Goal: Task Accomplishment & Management: Contribute content

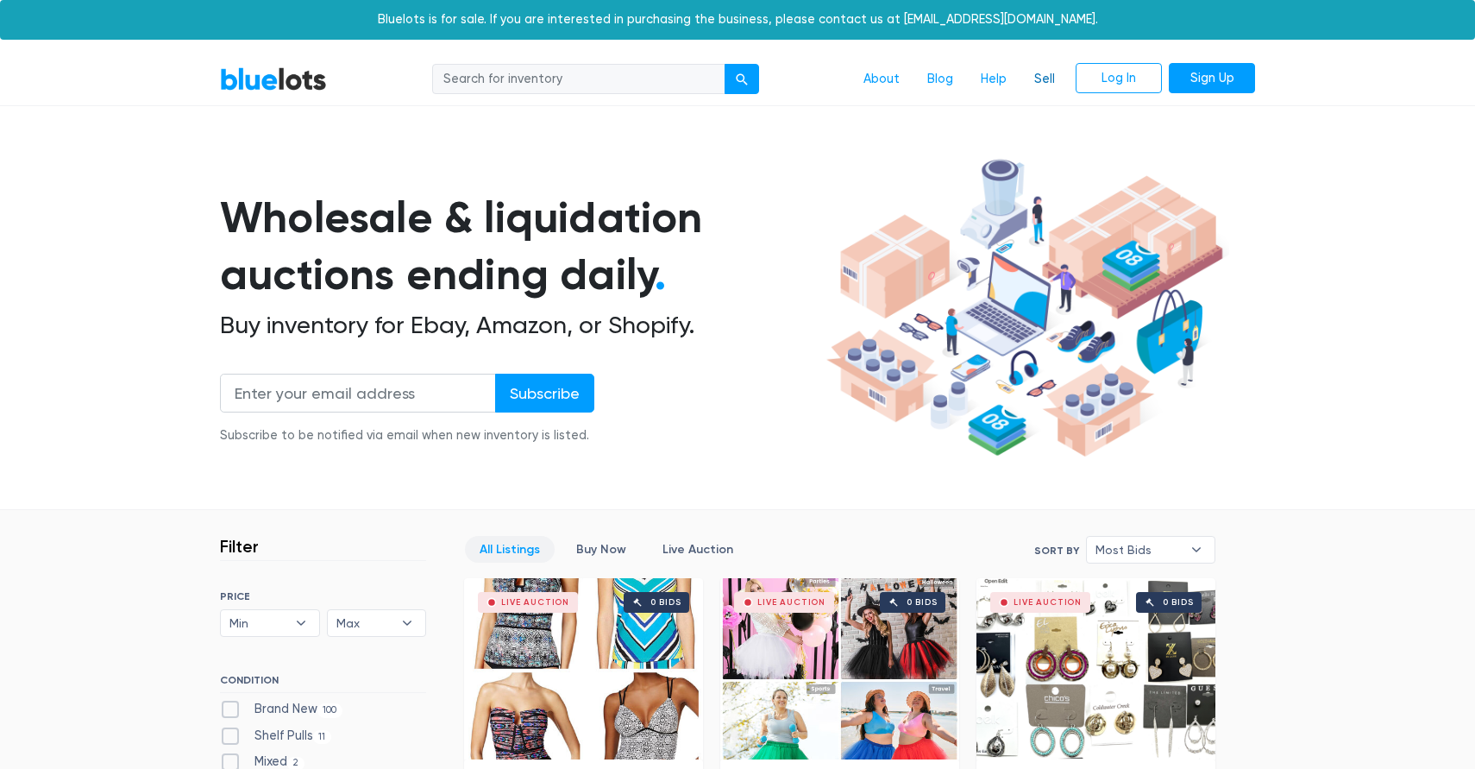
click at [1052, 69] on link "Sell" at bounding box center [1044, 79] width 48 height 33
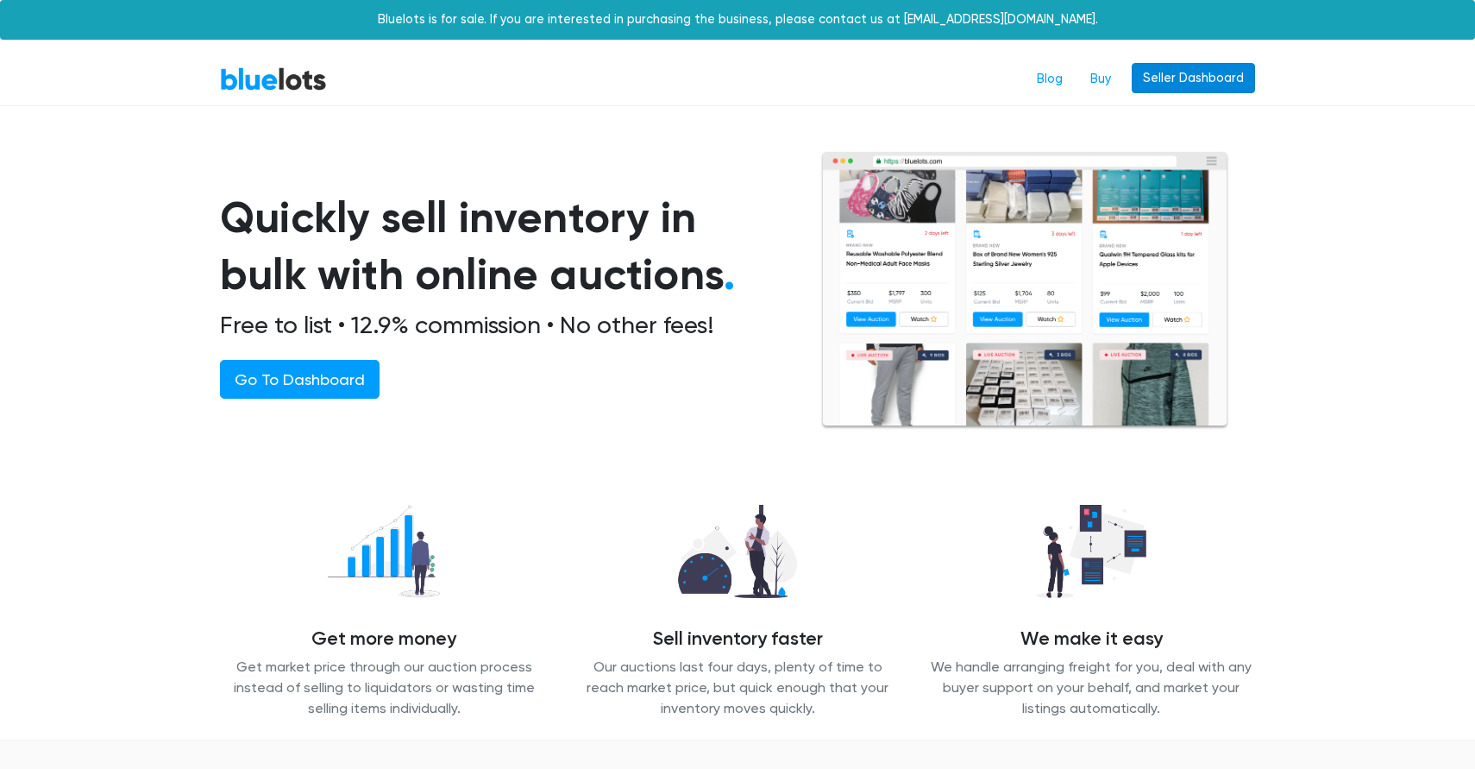
click at [1176, 78] on link "Seller Dashboard" at bounding box center [1193, 78] width 123 height 31
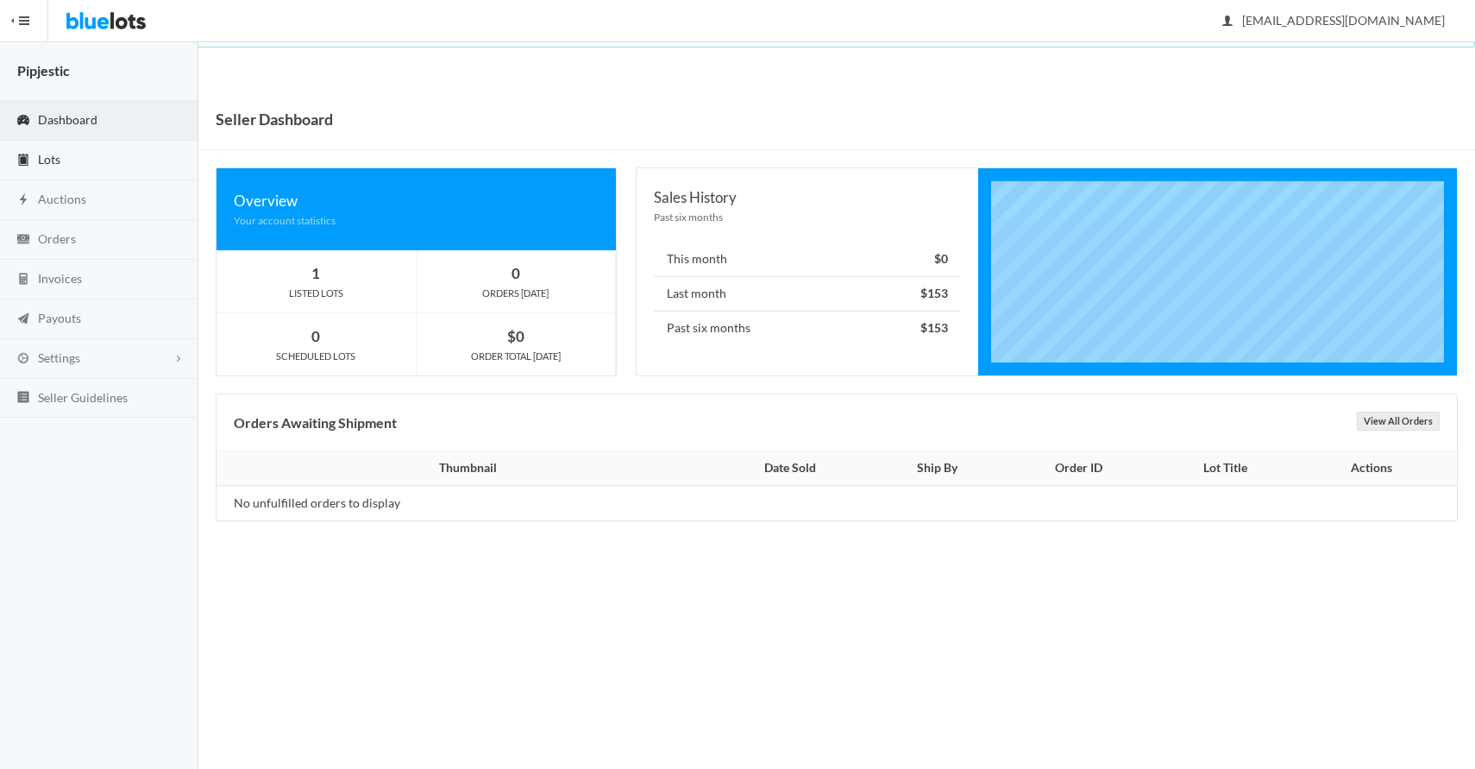
click at [99, 166] on link "Lots" at bounding box center [99, 161] width 198 height 40
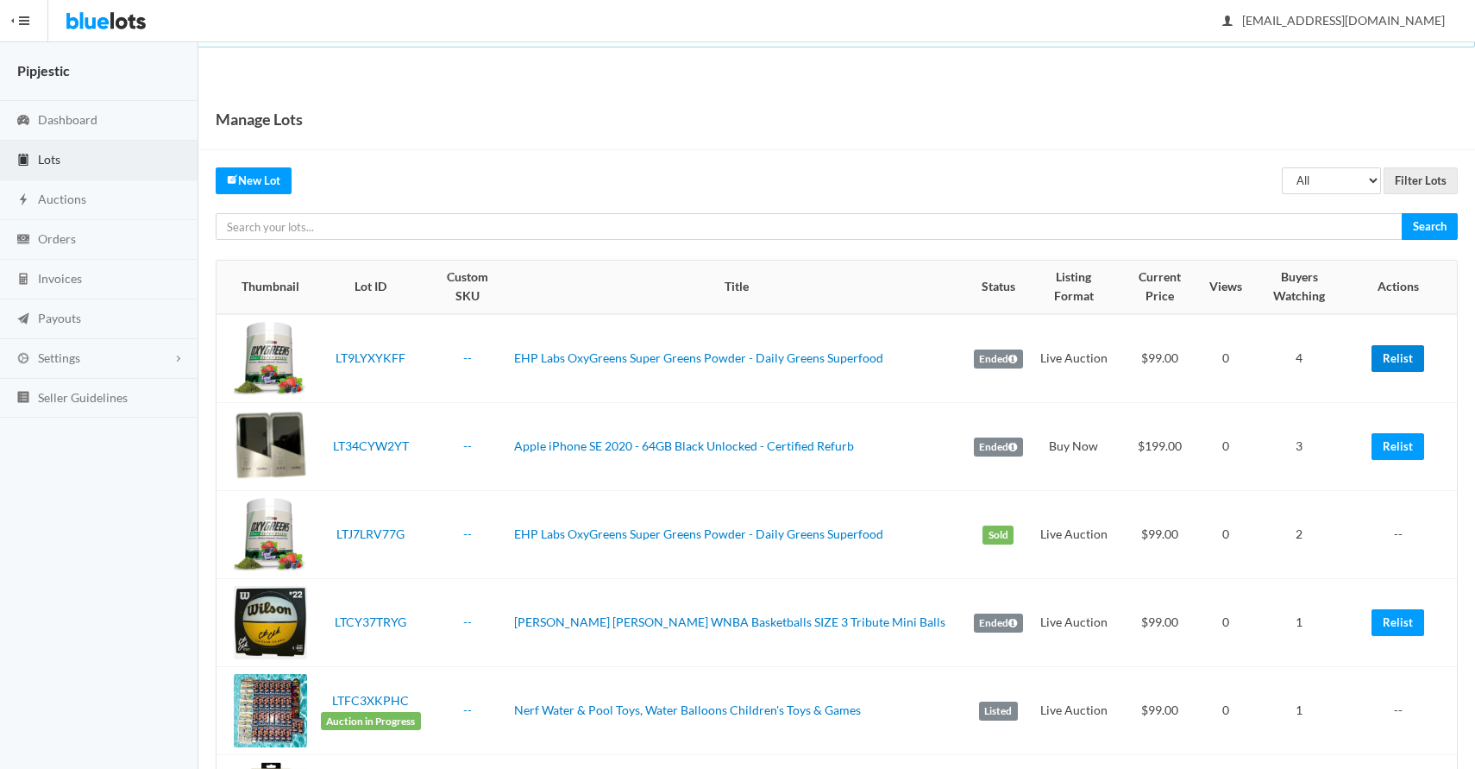
click at [1401, 345] on link "Relist" at bounding box center [1397, 358] width 53 height 27
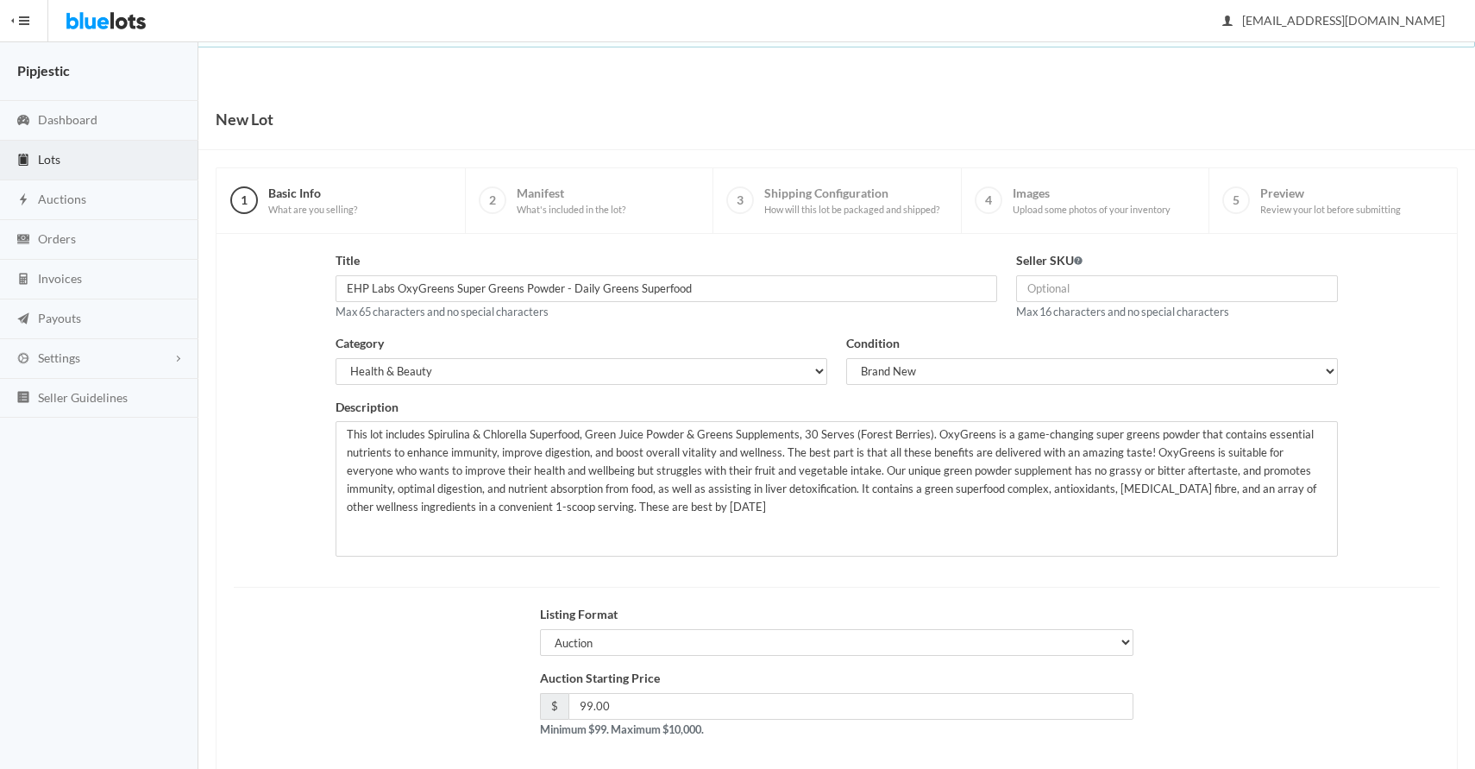
scroll to position [83, 0]
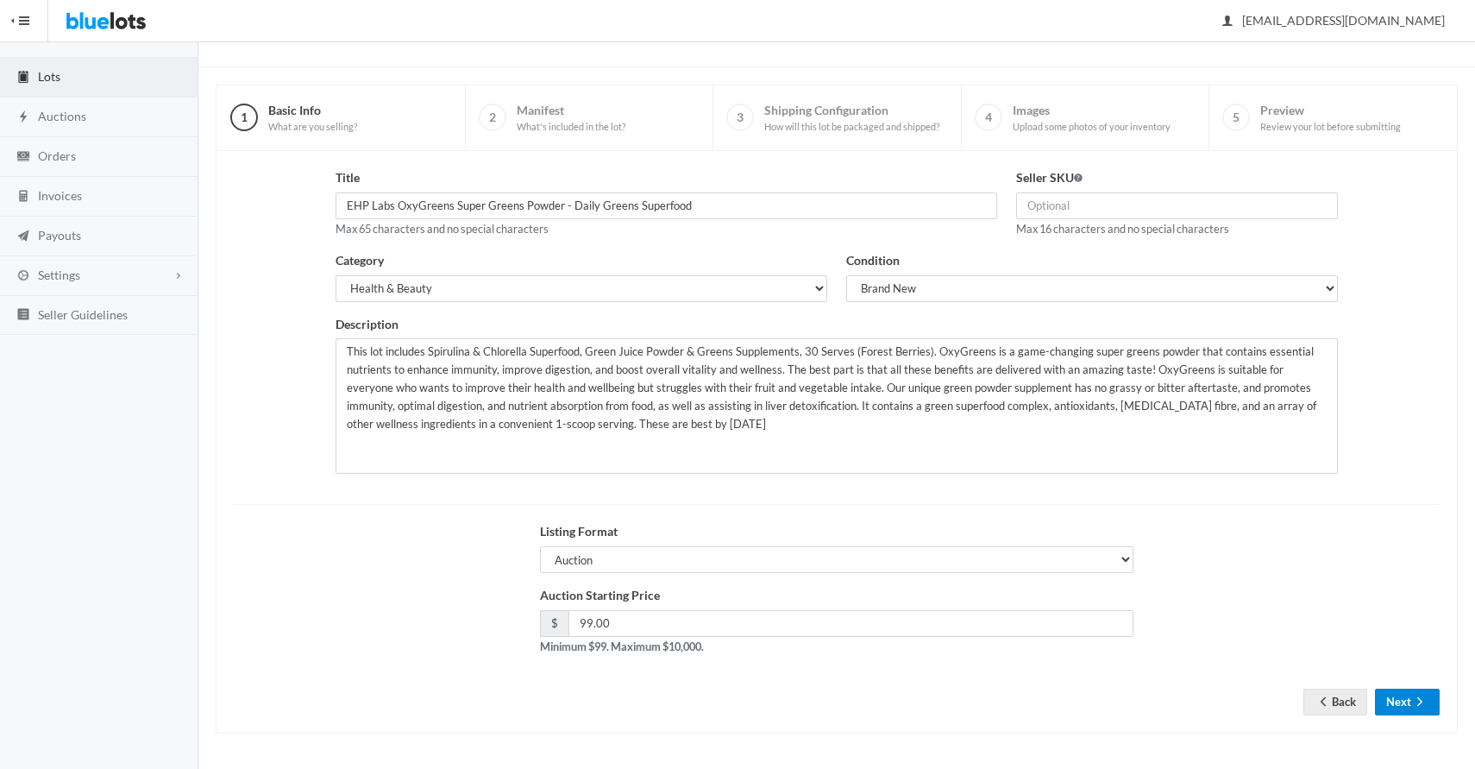
click at [1434, 709] on button "Next" at bounding box center [1407, 701] width 65 height 27
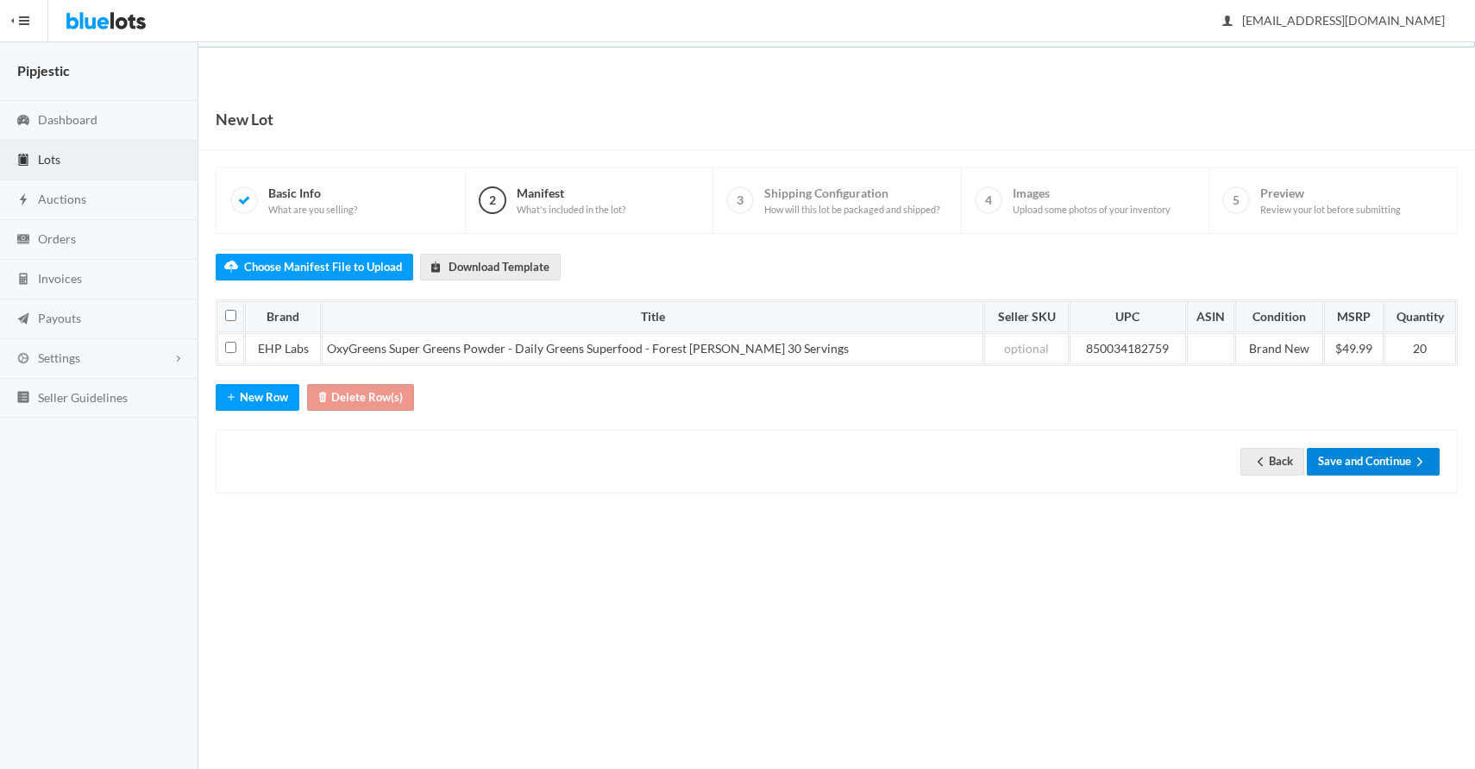
click at [1405, 466] on button "Save and Continue" at bounding box center [1373, 461] width 133 height 27
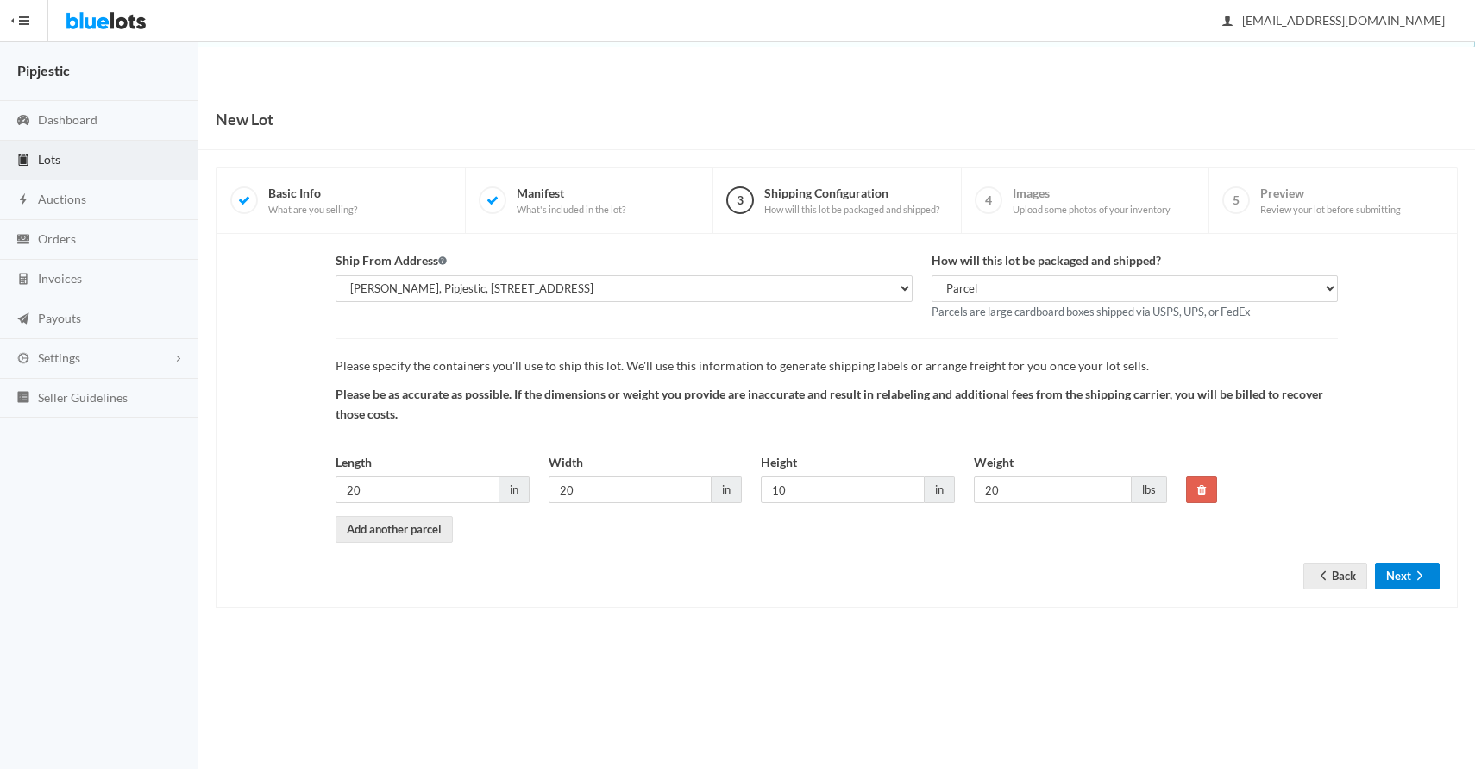
click at [1412, 583] on ion-icon "arrow forward" at bounding box center [1419, 576] width 17 height 16
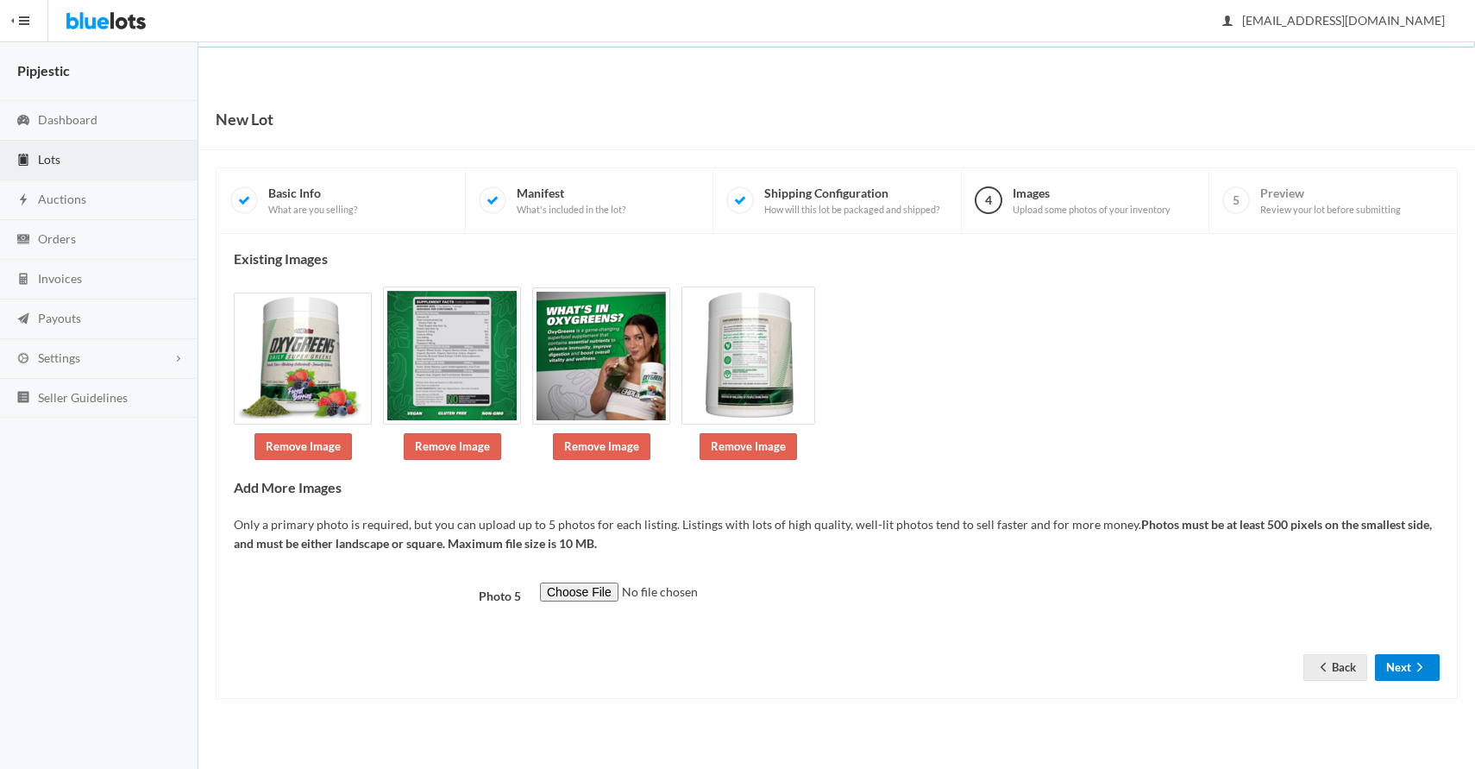
click at [1400, 666] on button "Next" at bounding box center [1407, 667] width 65 height 27
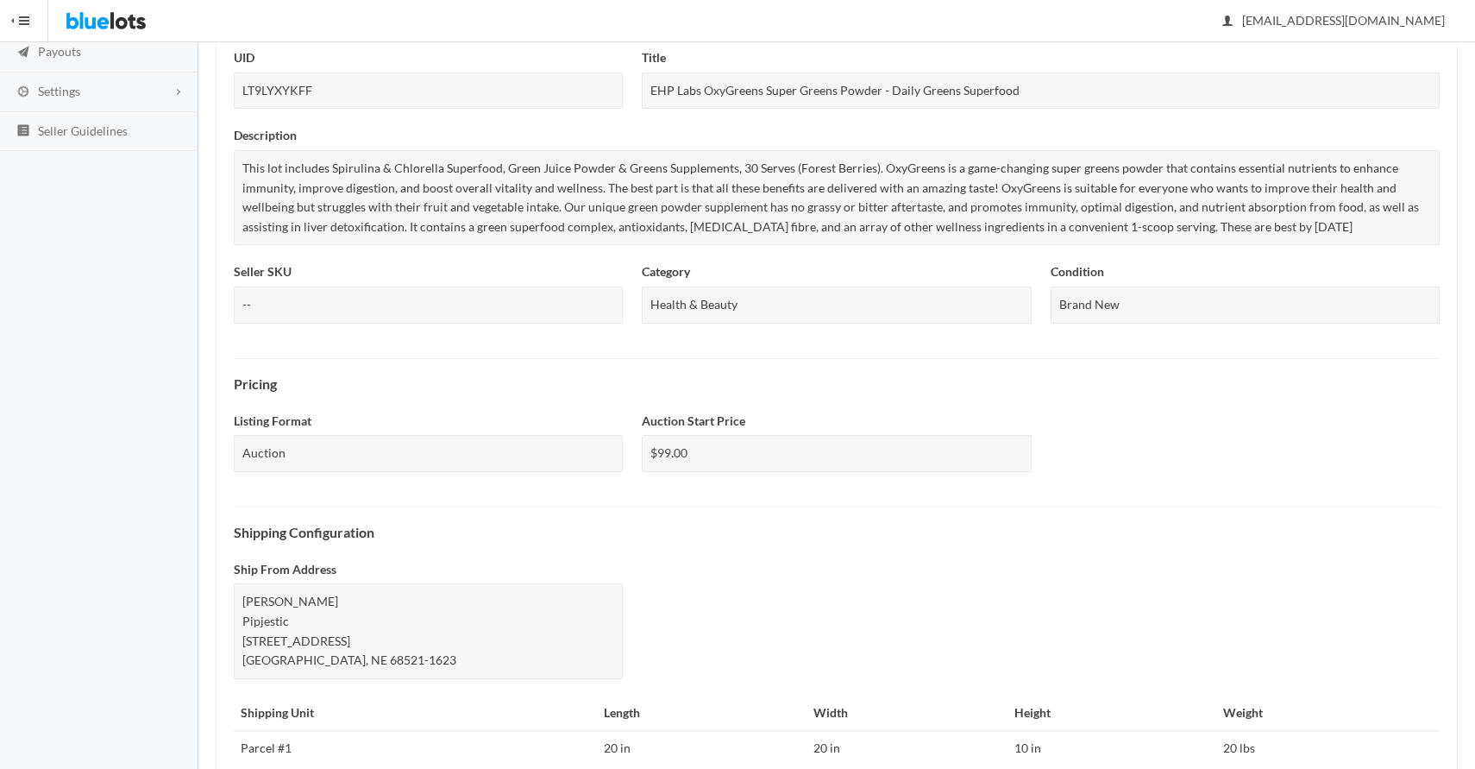
scroll to position [553, 0]
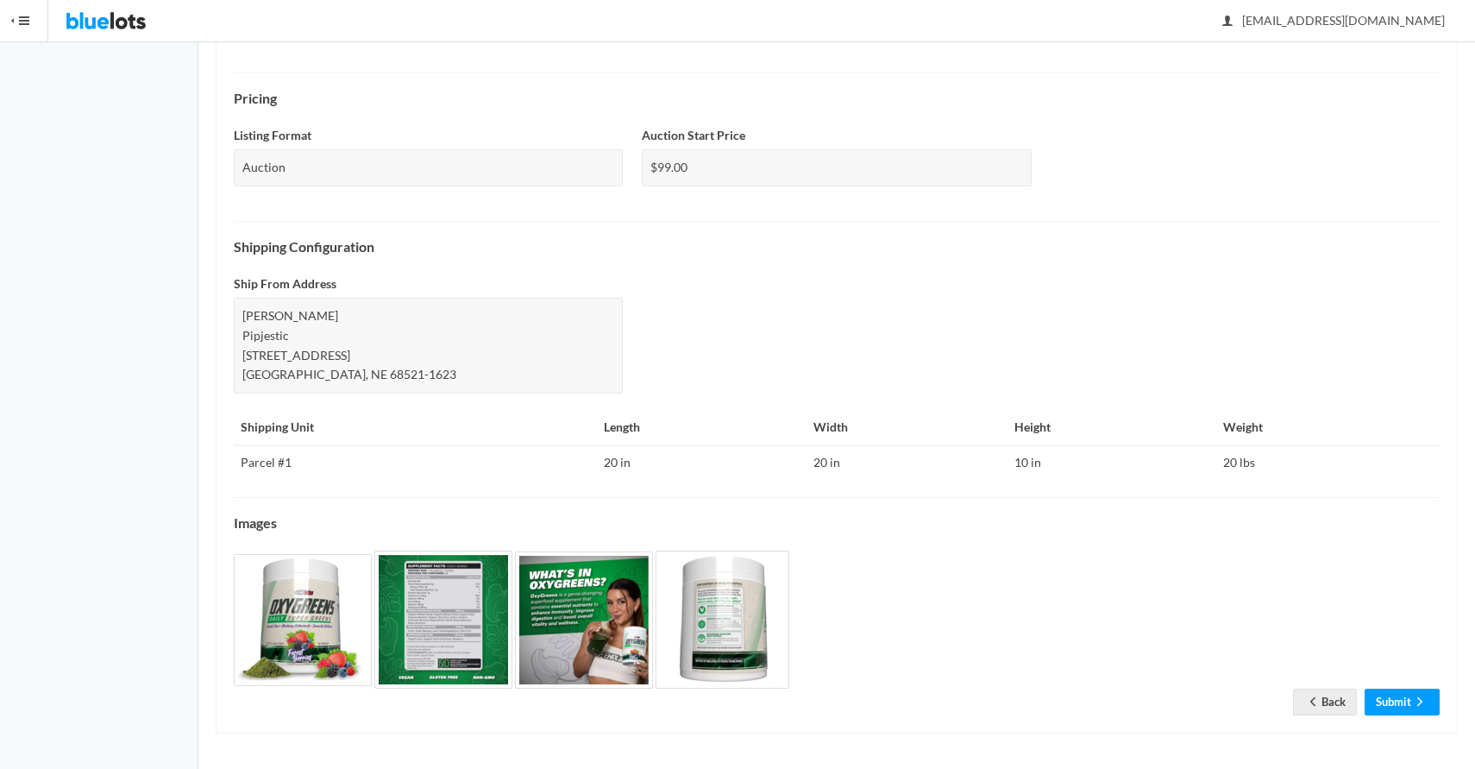
click at [1407, 662] on div "Check the details below and make sure everything is correct before submitting y…" at bounding box center [837, 207] width 1206 height 1016
click at [1411, 701] on icon "arrow forward" at bounding box center [1419, 701] width 17 height 14
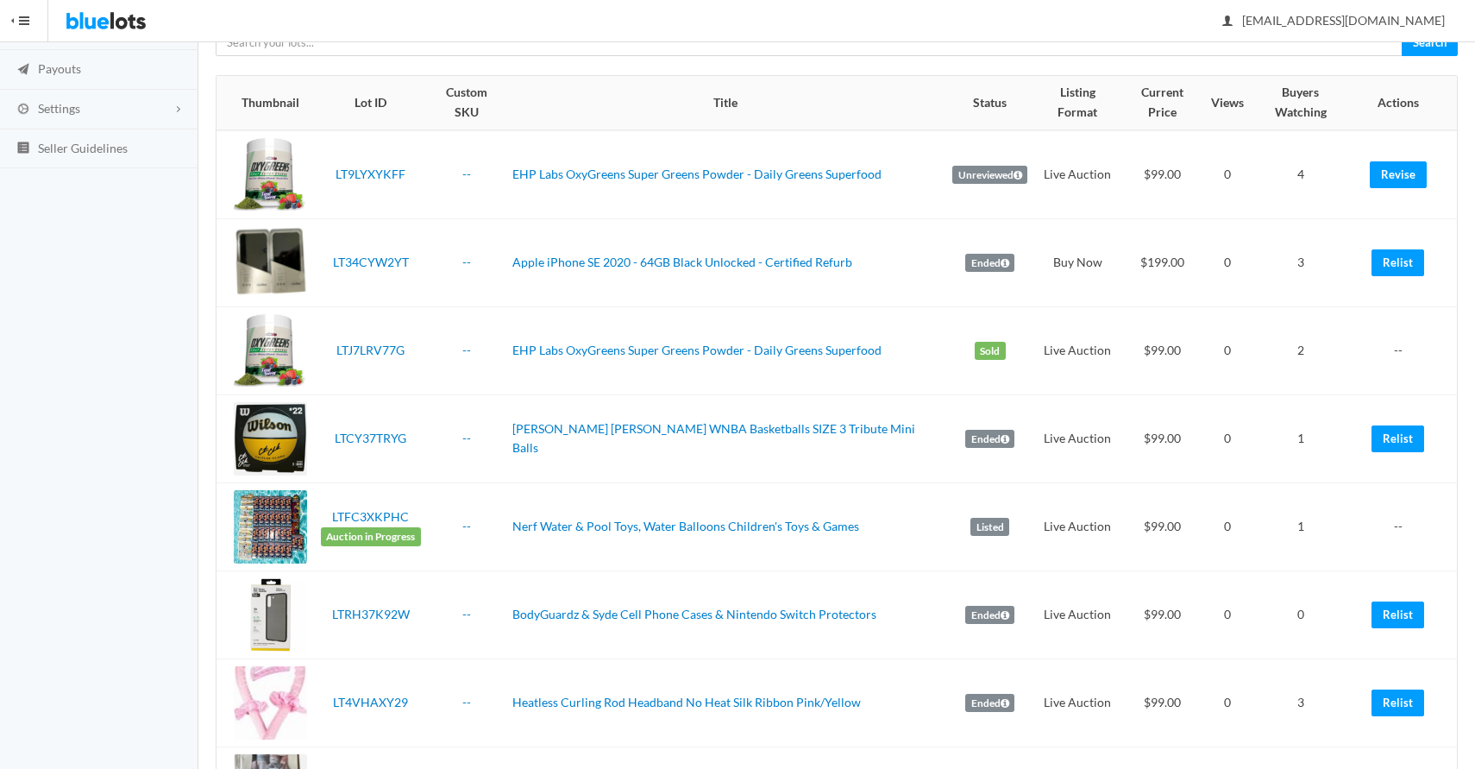
scroll to position [289, 0]
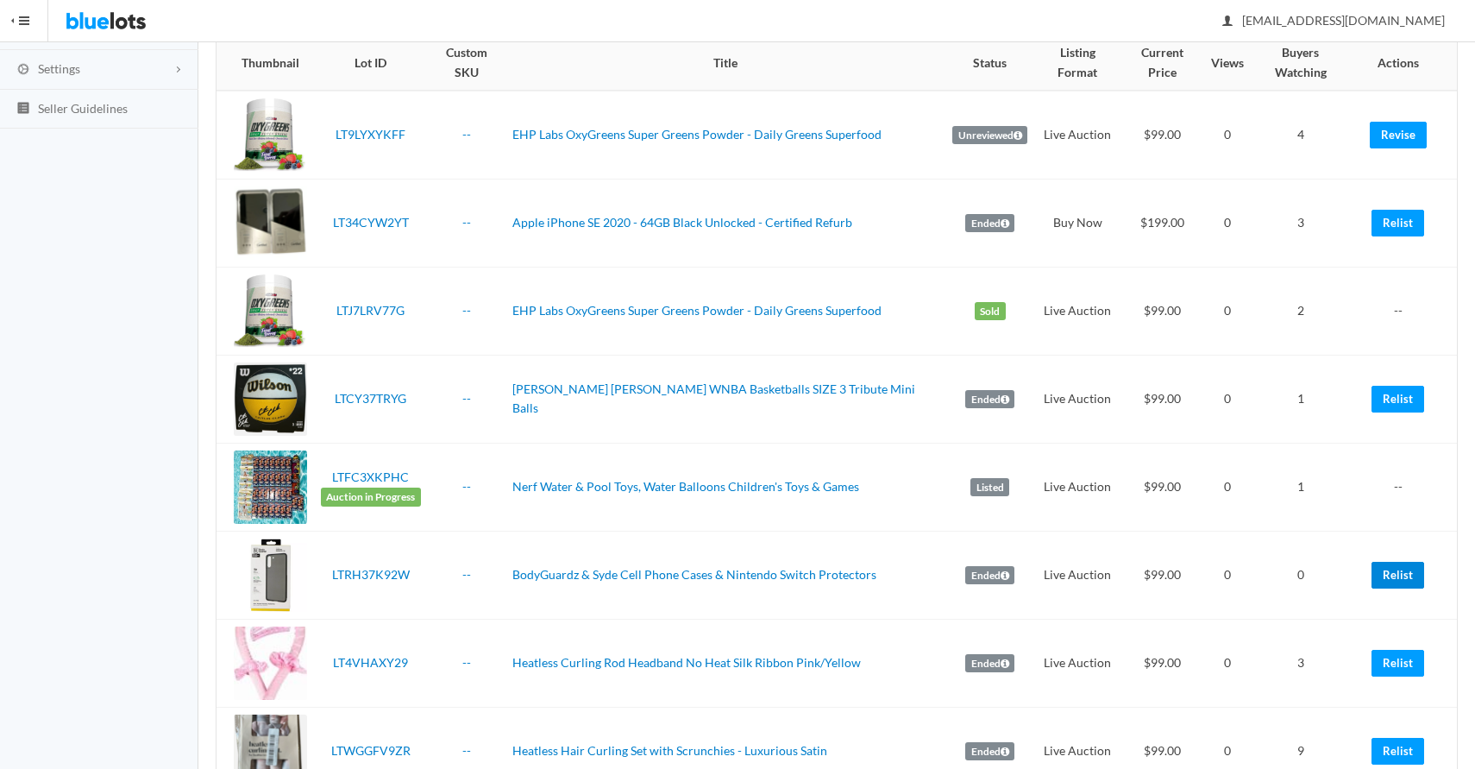
click at [1410, 562] on link "Relist" at bounding box center [1397, 575] width 53 height 27
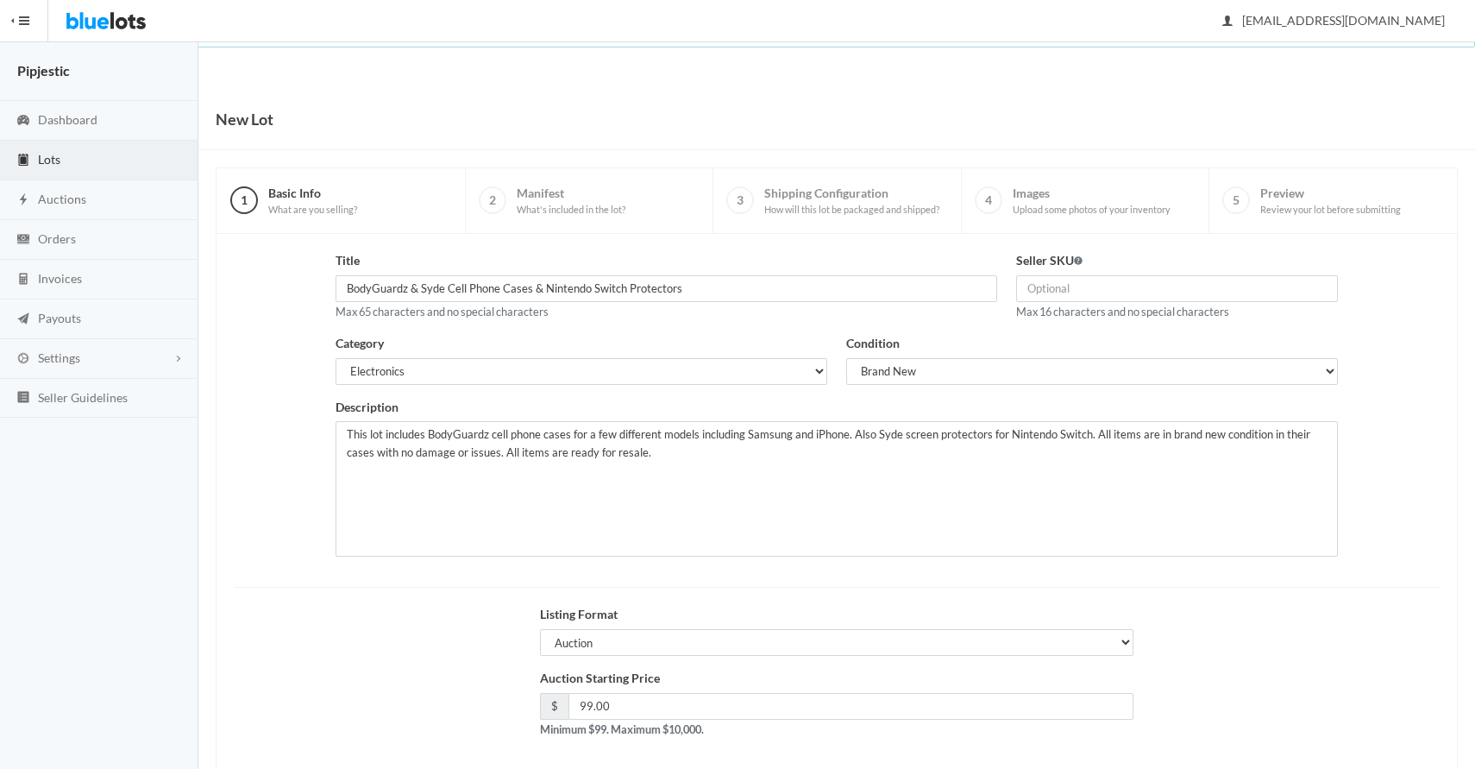
scroll to position [83, 0]
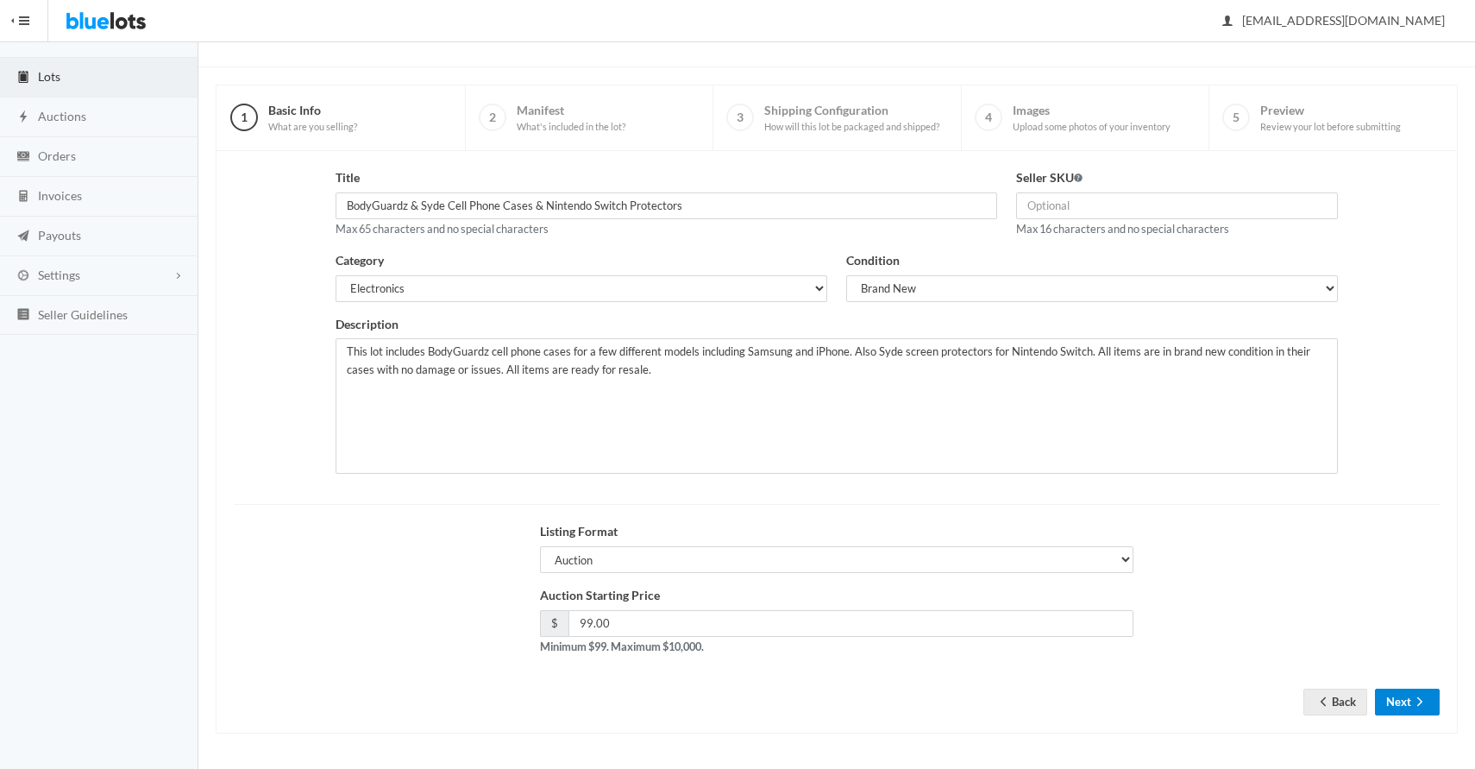
click at [1408, 700] on button "Next" at bounding box center [1407, 701] width 65 height 27
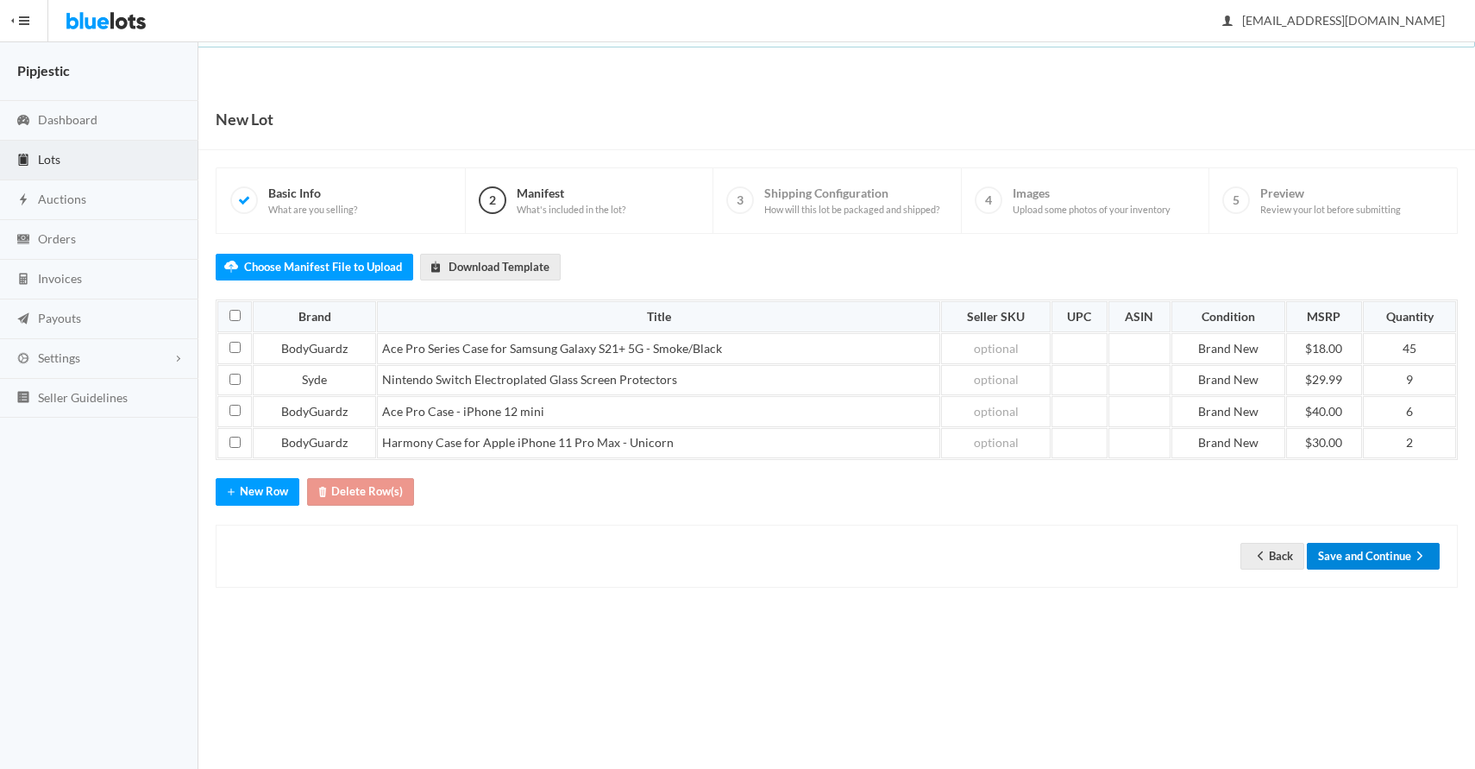
click at [1400, 554] on button "Save and Continue" at bounding box center [1373, 556] width 133 height 27
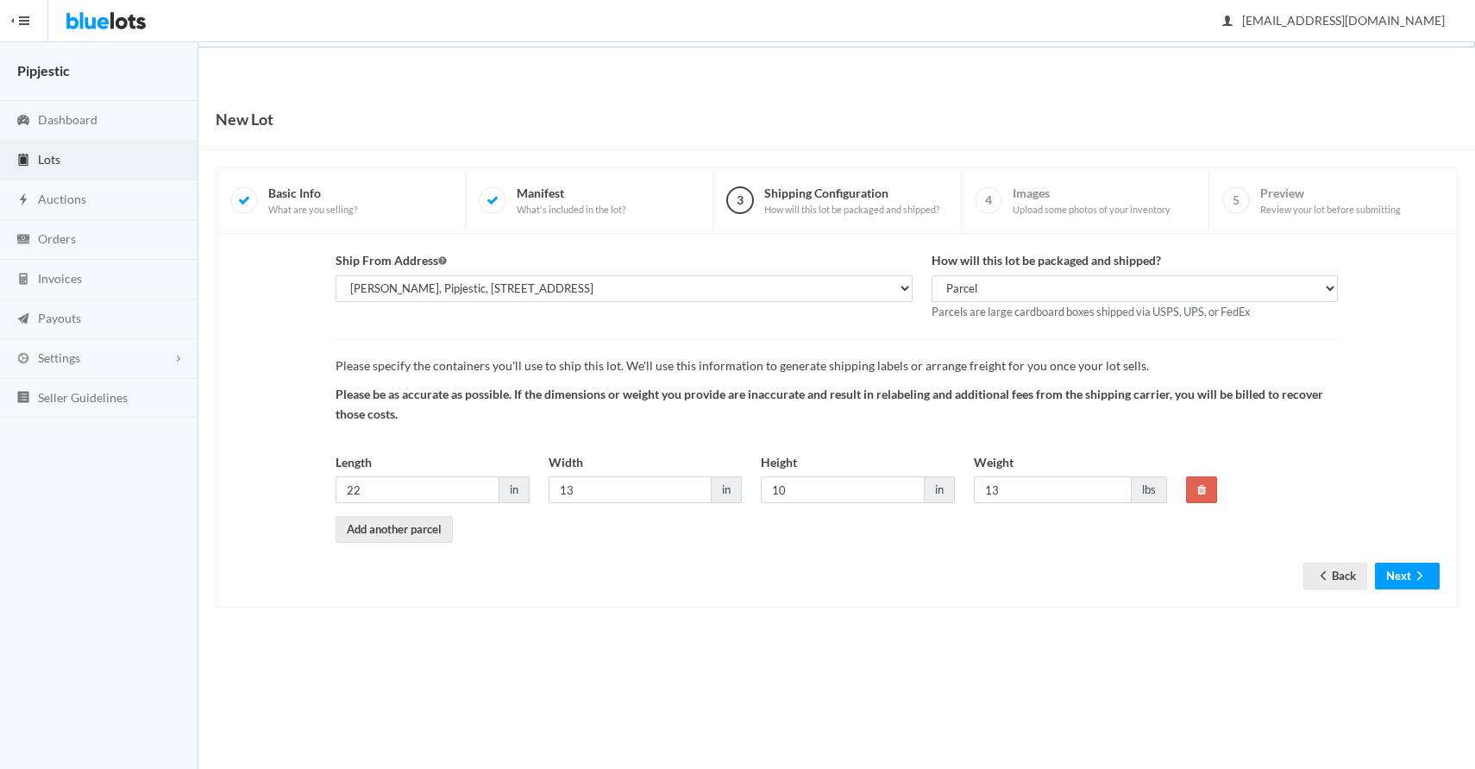
click at [1418, 595] on div "Ship From Address Seth Almburg, Pipjestic, 4205 N 18th St, Lincoln, NE, 68521-1…" at bounding box center [837, 420] width 1242 height 373
click at [1417, 572] on icon "arrow forward" at bounding box center [1419, 575] width 17 height 14
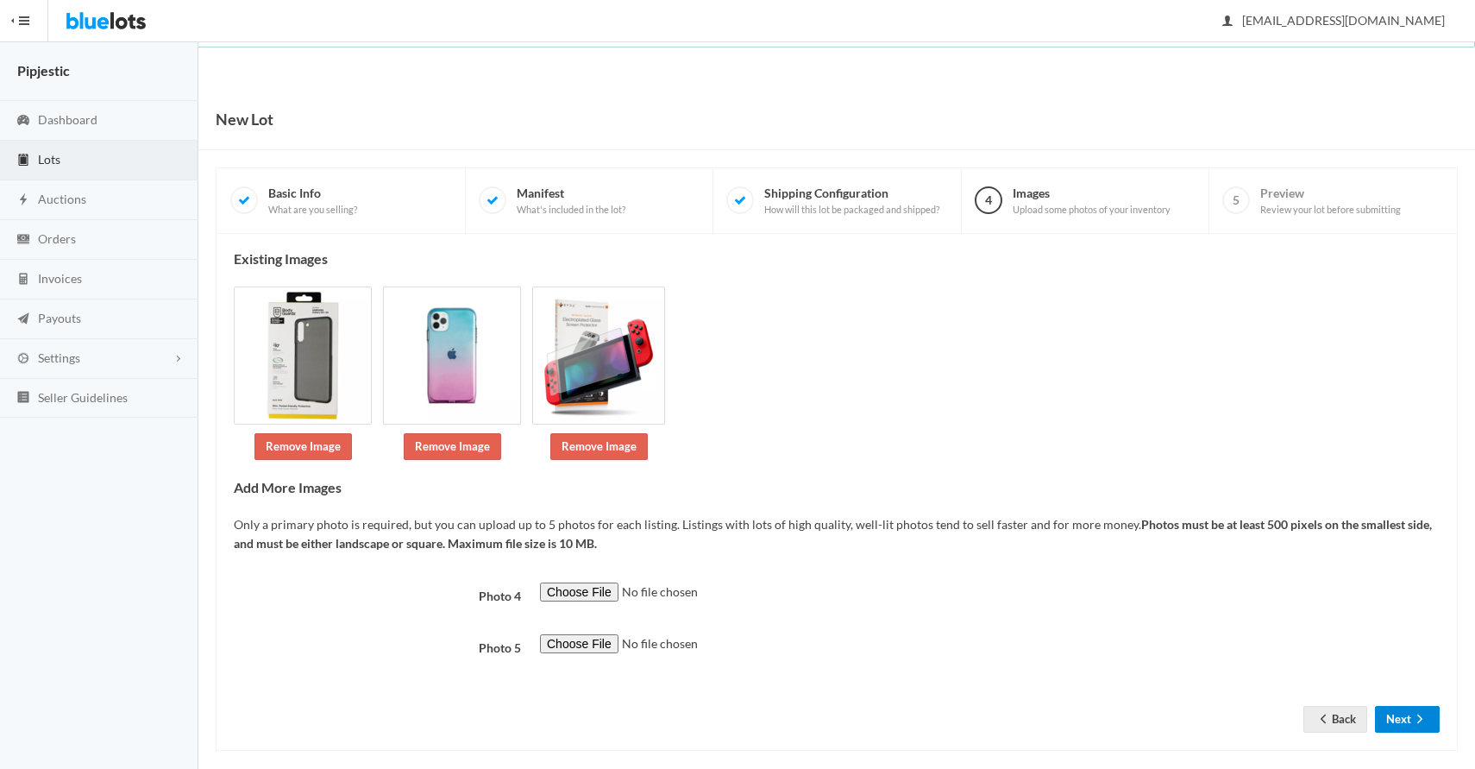
click at [1414, 706] on button "Next" at bounding box center [1407, 719] width 65 height 27
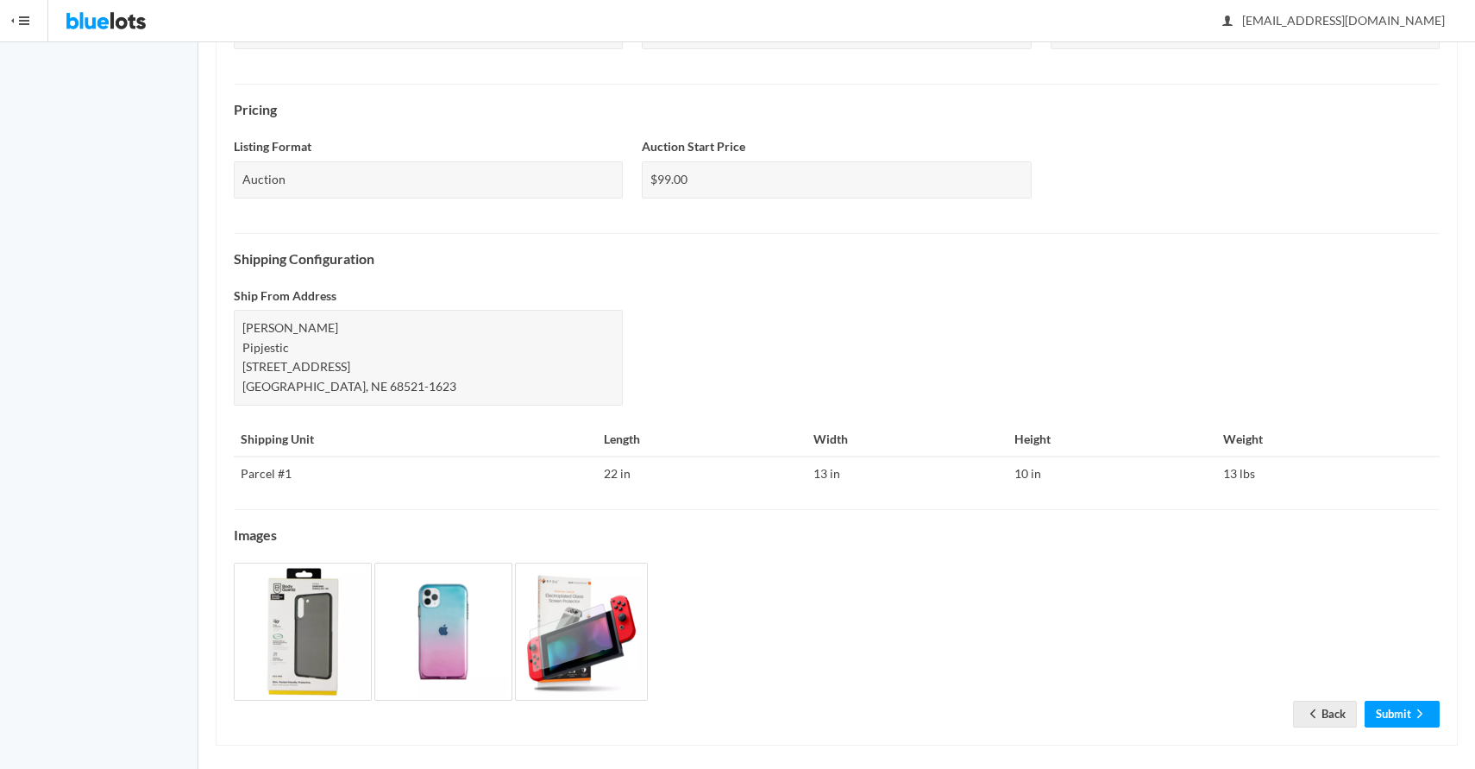
scroll to position [513, 0]
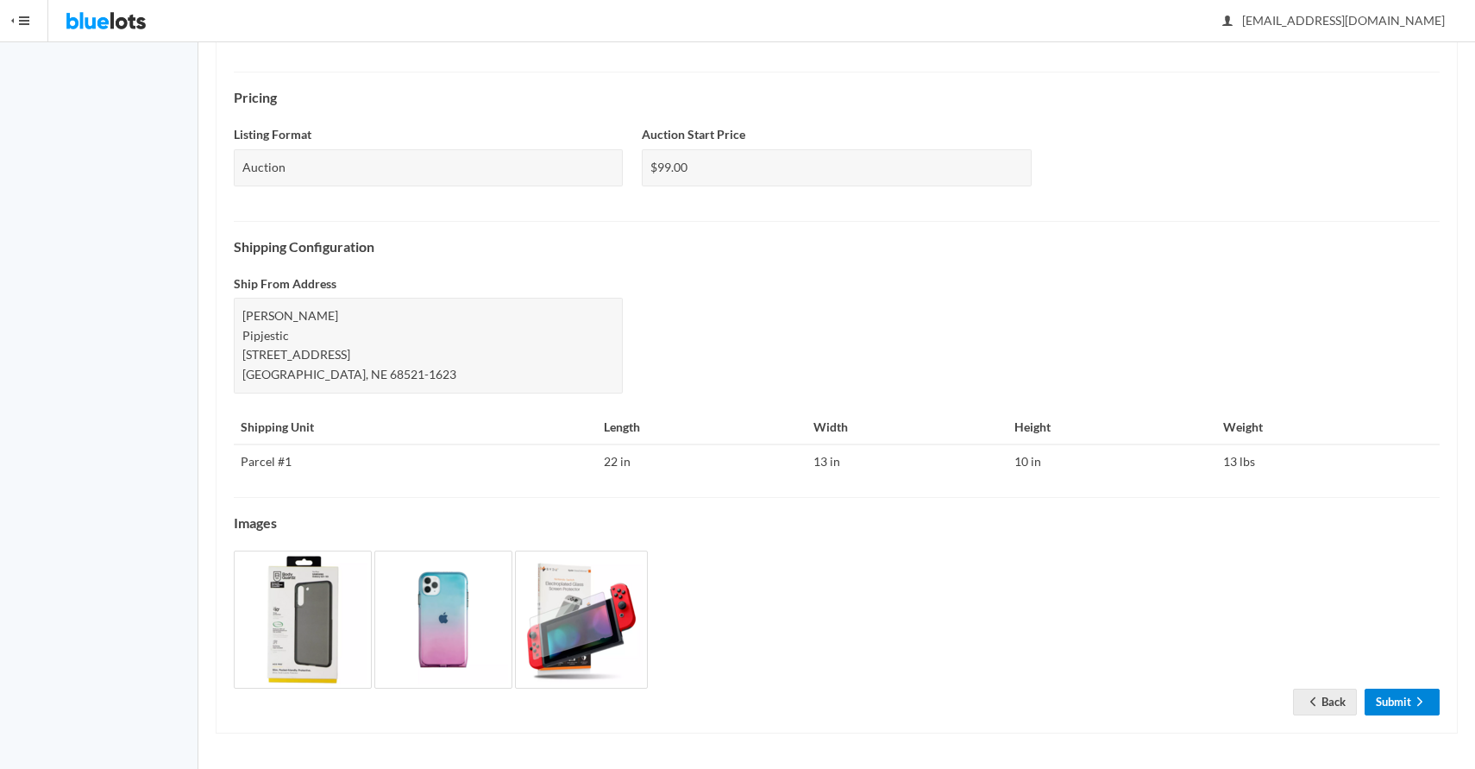
click at [1414, 705] on icon "arrow forward" at bounding box center [1419, 701] width 17 height 14
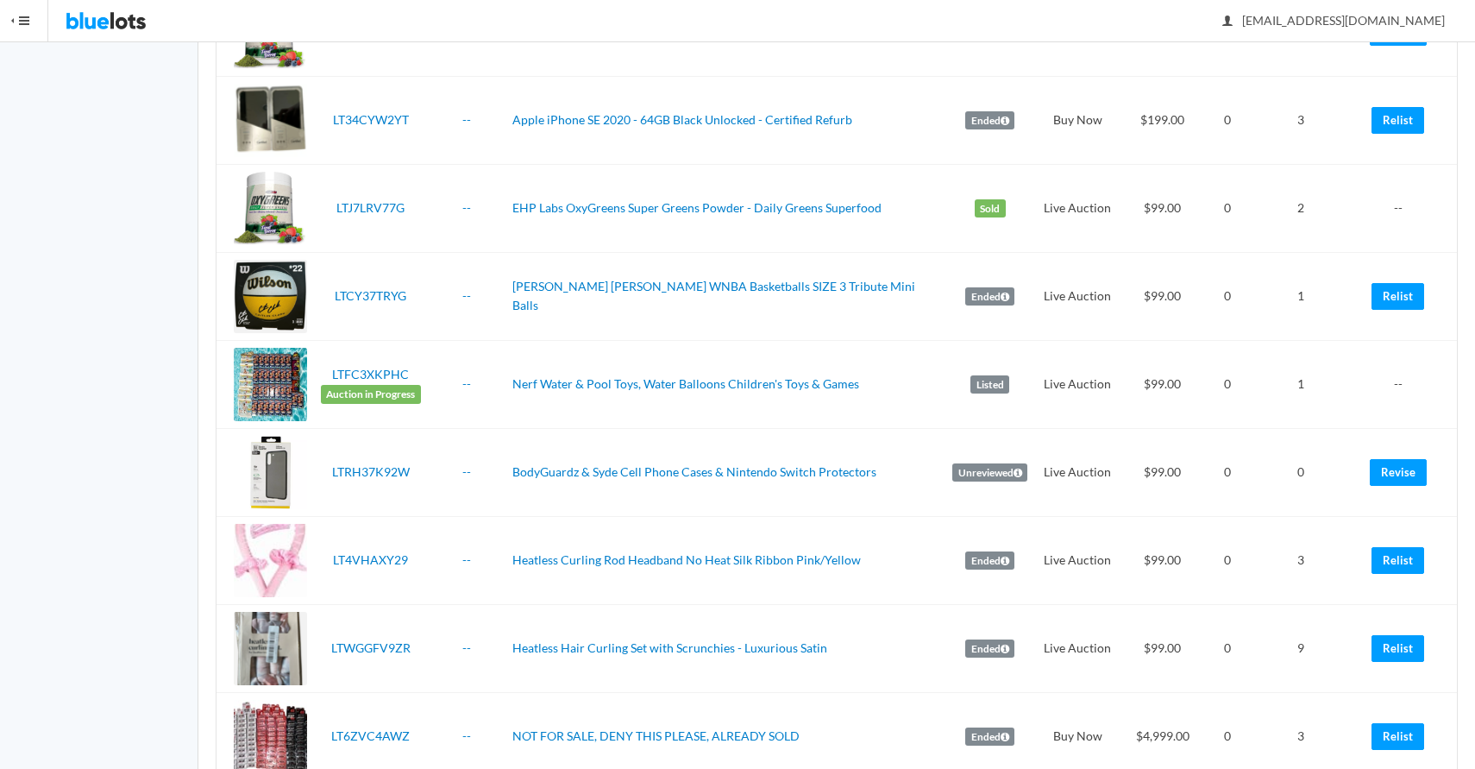
scroll to position [393, 0]
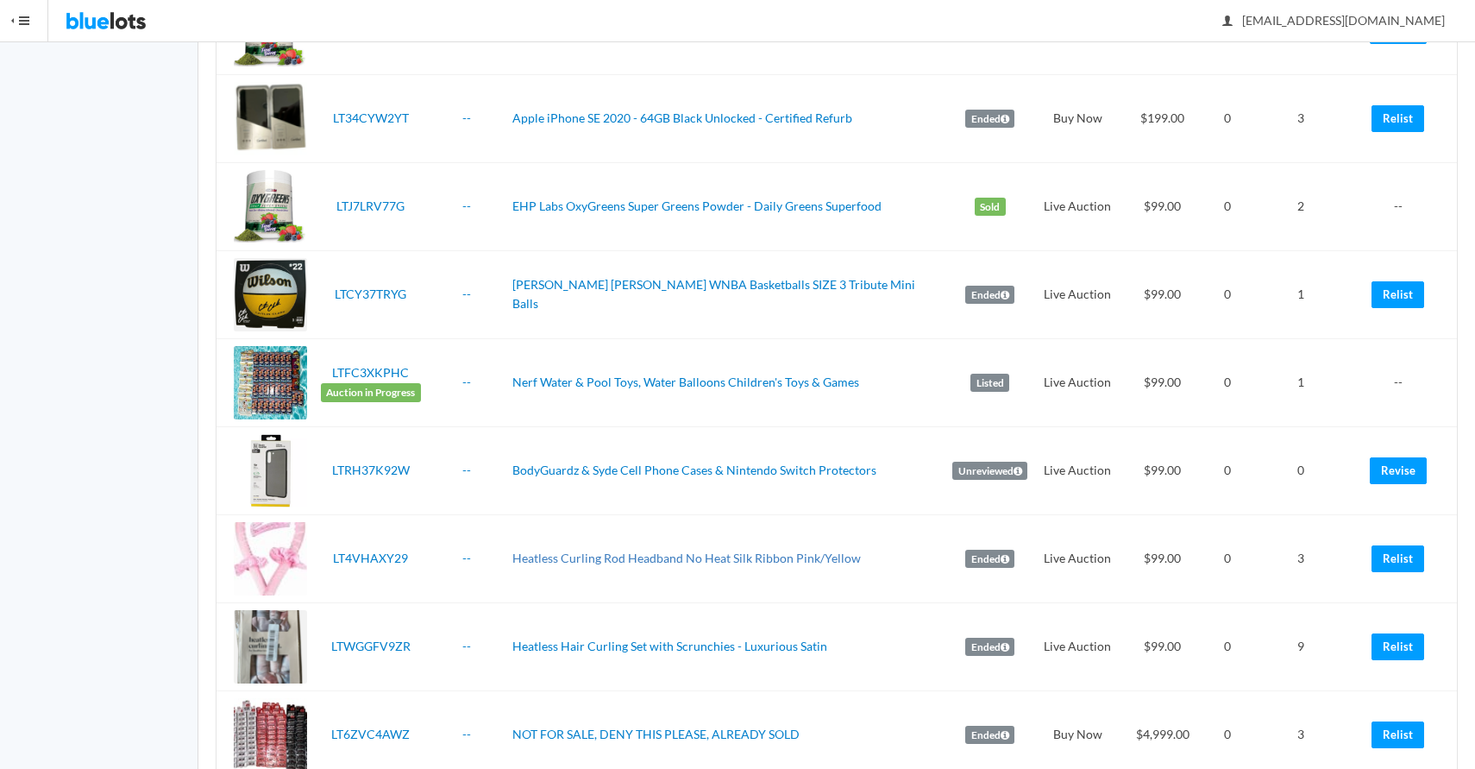
click at [809, 550] on link "Heatless Curling Rod Headband No Heat Silk Ribbon Pink/Yellow" at bounding box center [686, 557] width 348 height 15
click at [1400, 545] on link "Relist" at bounding box center [1397, 558] width 53 height 27
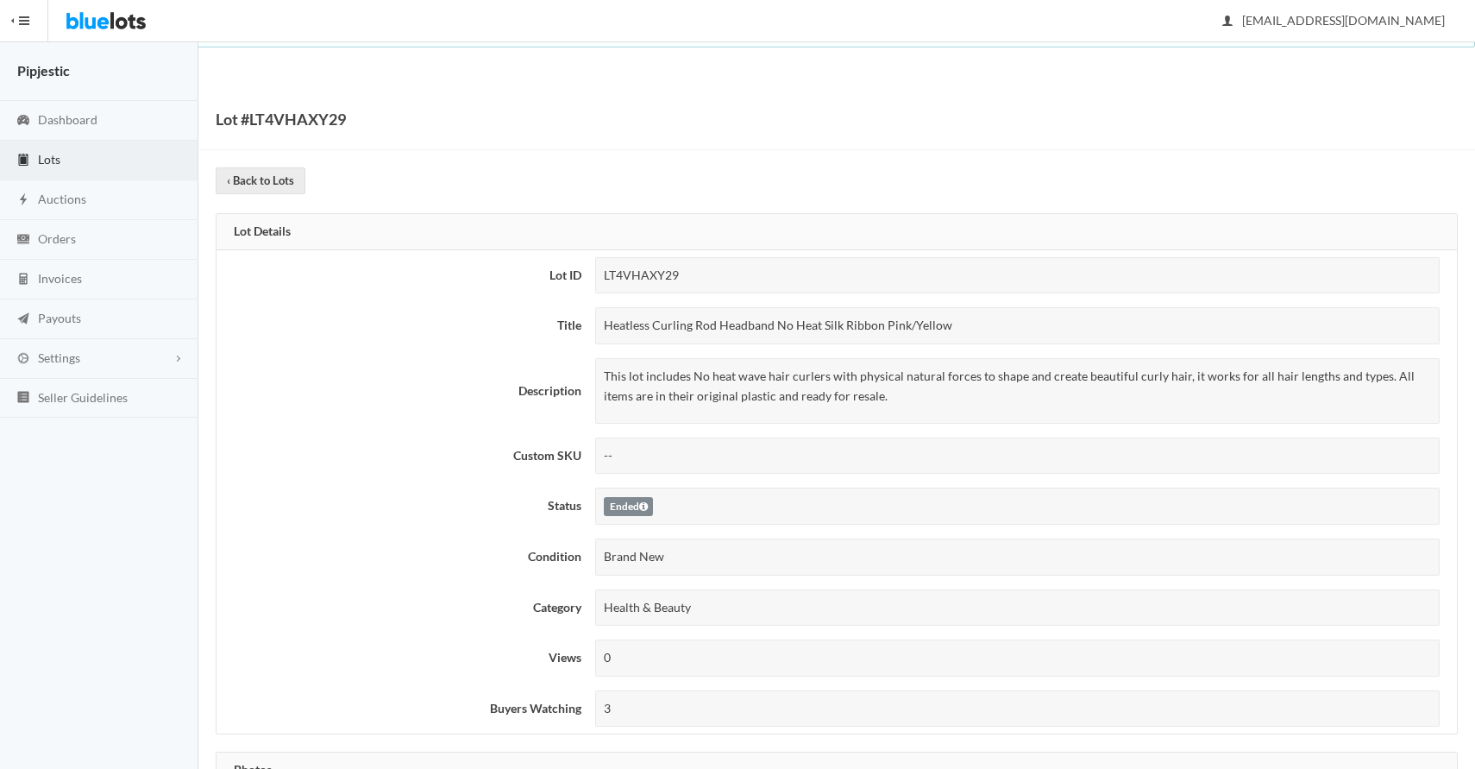
drag, startPoint x: 907, startPoint y: 325, endPoint x: 588, endPoint y: 324, distance: 319.1
click at [588, 324] on td "Heatless Curling Rod Headband No Heat Silk Ribbon Pink/Yellow" at bounding box center [1022, 325] width 869 height 51
copy div "Heatless Curling Rod Headband No Heat Silk Ribbon Pink"
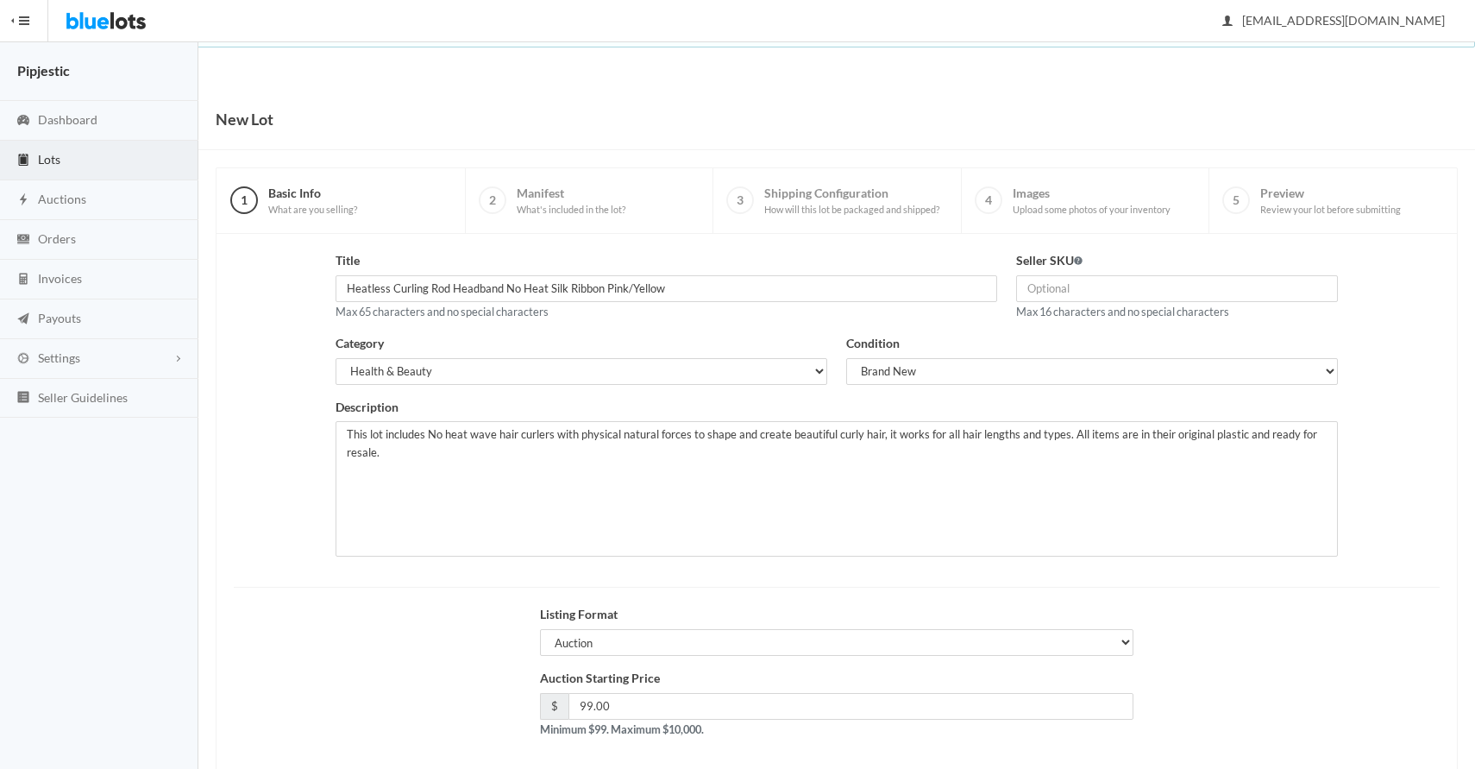
scroll to position [83, 0]
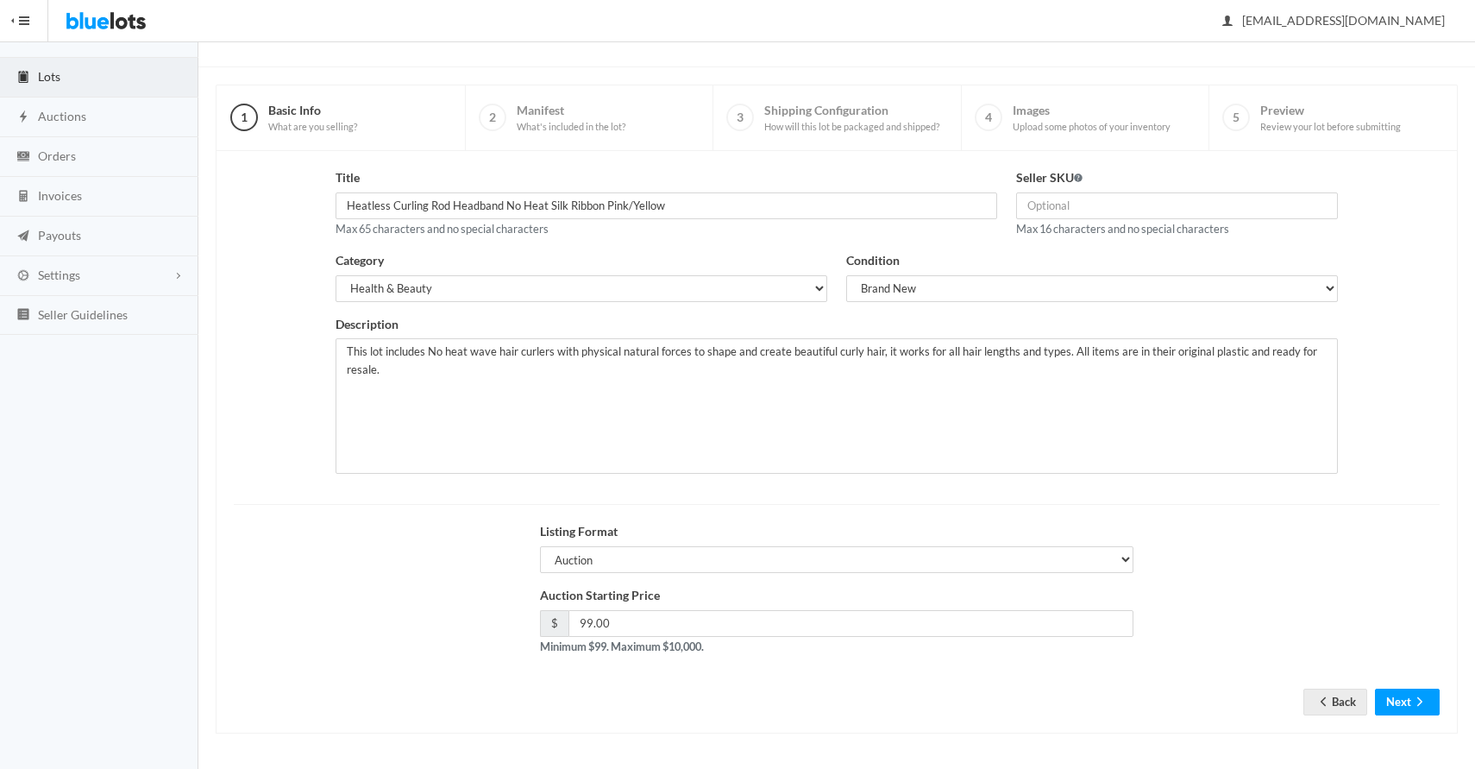
click at [1404, 685] on form "Title Heatless Curling Rod Headband No Heat Silk Ribbon Pink/Yellow Max 65 char…" at bounding box center [837, 428] width 1206 height 520
click at [1404, 697] on button "Next" at bounding box center [1407, 701] width 65 height 27
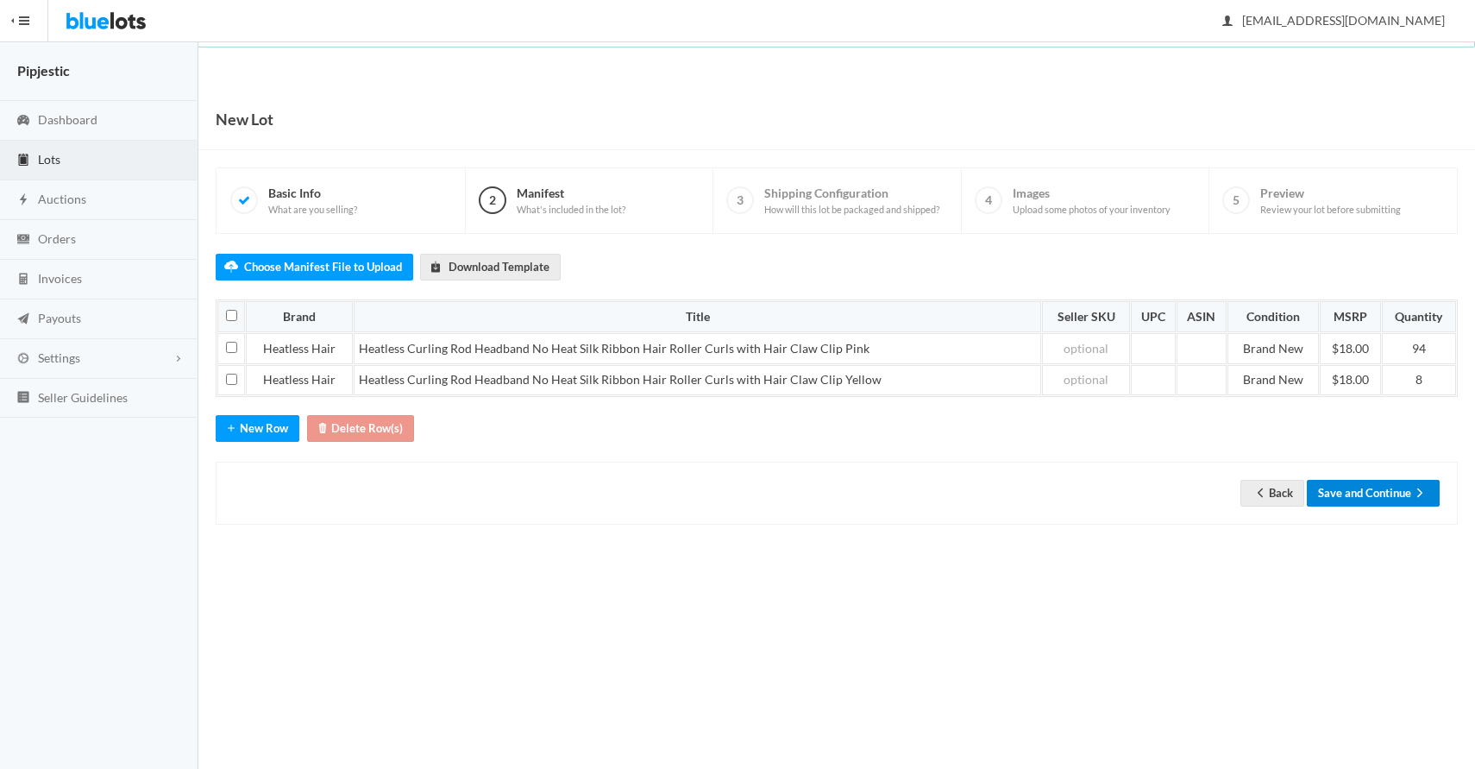
click at [1385, 491] on button "Save and Continue" at bounding box center [1373, 493] width 133 height 27
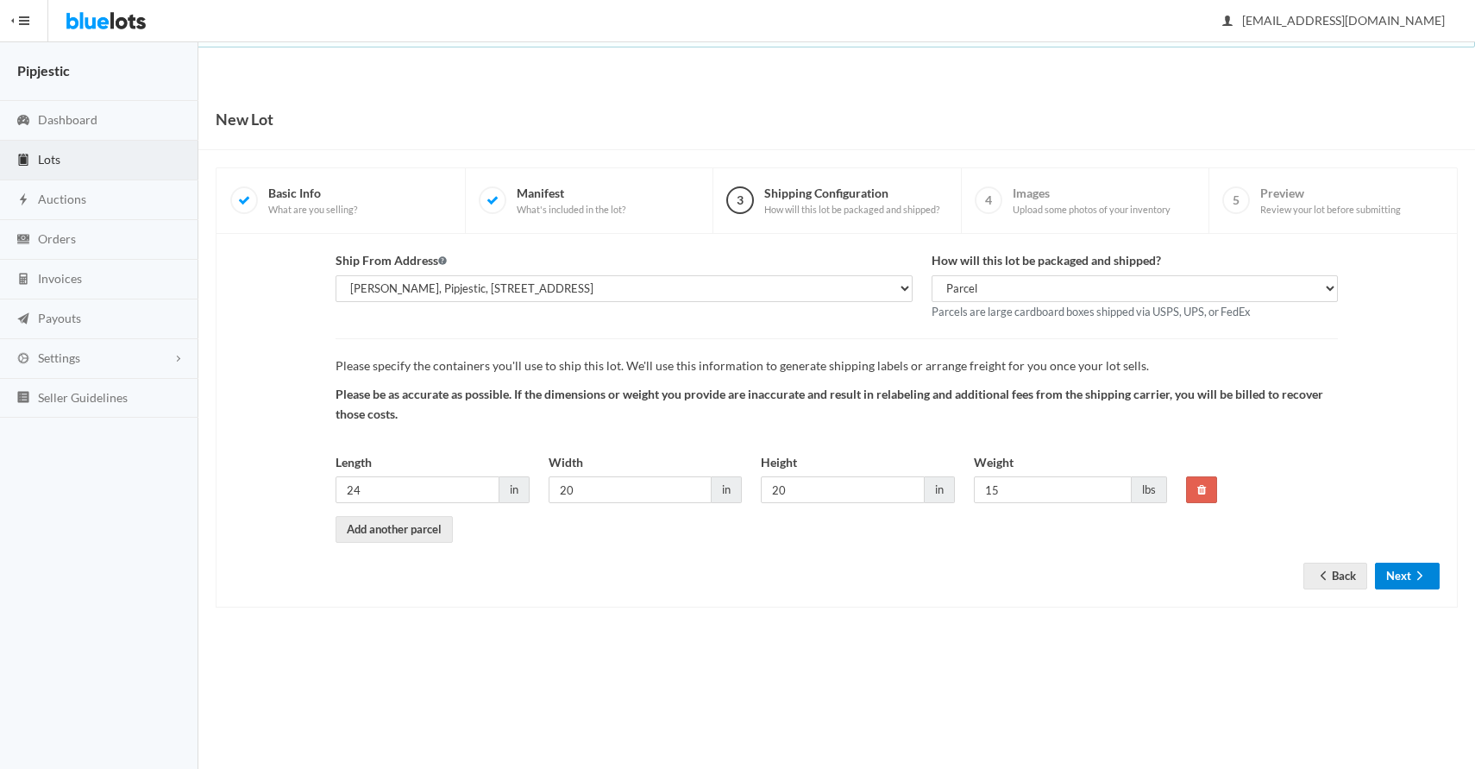
click at [1405, 562] on button "Next" at bounding box center [1407, 575] width 65 height 27
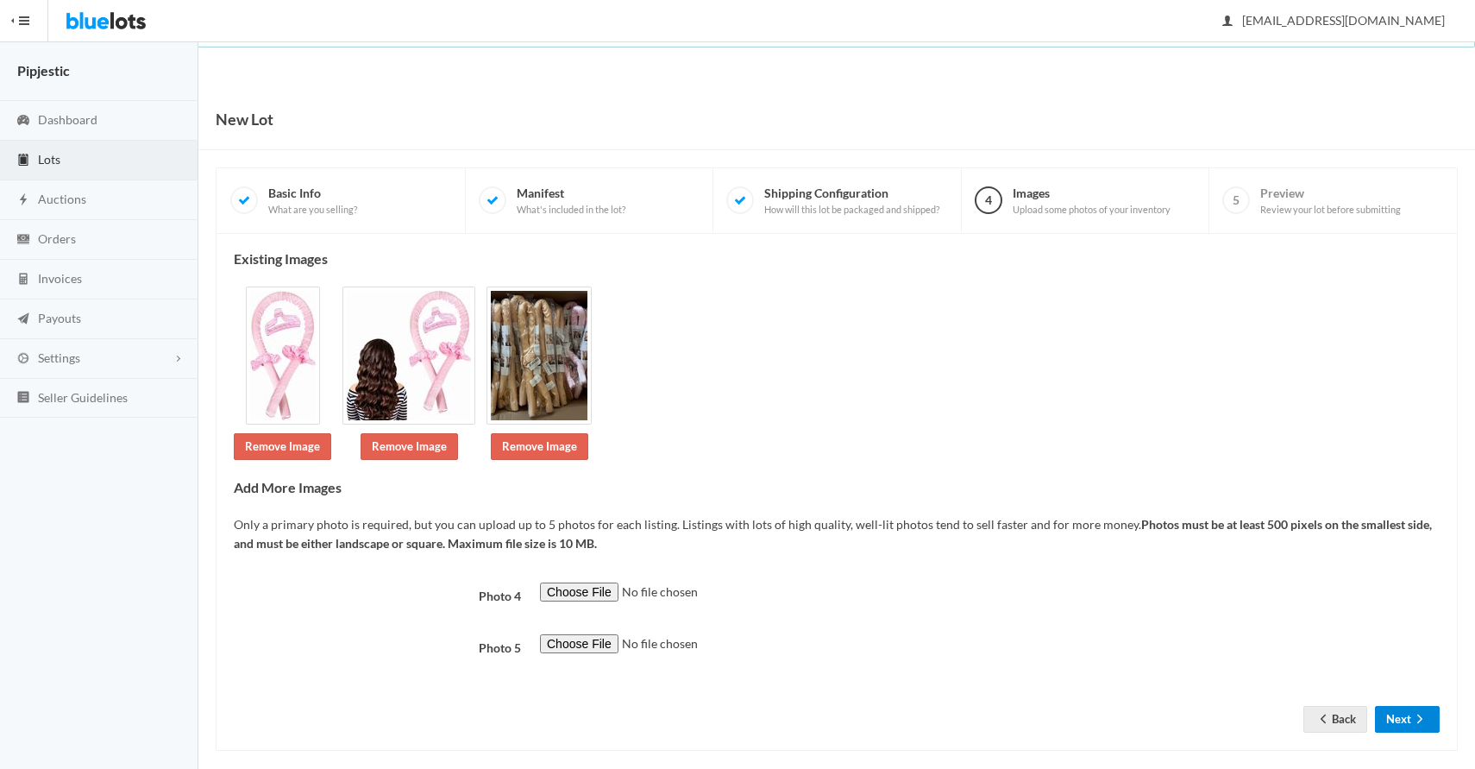
click at [1409, 710] on button "Next" at bounding box center [1407, 719] width 65 height 27
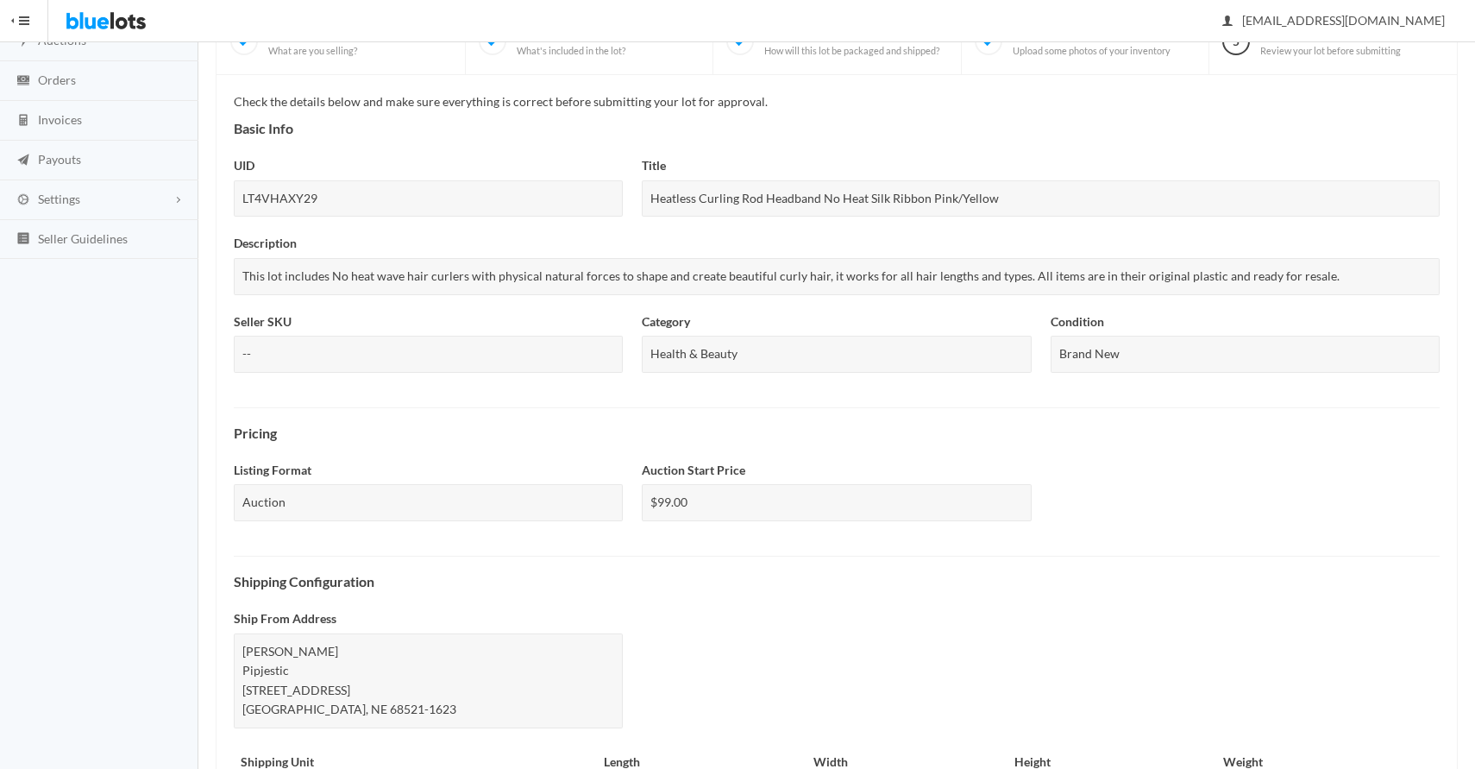
scroll to position [494, 0]
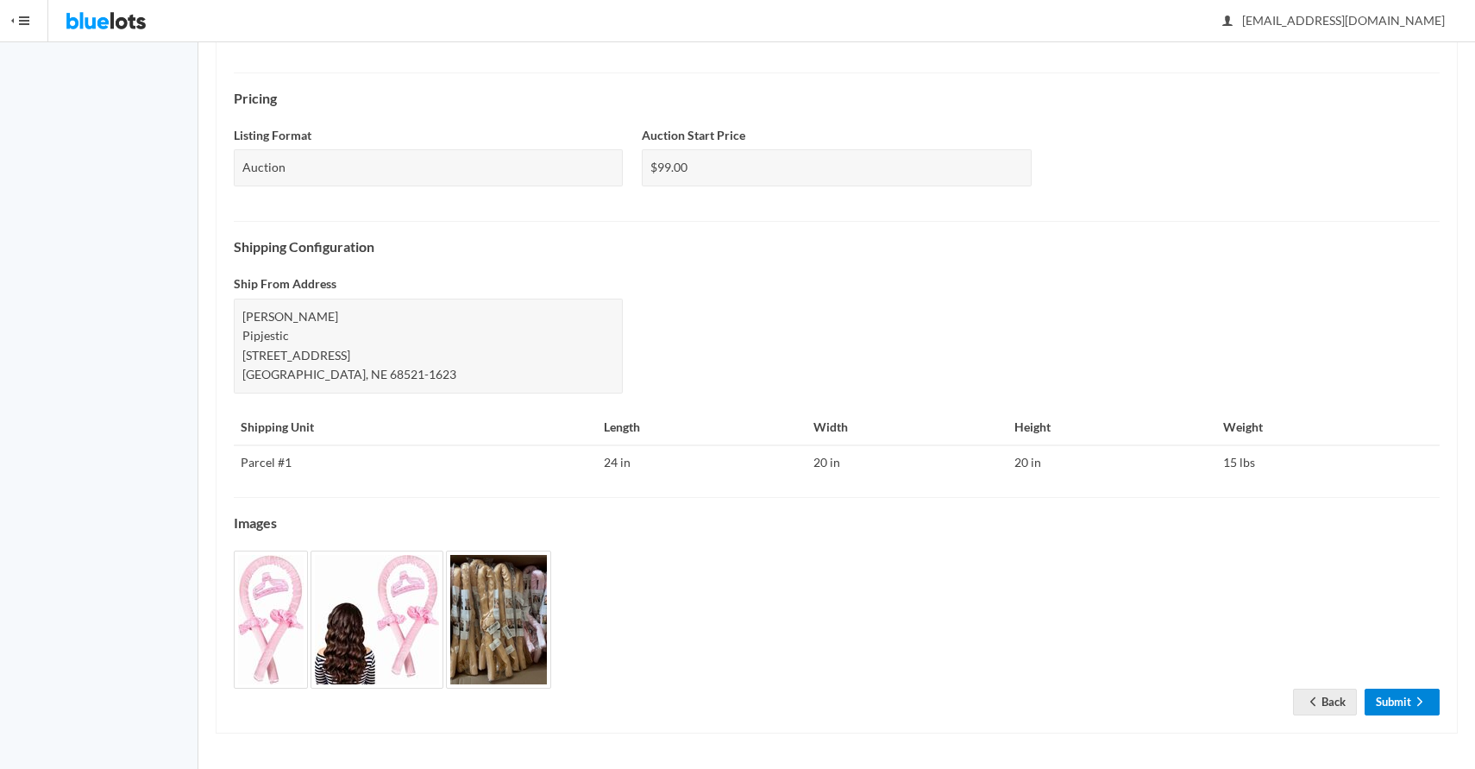
click at [1413, 696] on icon "arrow forward" at bounding box center [1419, 701] width 17 height 14
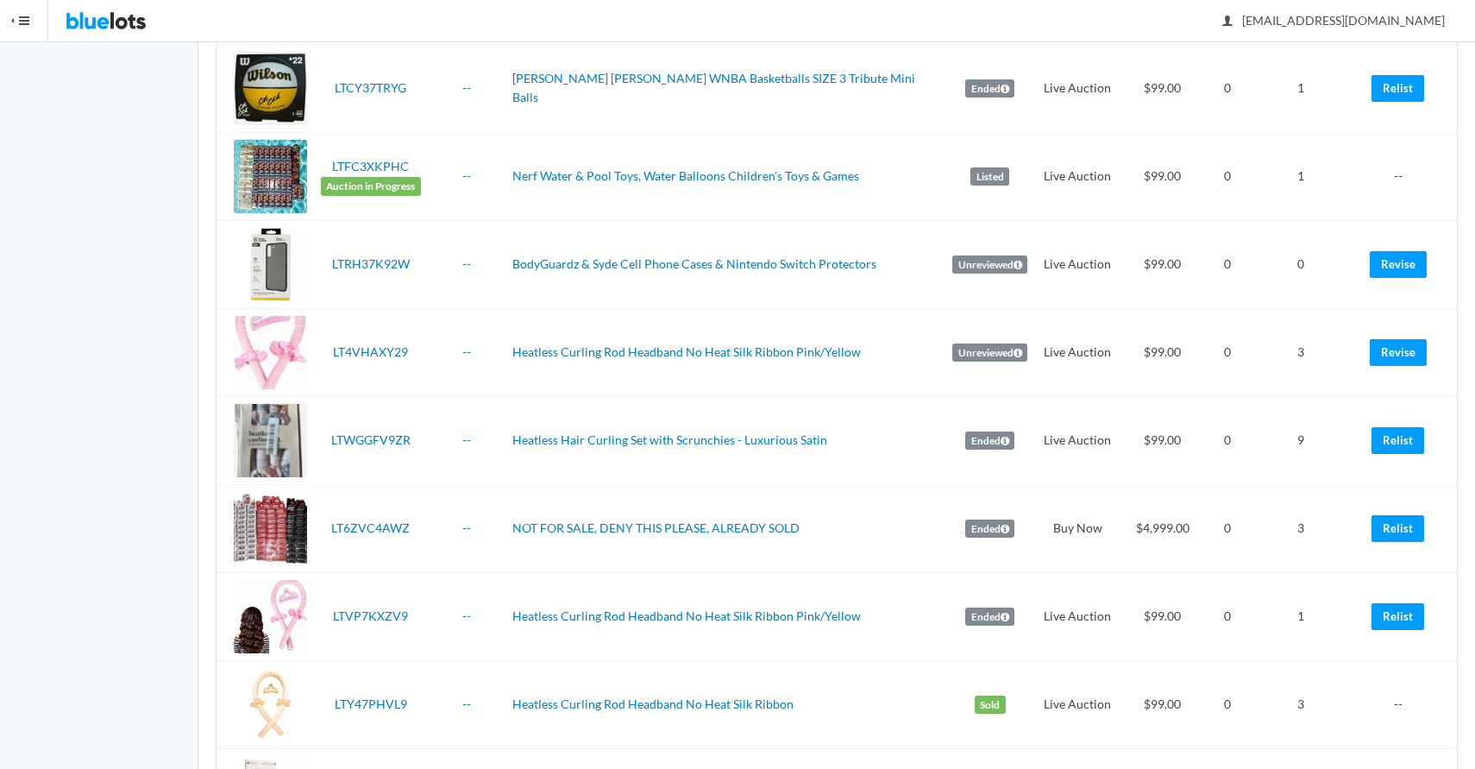
scroll to position [601, 0]
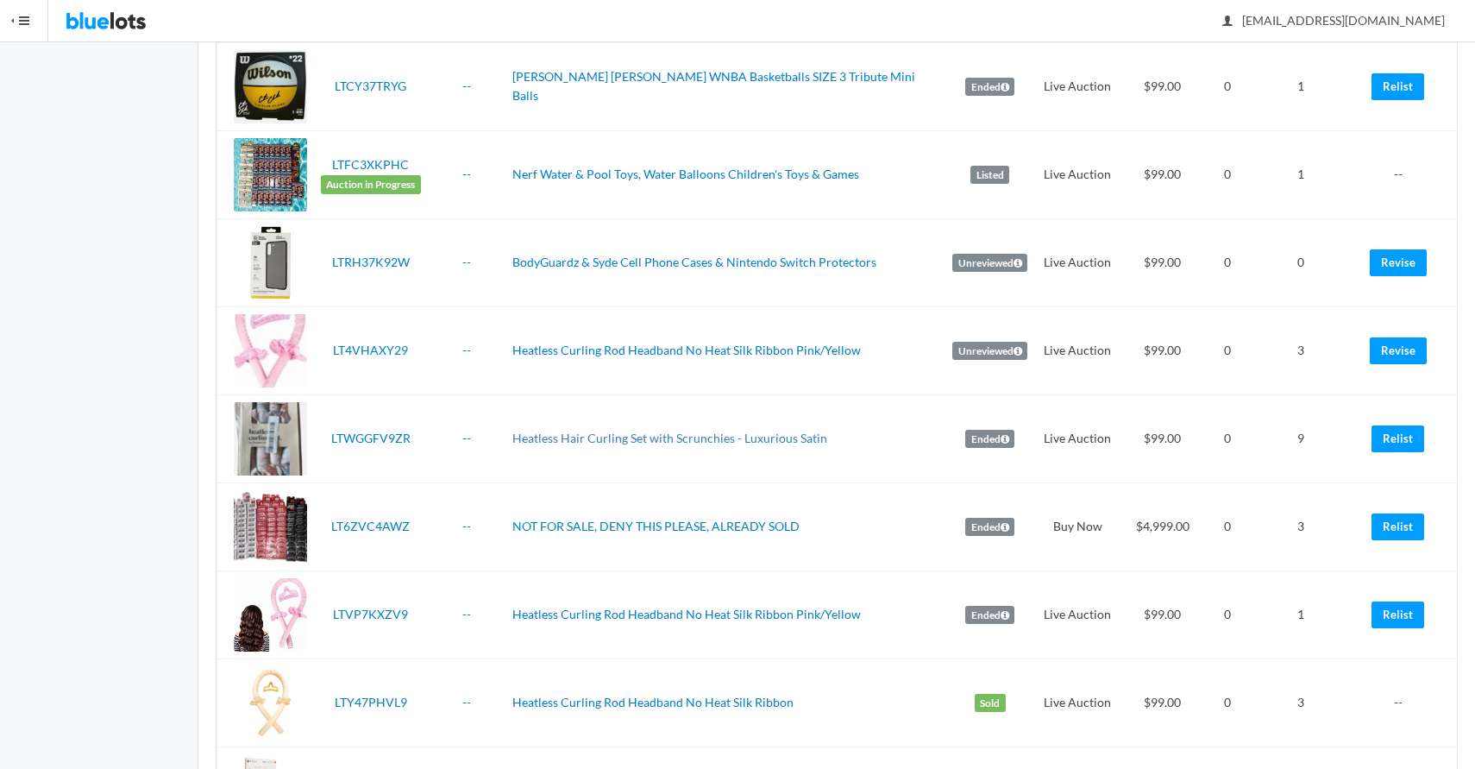
click at [606, 430] on link "Heatless Hair Curling Set with Scrunchies - Luxurious Satin" at bounding box center [669, 437] width 315 height 15
click at [1388, 425] on link "Relist" at bounding box center [1397, 438] width 53 height 27
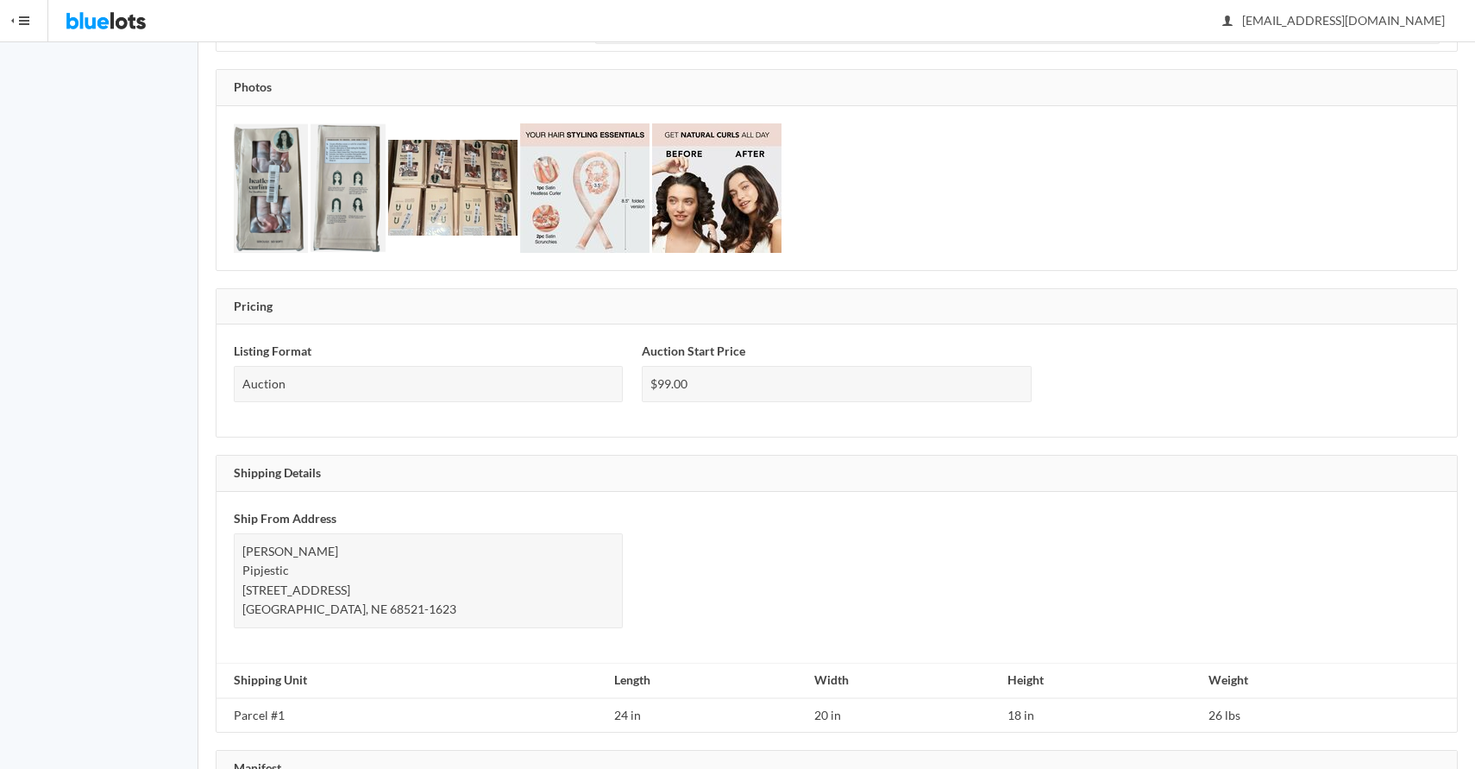
scroll to position [779, 0]
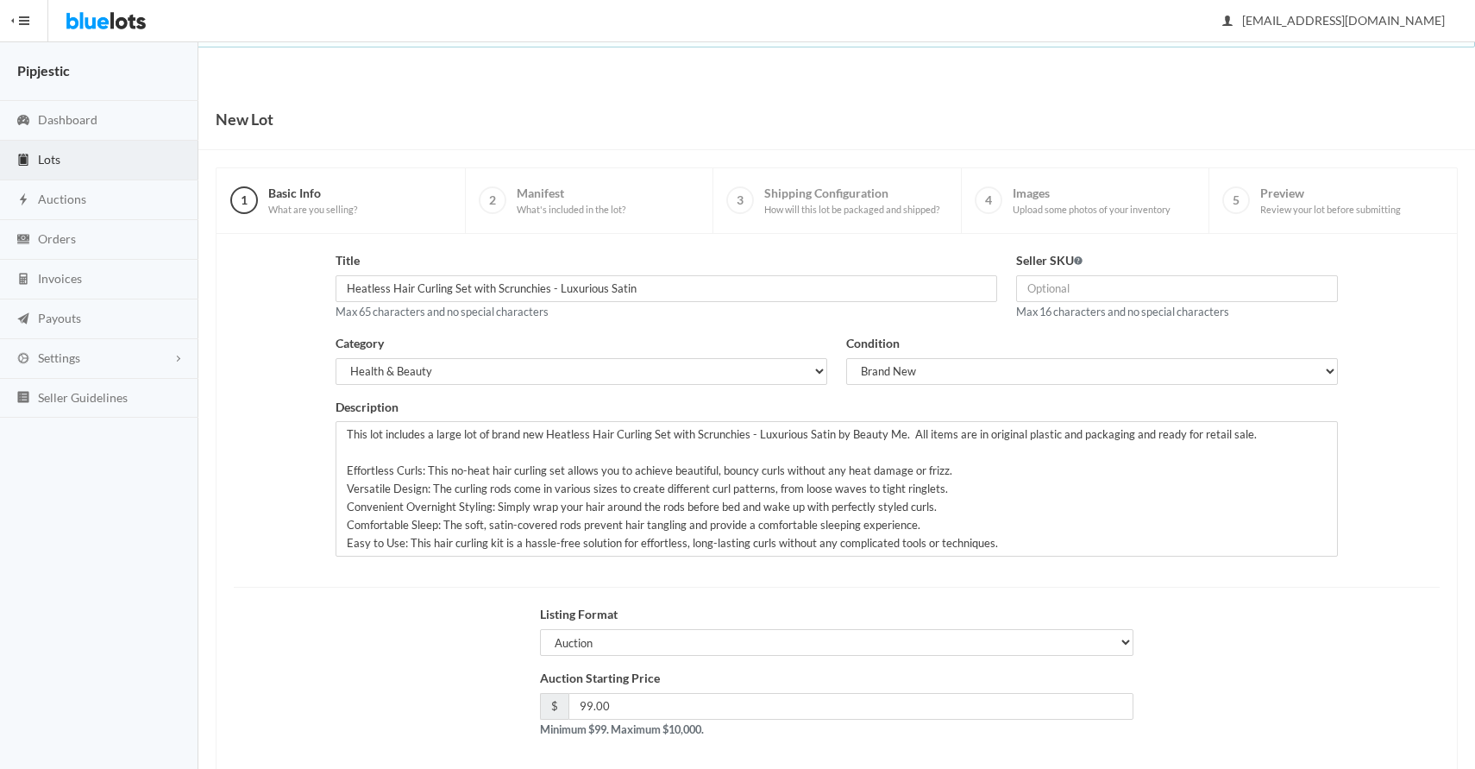
scroll to position [83, 0]
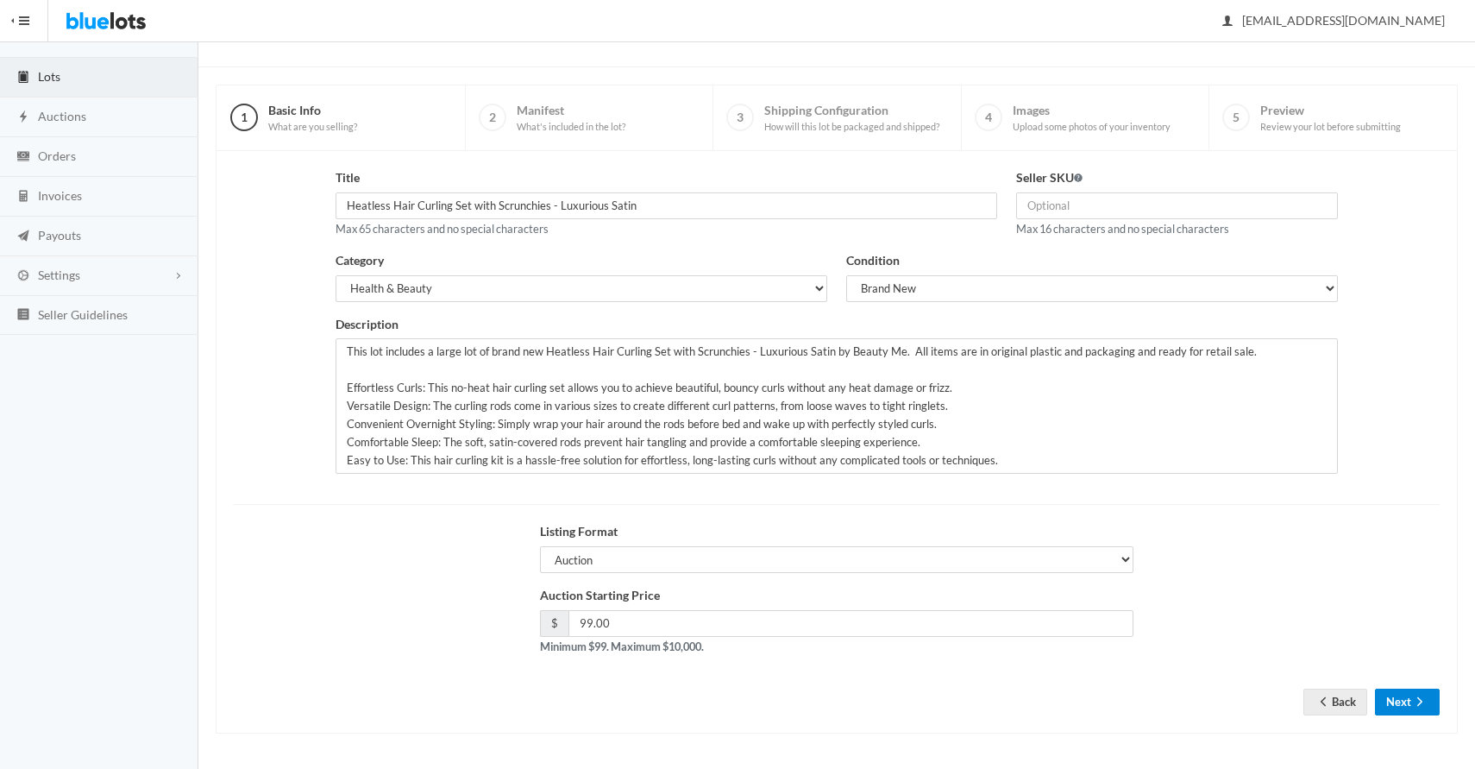
click at [1419, 699] on icon "arrow forward" at bounding box center [1419, 701] width 5 height 9
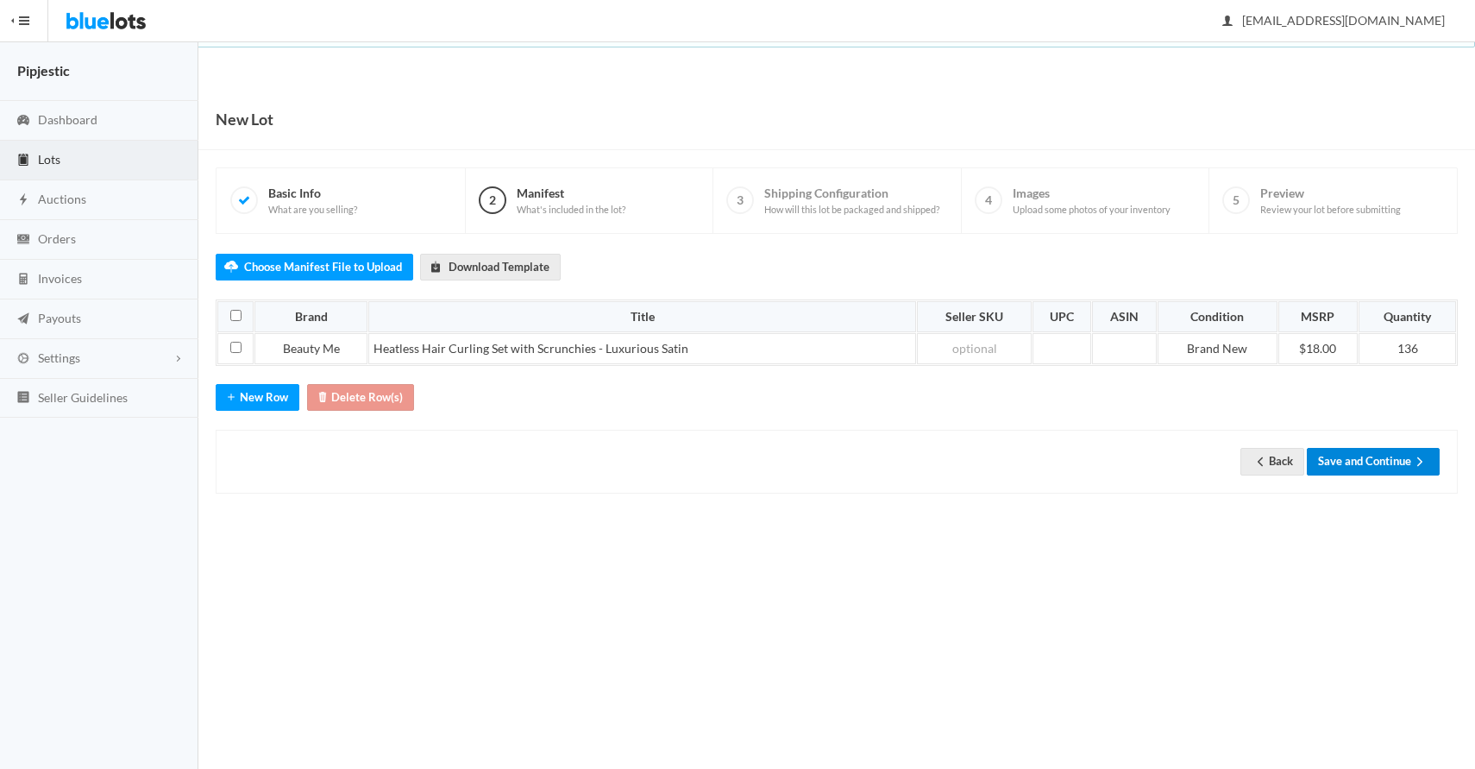
click at [1399, 464] on button "Save and Continue" at bounding box center [1373, 461] width 133 height 27
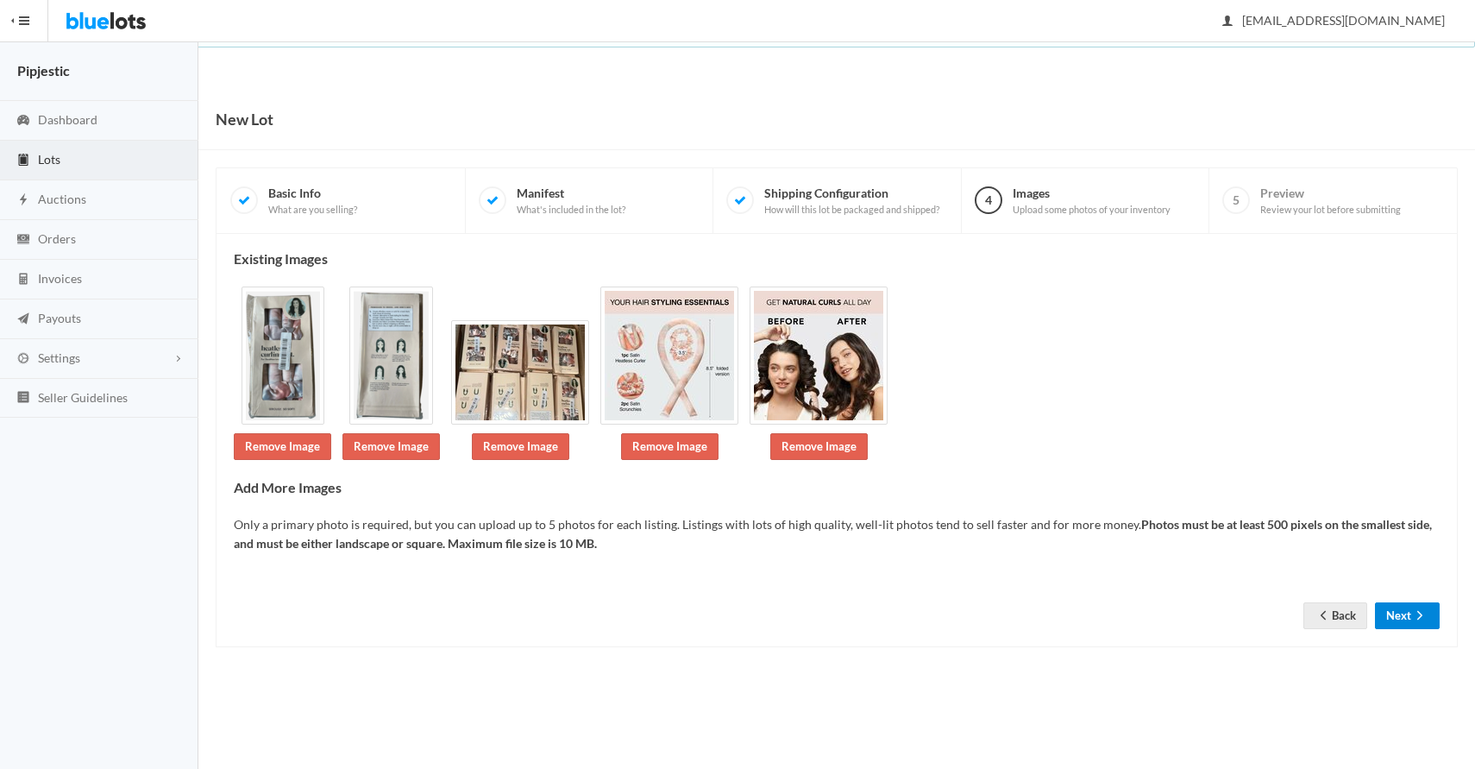
click at [1414, 616] on icon "arrow forward" at bounding box center [1419, 615] width 17 height 14
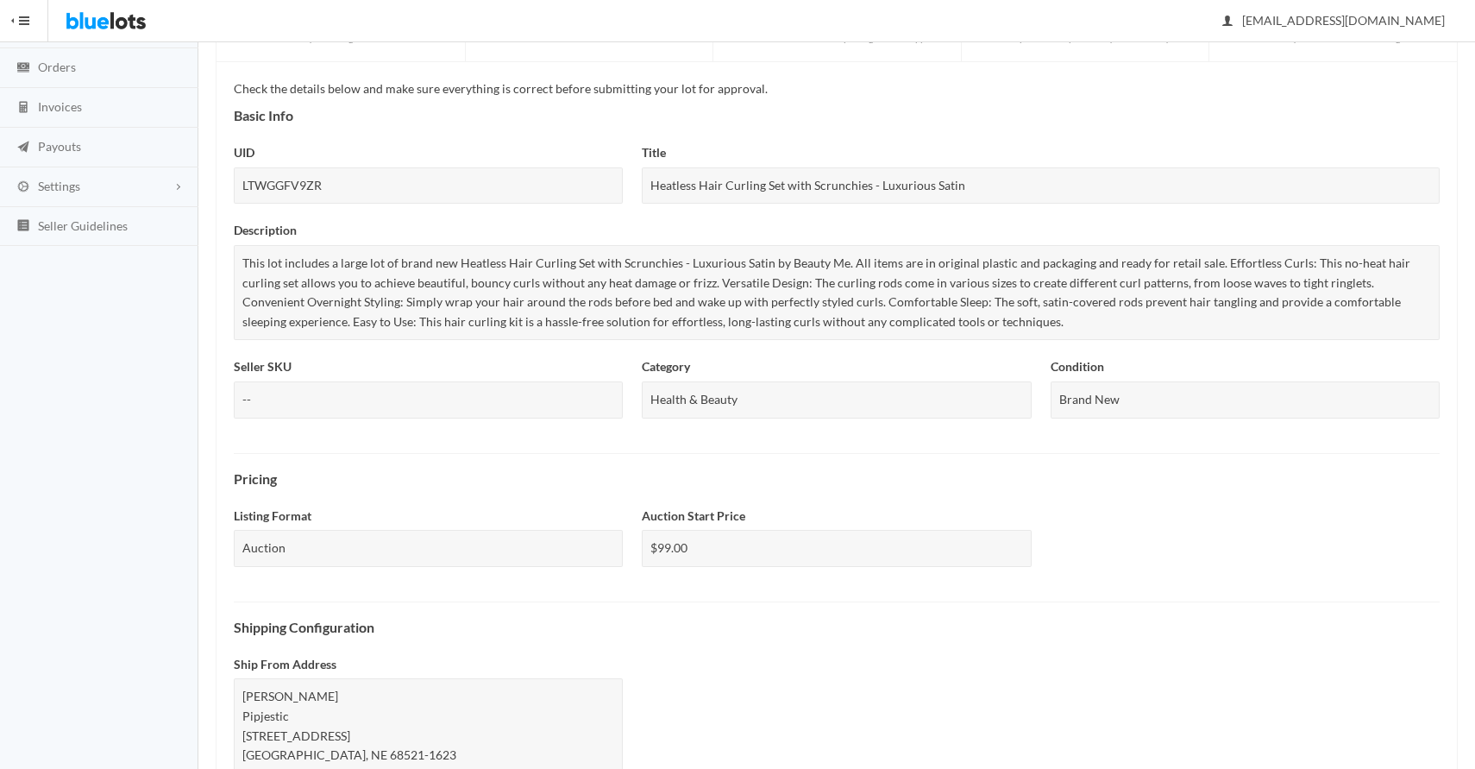
scroll to position [553, 0]
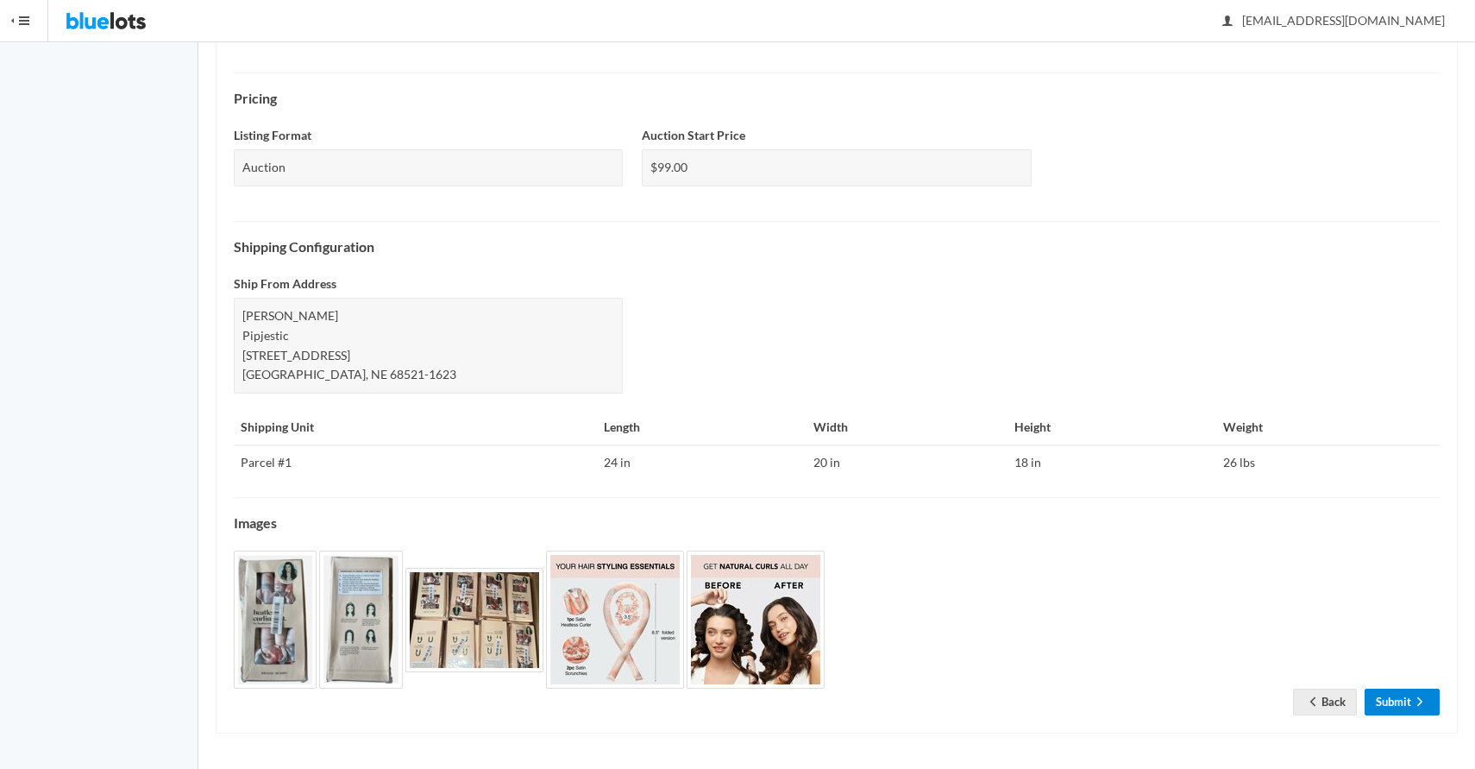
click at [1406, 702] on link "Submit" at bounding box center [1402, 701] width 75 height 27
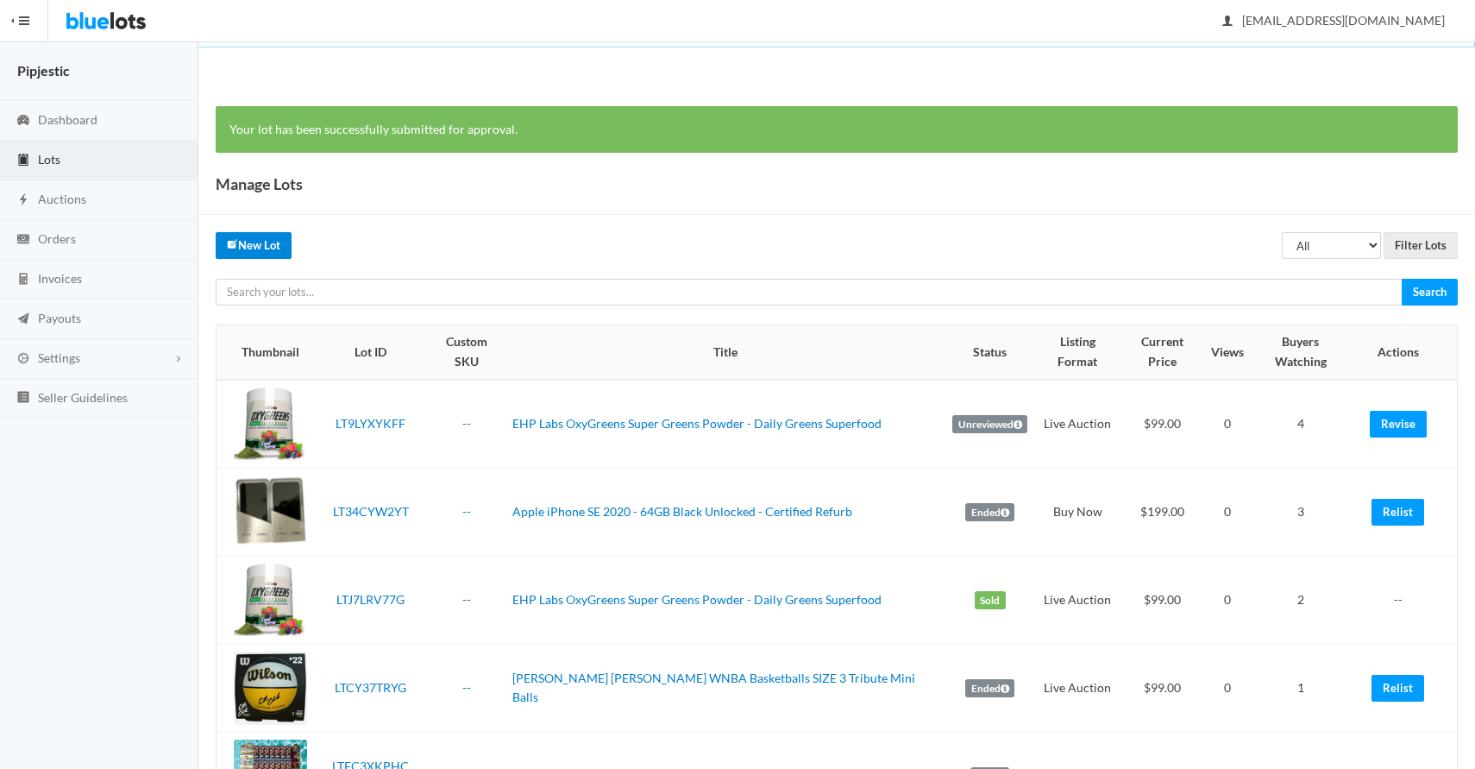
click at [267, 245] on link "New Lot" at bounding box center [254, 245] width 76 height 27
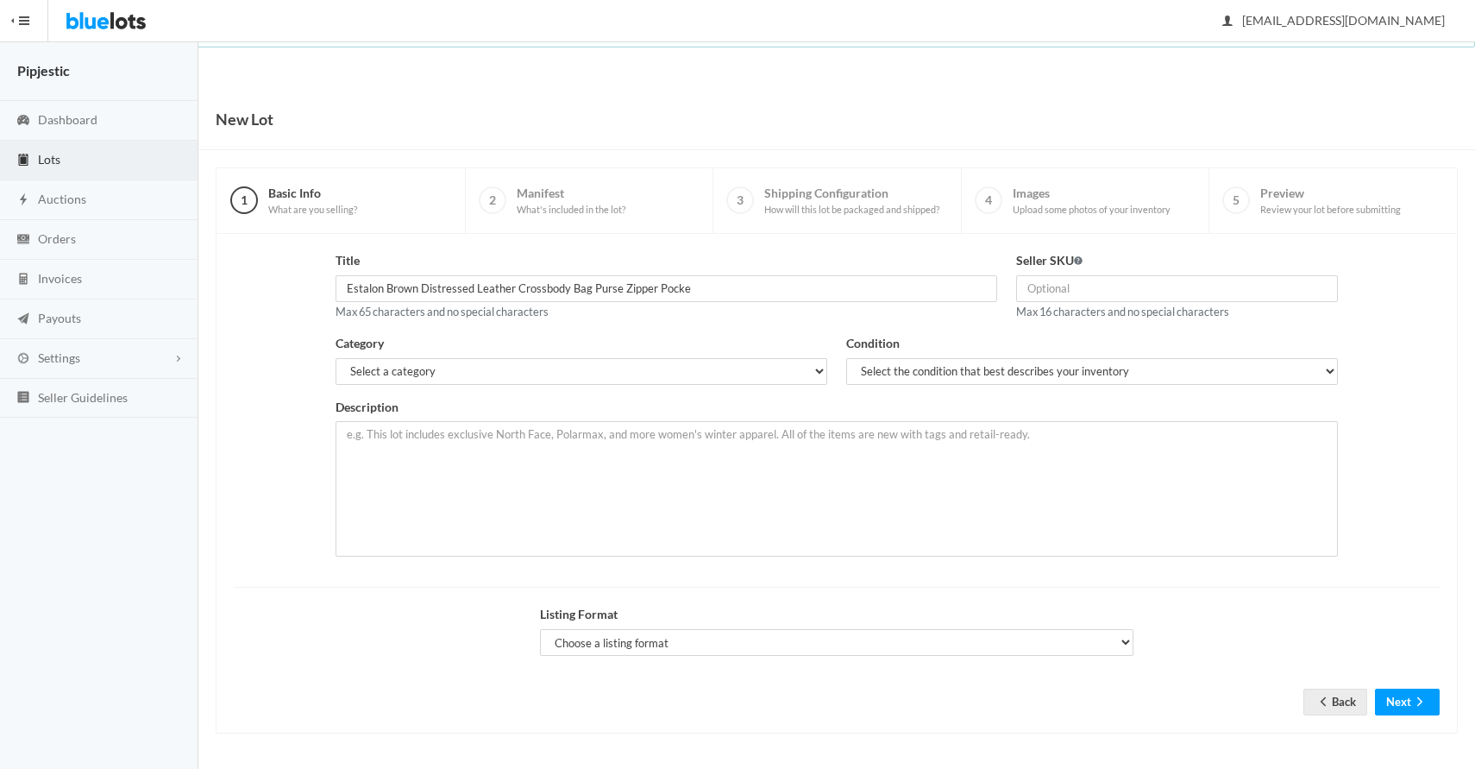
click at [389, 290] on input "Estalon Brown Distressed Leather Crossbody Bag Purse Zipper Pocke" at bounding box center [667, 288] width 662 height 27
click at [540, 288] on input "Estalon Distressed Leather Crossbody Bag Purse Zipper Pocke" at bounding box center [667, 288] width 662 height 27
drag, startPoint x: 566, startPoint y: 287, endPoint x: 781, endPoint y: 315, distance: 216.5
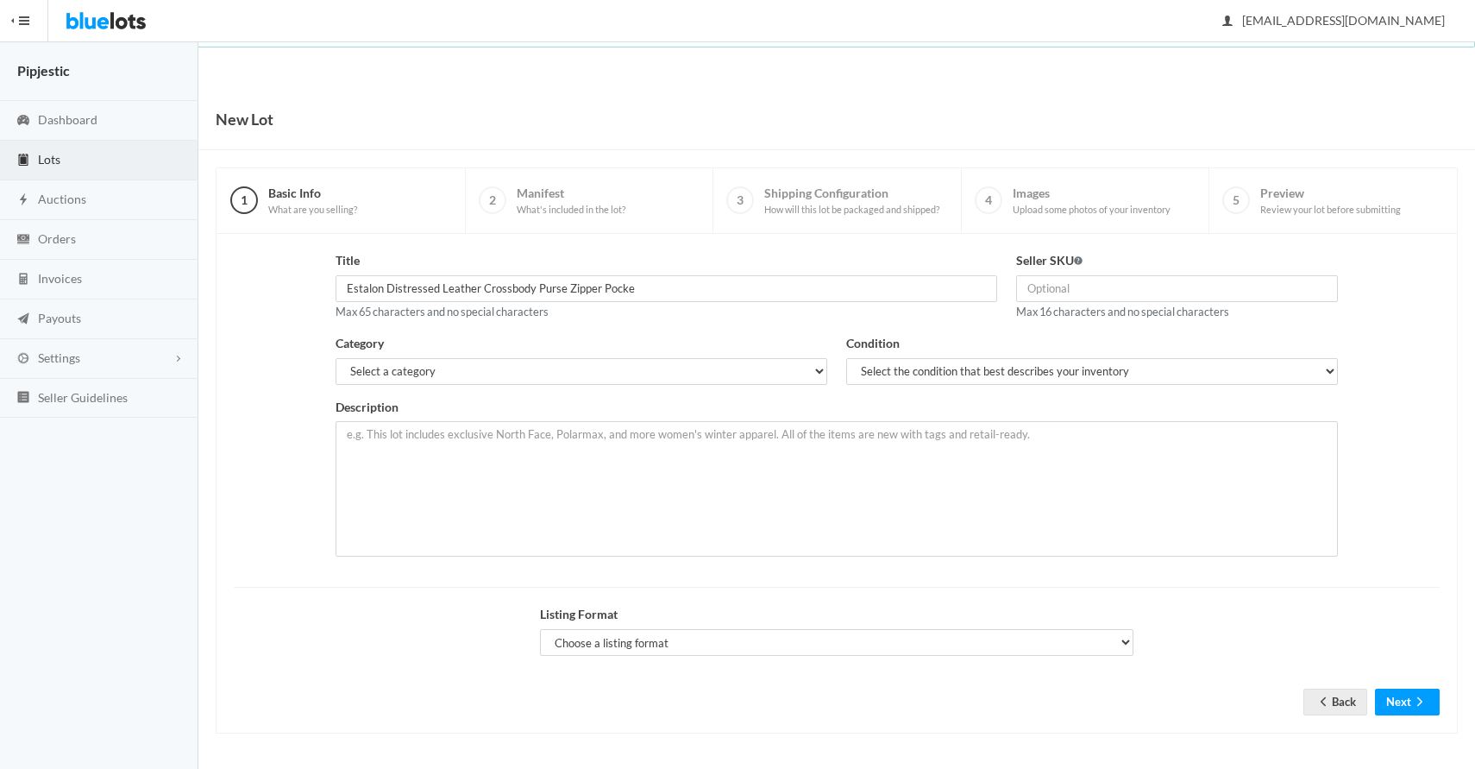
click at [781, 315] on div "Title Estalon Distressed Leather Crossbody Purse Zipper Pocke Max 65 characters…" at bounding box center [667, 286] width 662 height 70
type input "Estalon Distressed Leather Crossbody Purses & Other Bags"
click at [676, 375] on select "Select a category Electronics Clothing, Shoes & Accessories Appliances Home & G…" at bounding box center [582, 371] width 492 height 27
select select "2"
click at [336, 358] on select "Select a category Electronics Clothing, Shoes & Accessories Appliances Home & G…" at bounding box center [582, 371] width 492 height 27
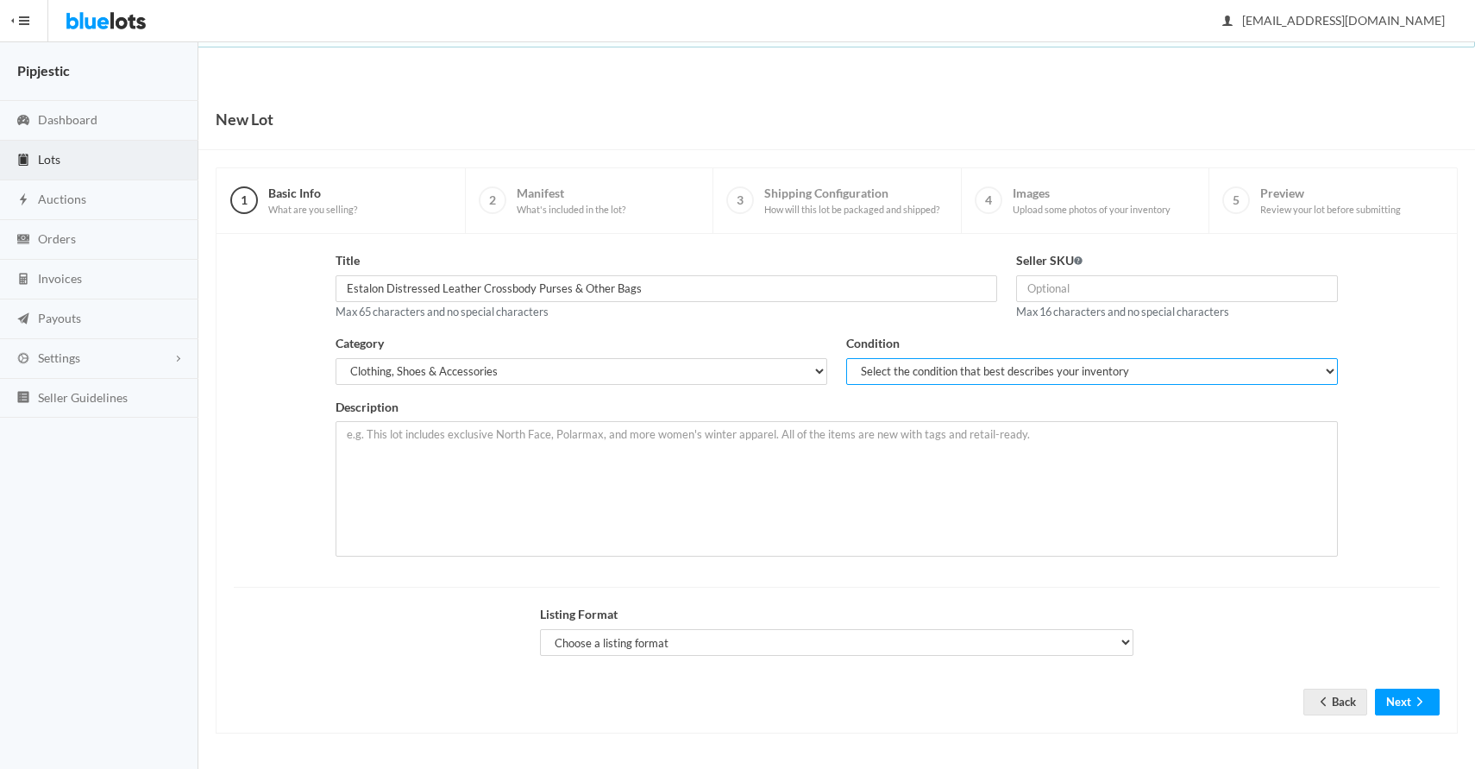
click at [1031, 373] on select "Select the condition that best describes your inventory Brand New Shelf Pulls C…" at bounding box center [1092, 371] width 492 height 27
select select "1"
click at [846, 358] on select "Select the condition that best describes your inventory Brand New Shelf Pulls C…" at bounding box center [1092, 371] width 492 height 27
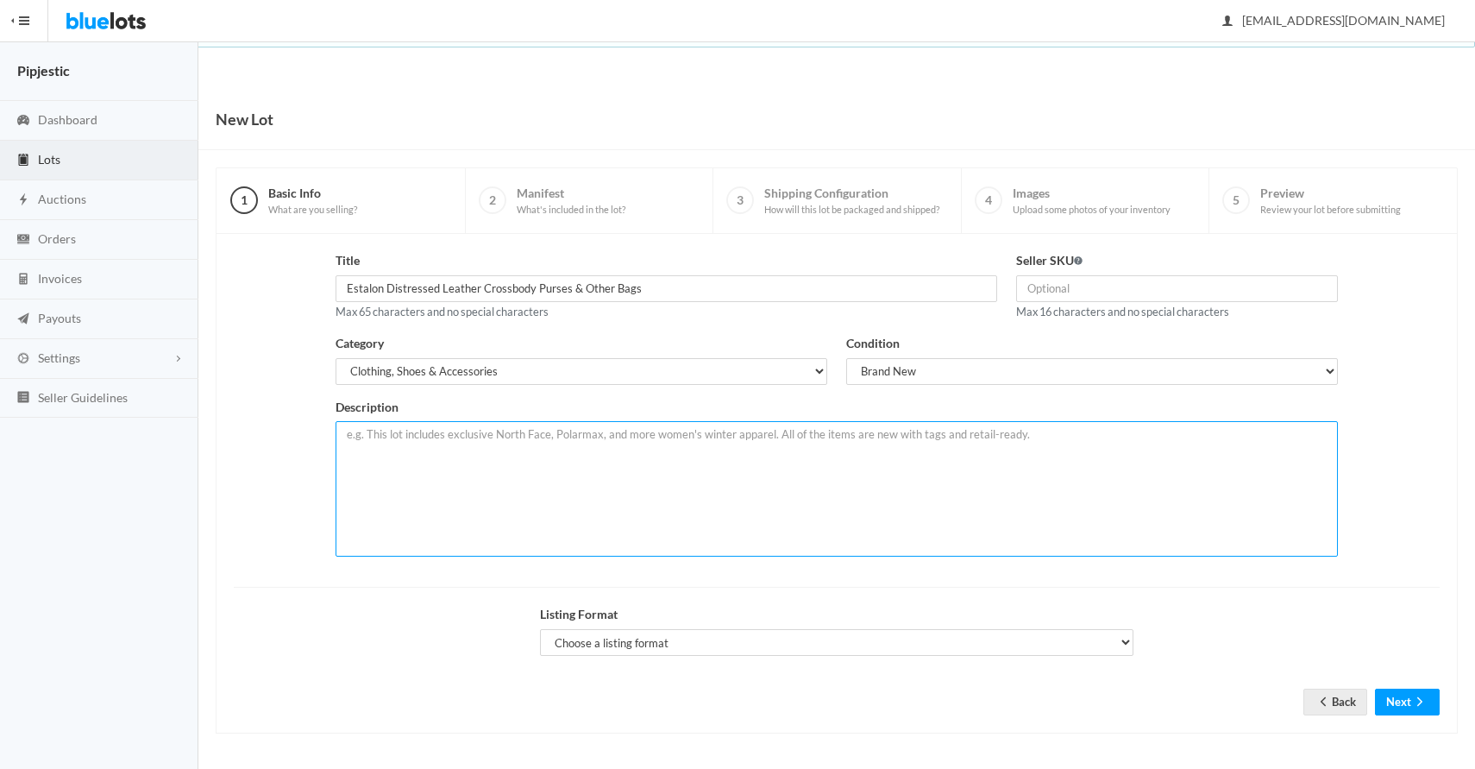
click at [850, 491] on textarea at bounding box center [836, 488] width 1001 height 135
type textarea "This lot includes 2 different colored Estalon Distressed Leather Crossbody Purs…"
click at [899, 625] on div "Listing Format Choose a listing format Auction Buy Now" at bounding box center [836, 630] width 593 height 51
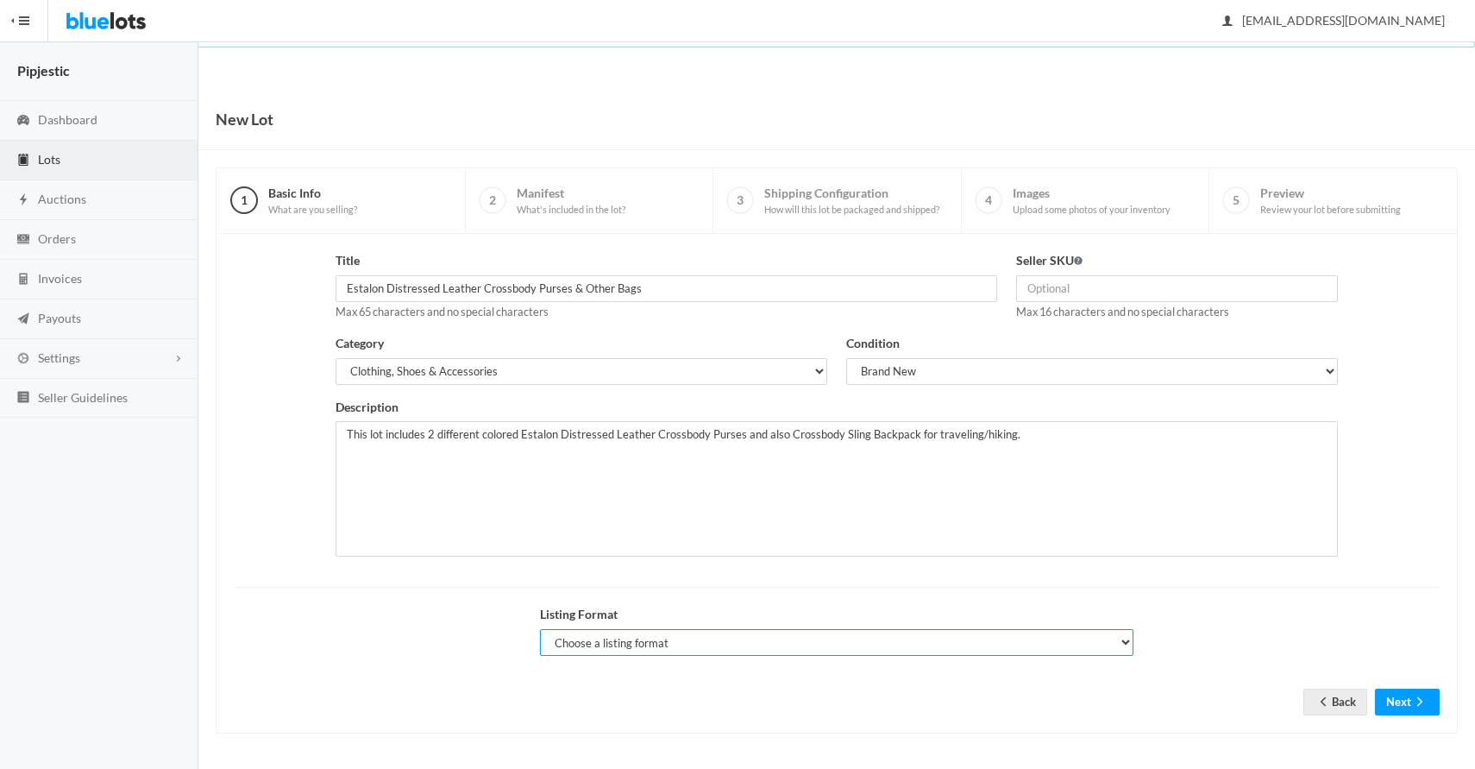
click at [899, 630] on select "Choose a listing format Auction Buy Now" at bounding box center [836, 642] width 593 height 27
select select "true"
click at [540, 629] on select "Choose a listing format Auction Buy Now" at bounding box center [836, 642] width 593 height 27
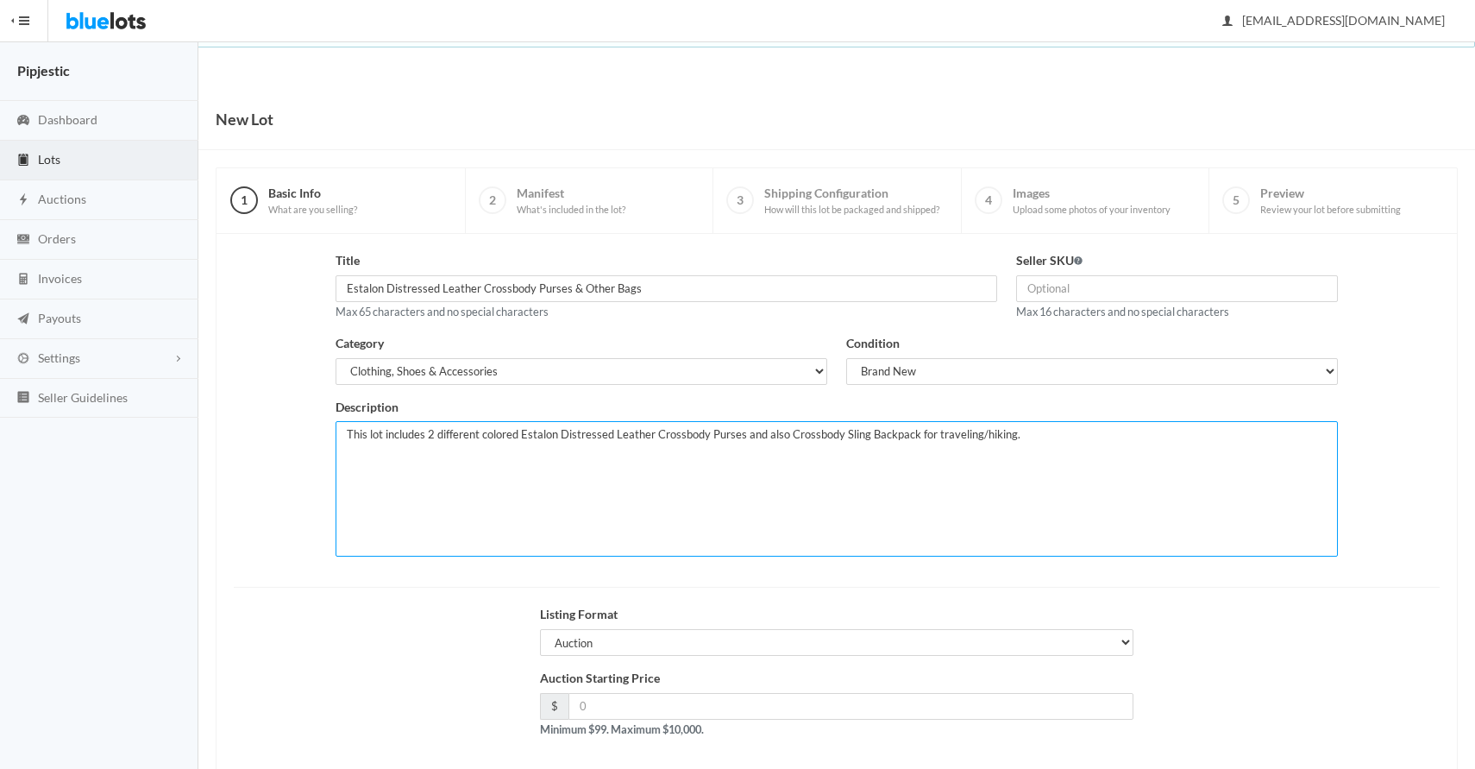
click at [1139, 431] on textarea "This lot includes 2 different colored Estalon Distressed Leather Crossbody Purs…" at bounding box center [836, 488] width 1001 height 135
click at [1138, 433] on textarea "This lot includes 2 different colored Estalon Distressed Leather Crossbody Purs…" at bounding box center [836, 488] width 1001 height 135
click at [1211, 442] on textarea "This lot includes 2 different colored Estalon Distressed Leather Crossbody Purs…" at bounding box center [836, 488] width 1001 height 135
click at [1045, 513] on textarea "This lot includes 2 different colored Estalon Distressed Leather Crossbody Purs…" at bounding box center [836, 488] width 1001 height 135
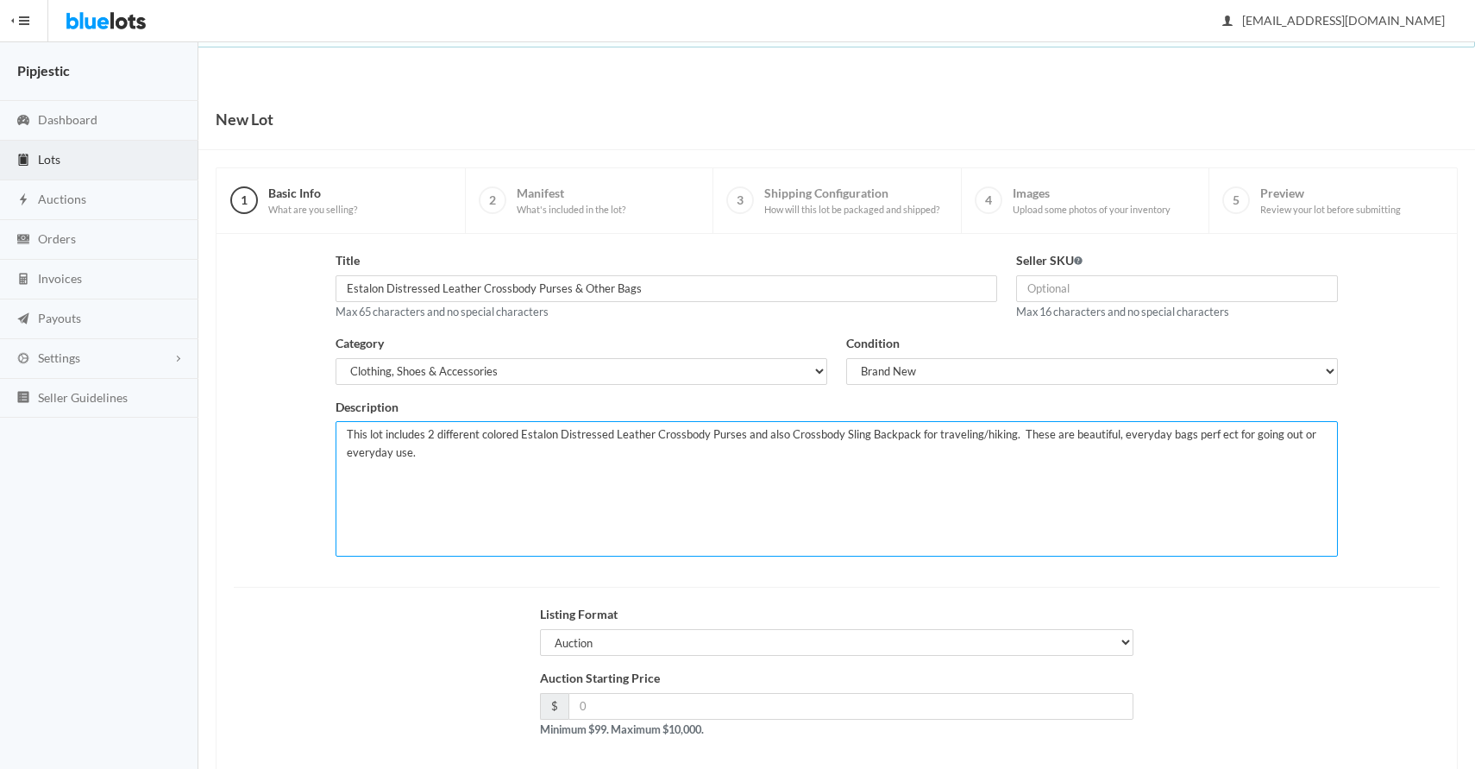
click at [1208, 436] on textarea "This lot includes 2 different colored Estalon Distressed Leather Crossbody Purs…" at bounding box center [836, 488] width 1001 height 135
click at [914, 442] on textarea "This lot includes 2 different colored Estalon Distressed Leather Crossbody Purs…" at bounding box center [836, 488] width 1001 height 135
click at [1064, 436] on textarea "This lot includes 2 different colored Estalon Distressed Leather Crossbody Purs…" at bounding box center [836, 488] width 1001 height 135
click at [861, 511] on textarea "This lot includes 2 different colored Estalon Distressed Leather Crossbody Purs…" at bounding box center [836, 488] width 1001 height 135
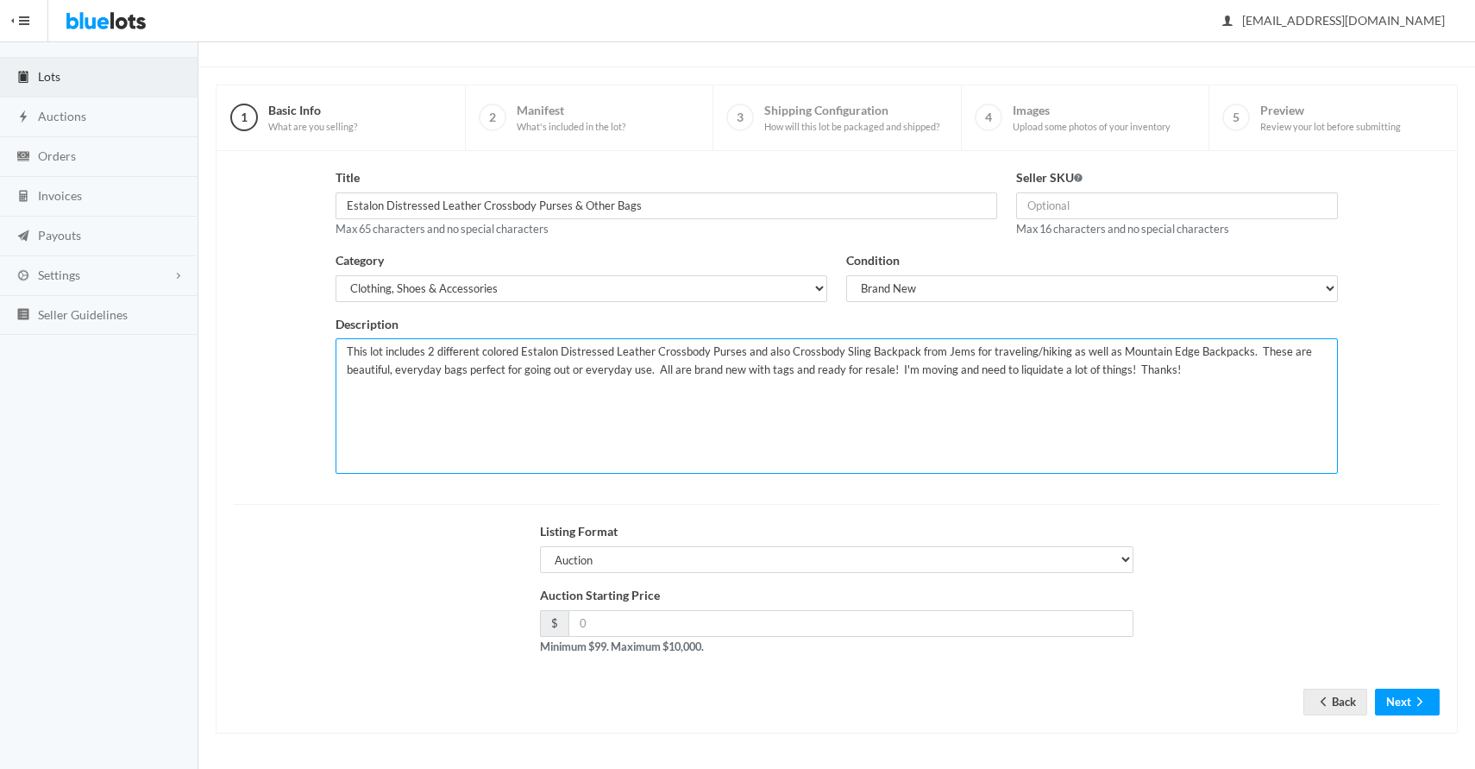
type textarea "This lot includes 2 different colored Estalon Distressed Leather Crossbody Purs…"
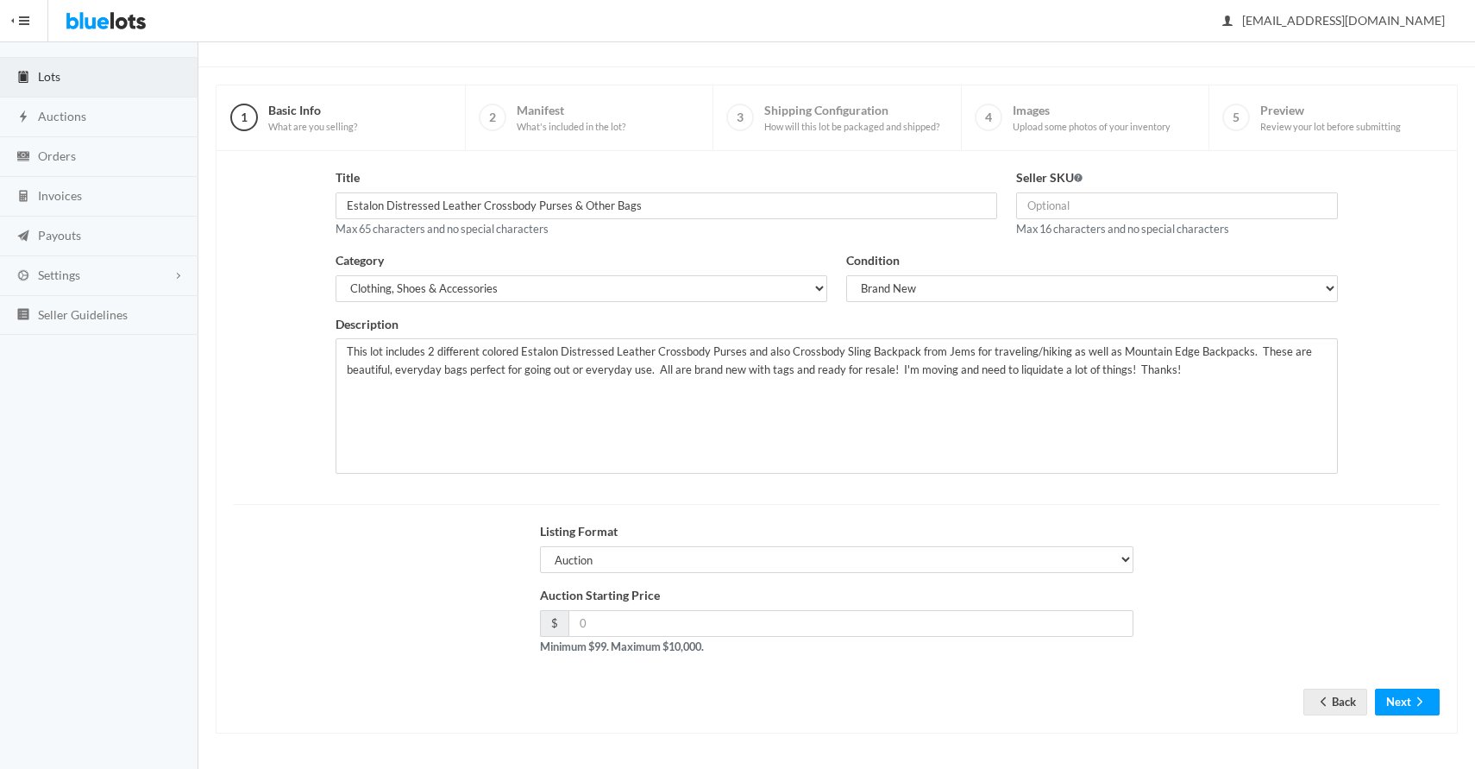
click at [849, 639] on div "Auction Starting Price $ Minimum $99. Maximum $10,000." at bounding box center [836, 621] width 593 height 70
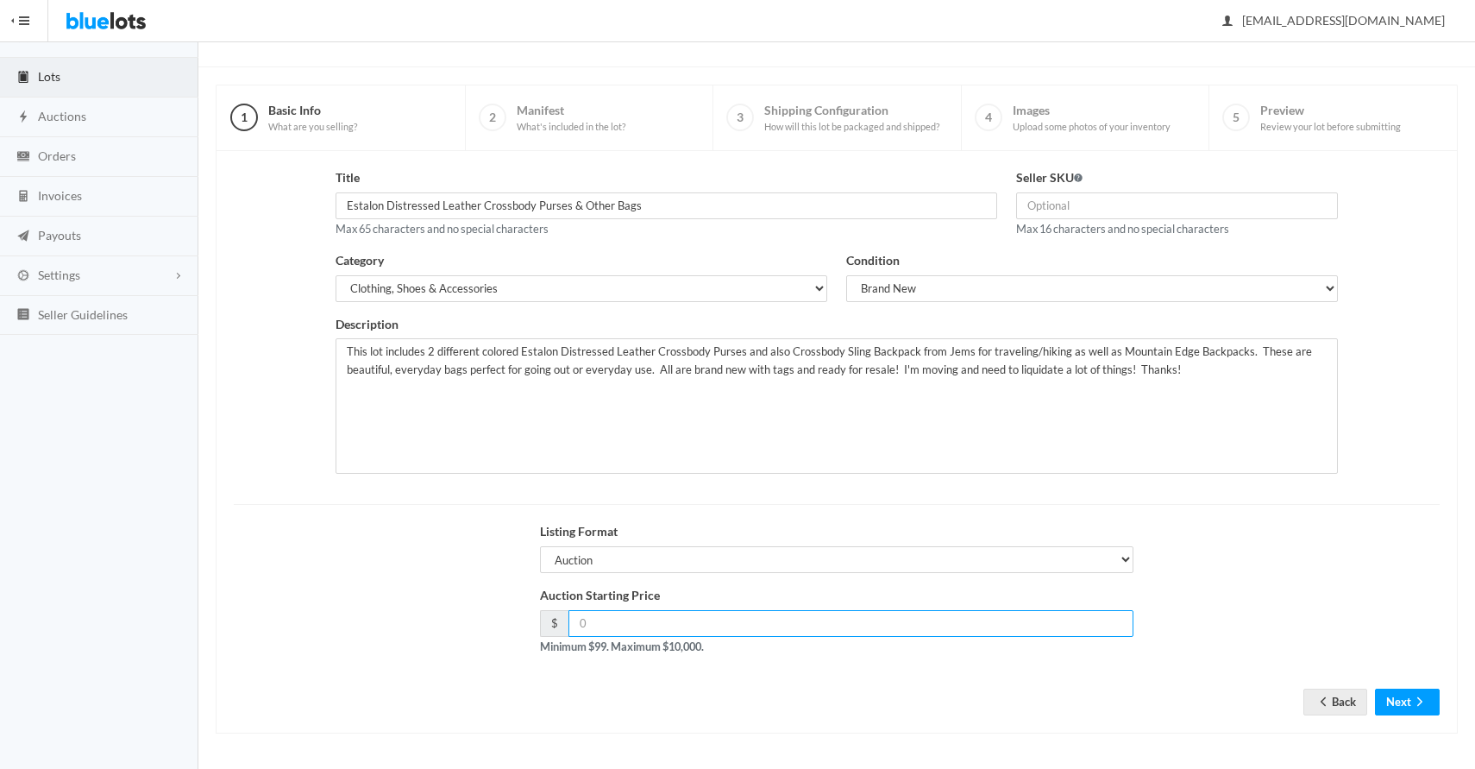
click at [853, 619] on input "number" at bounding box center [850, 623] width 565 height 27
type input "199"
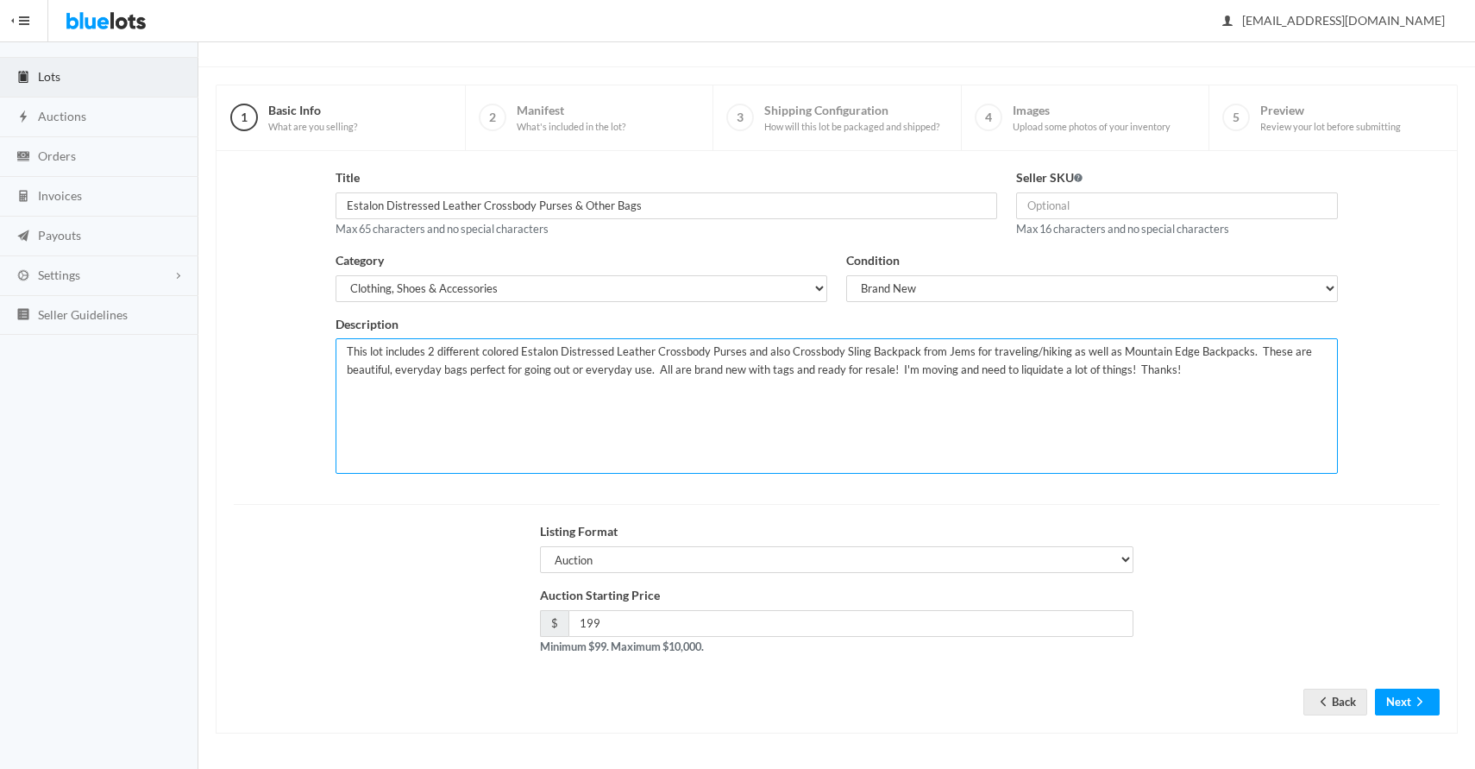
click at [1079, 404] on textarea "This lot includes 2 different colored Estalon Distressed Leather Crossbody Purs…" at bounding box center [836, 405] width 1001 height 135
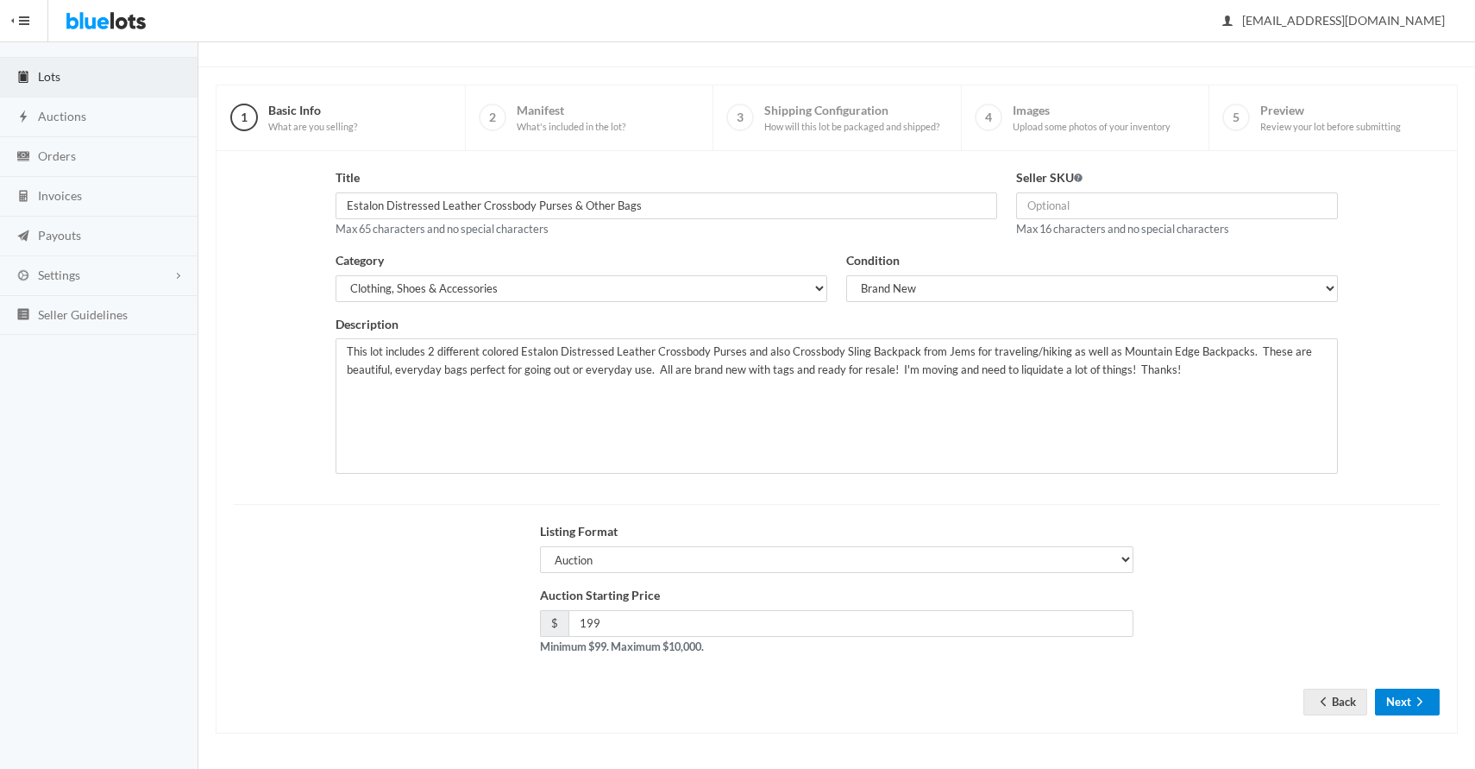
click at [1415, 713] on button "Next" at bounding box center [1407, 701] width 65 height 27
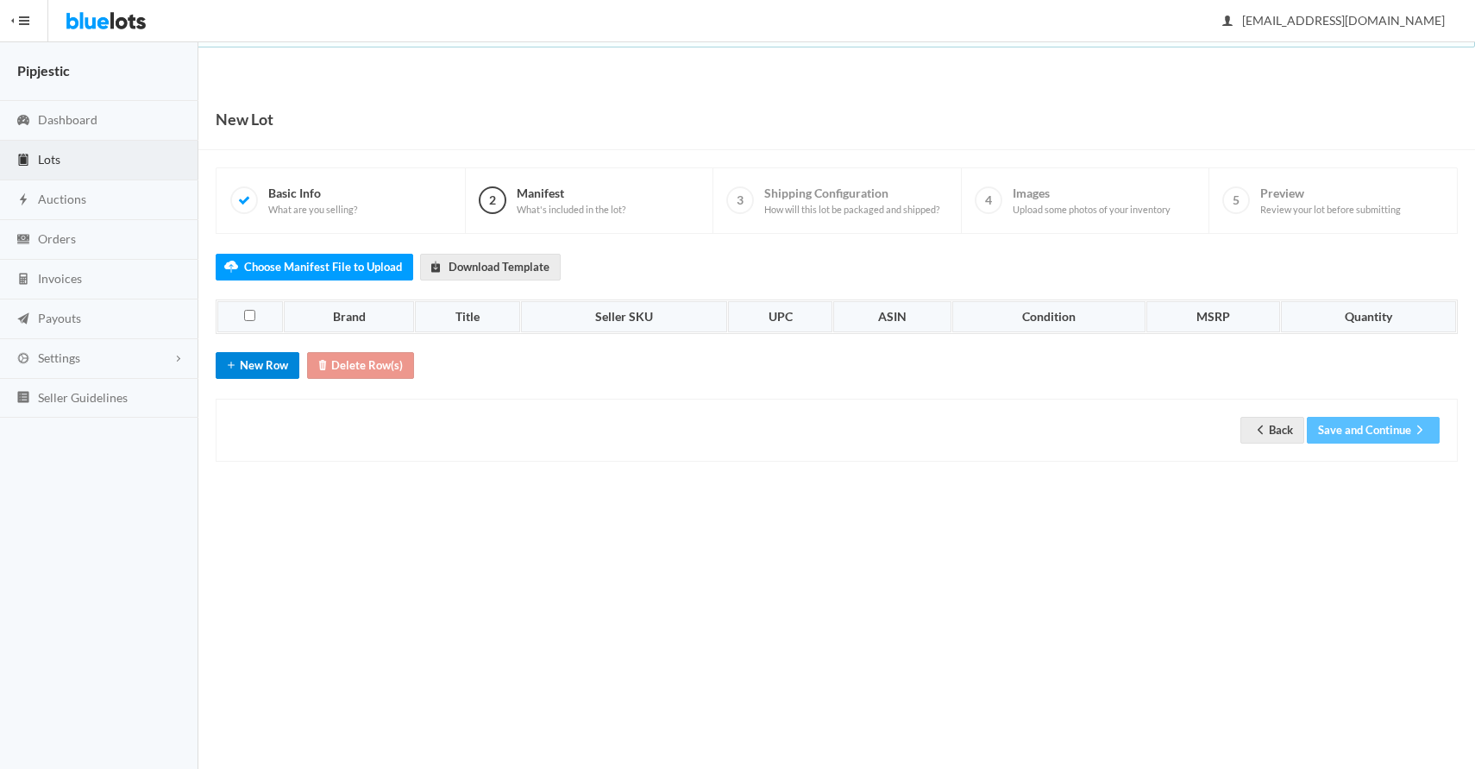
click at [263, 370] on button "New Row" at bounding box center [258, 365] width 84 height 27
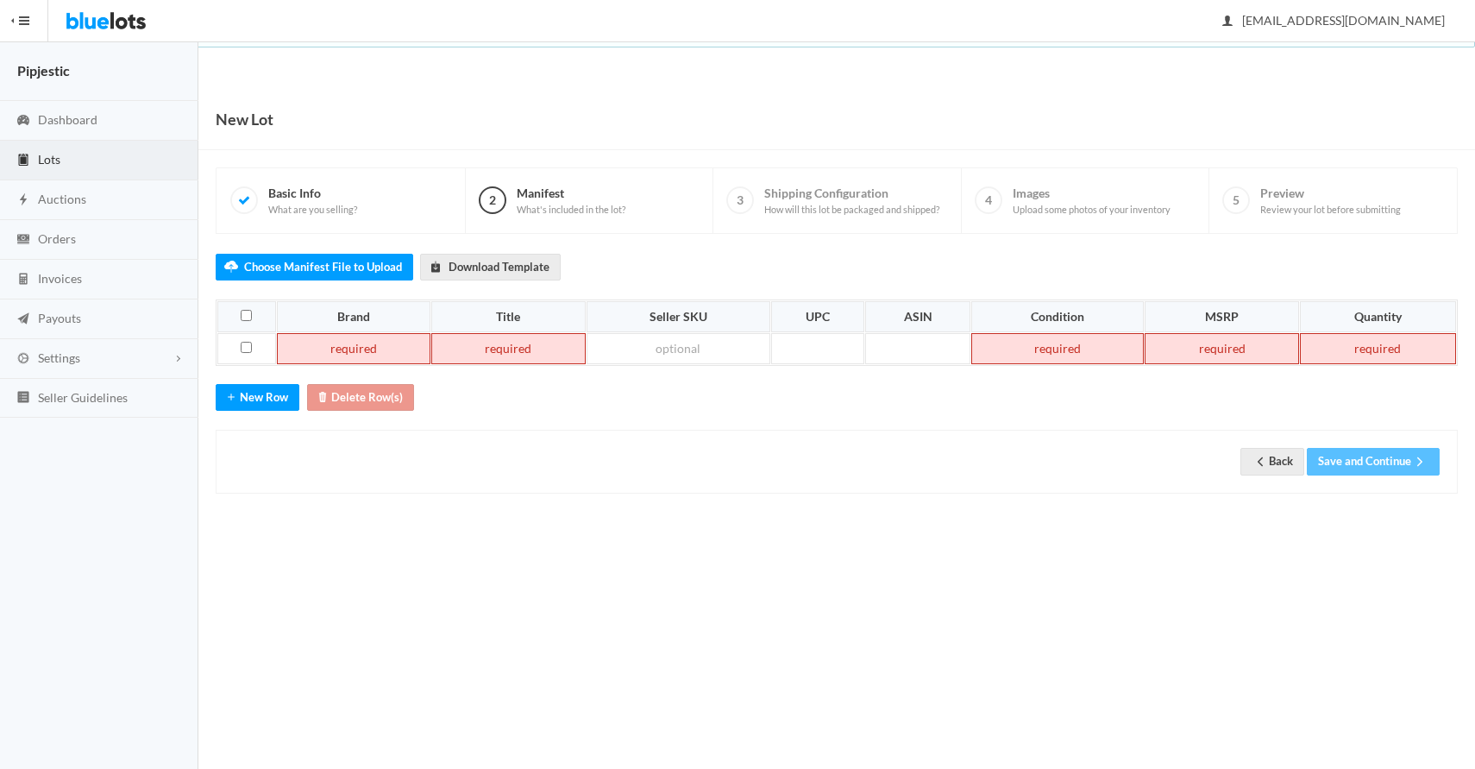
click at [390, 349] on td at bounding box center [354, 348] width 154 height 31
click at [265, 397] on button "New Row" at bounding box center [258, 397] width 84 height 27
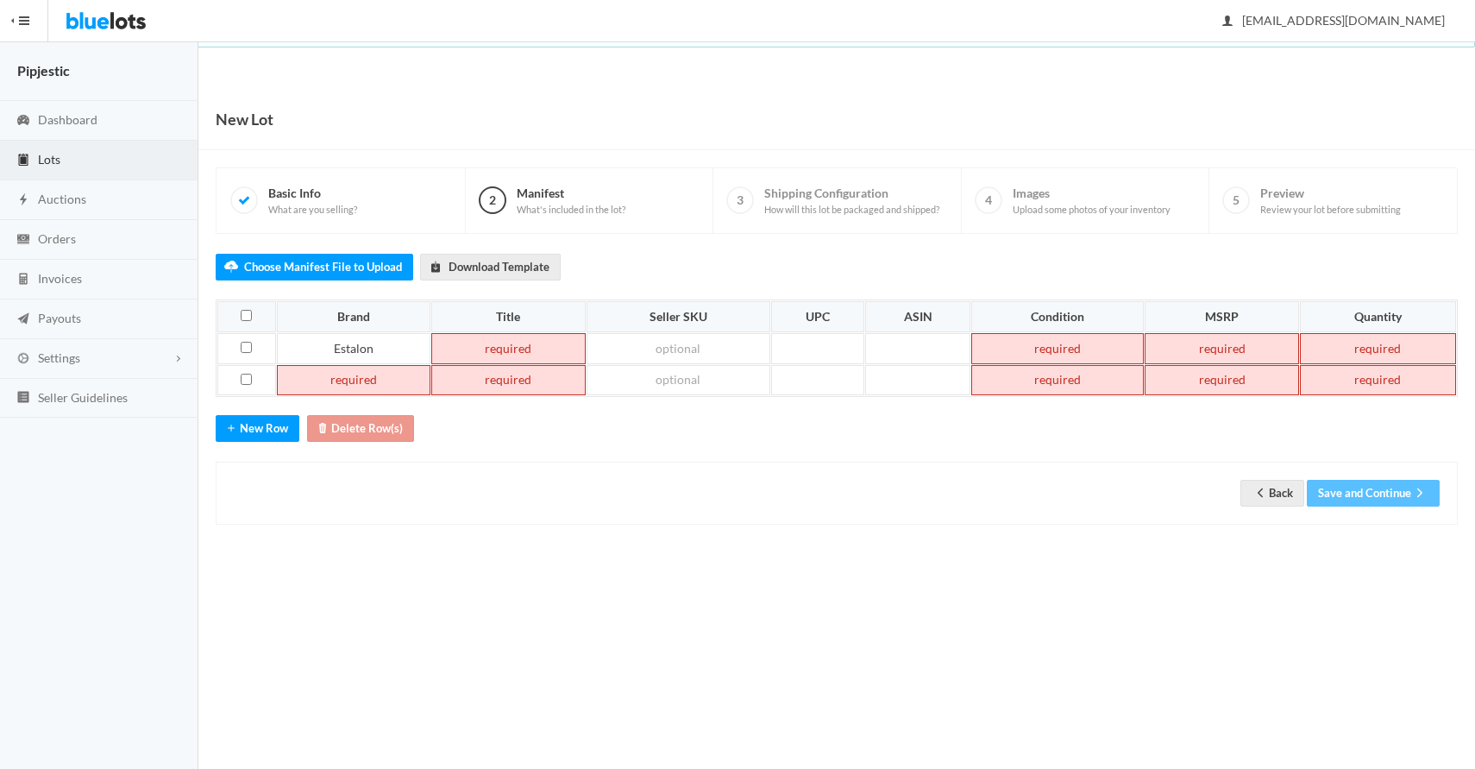
click at [277, 441] on div "Choose Manifest File to Upload Download Template Brand Title Seller SKU UPC ASI…" at bounding box center [837, 379] width 1242 height 291
click at [277, 437] on button "New Row" at bounding box center [258, 428] width 84 height 27
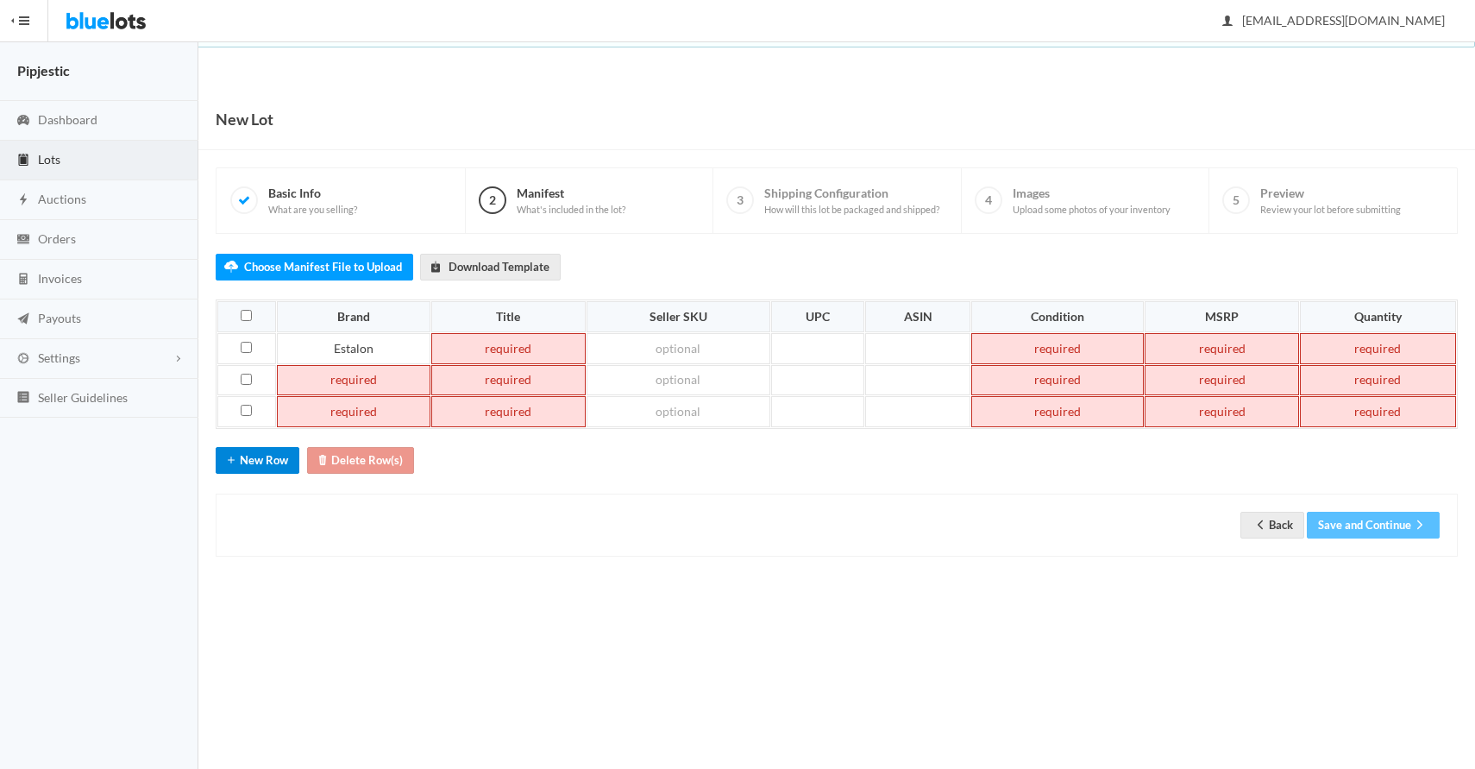
click at [273, 456] on button "New Row" at bounding box center [258, 460] width 84 height 27
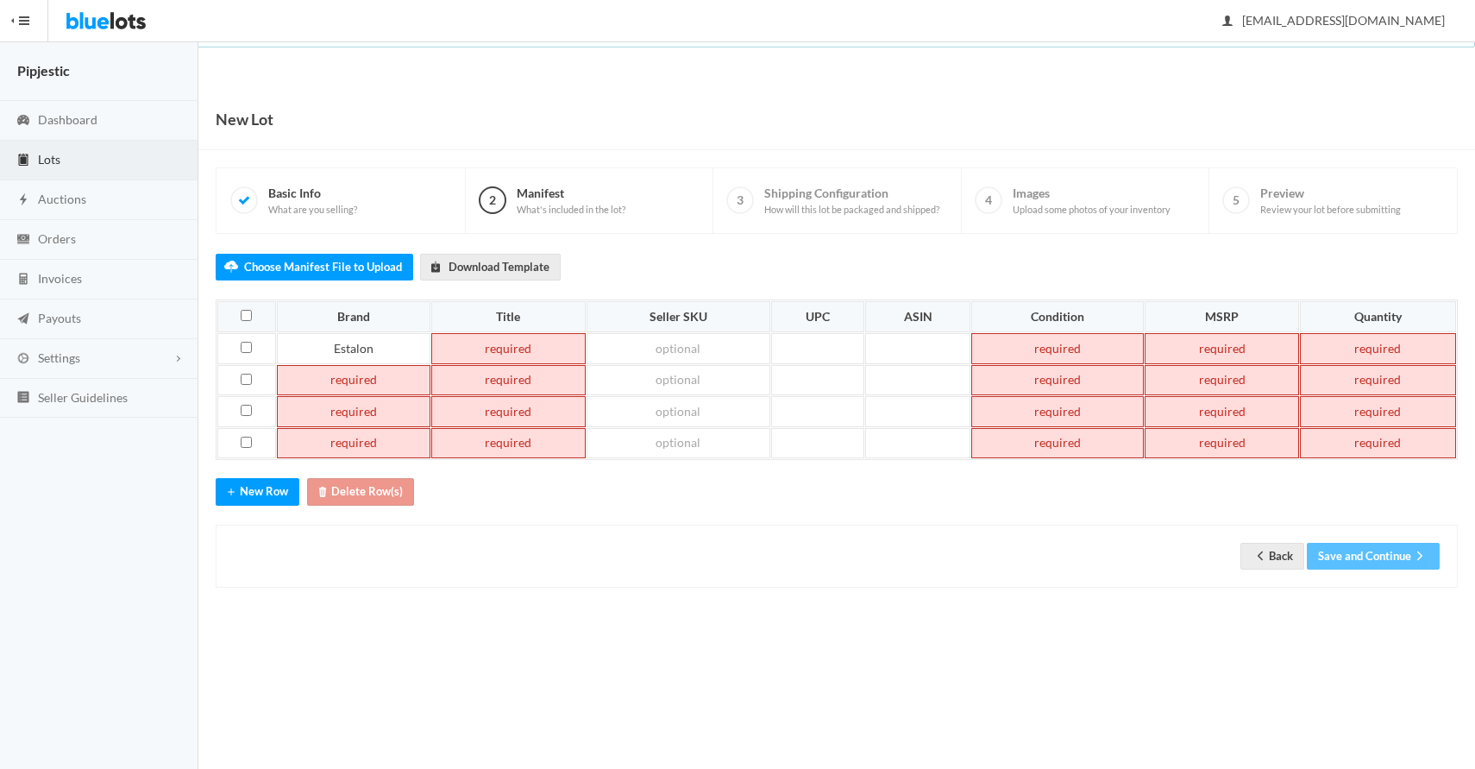
click at [351, 378] on td at bounding box center [354, 380] width 154 height 31
click at [331, 446] on td at bounding box center [354, 443] width 154 height 31
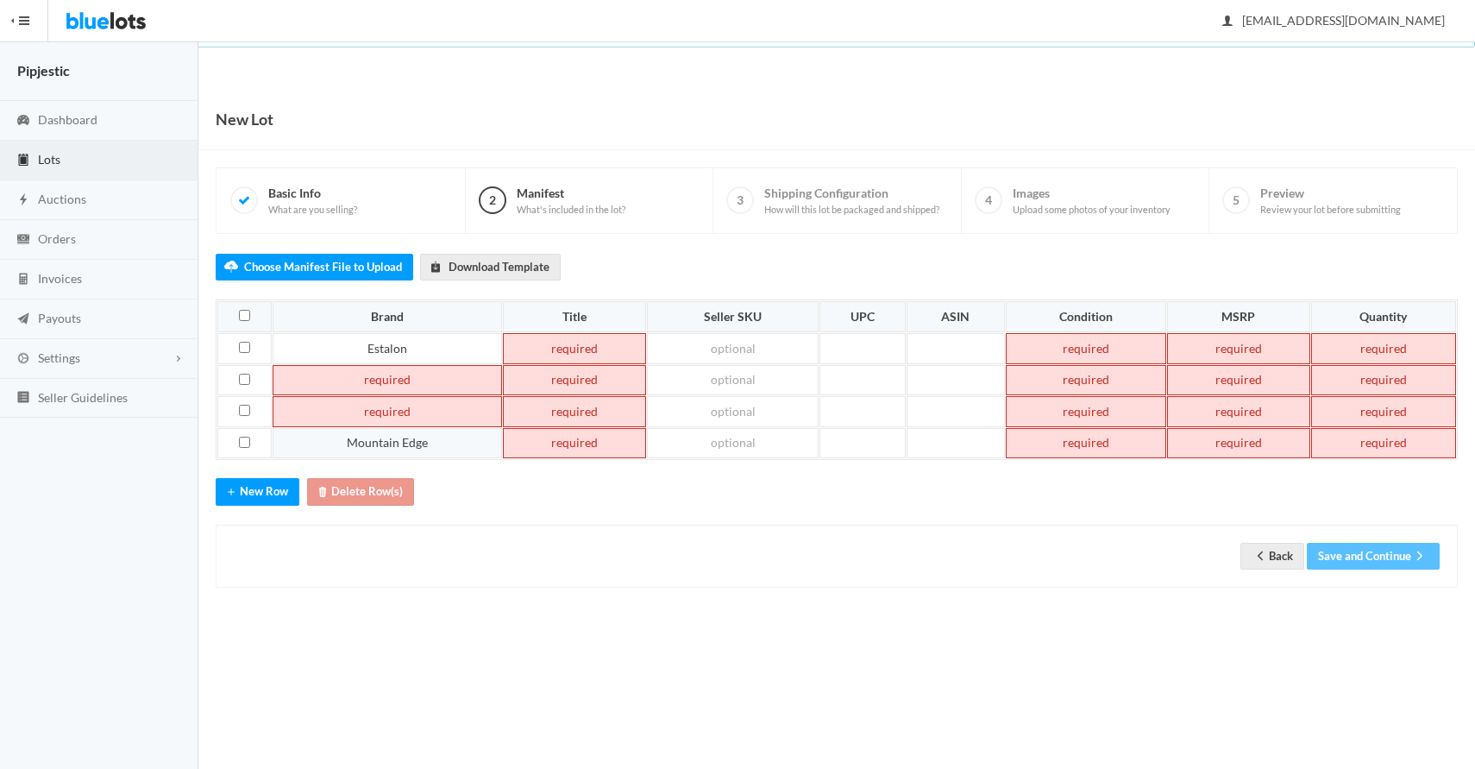
paste td
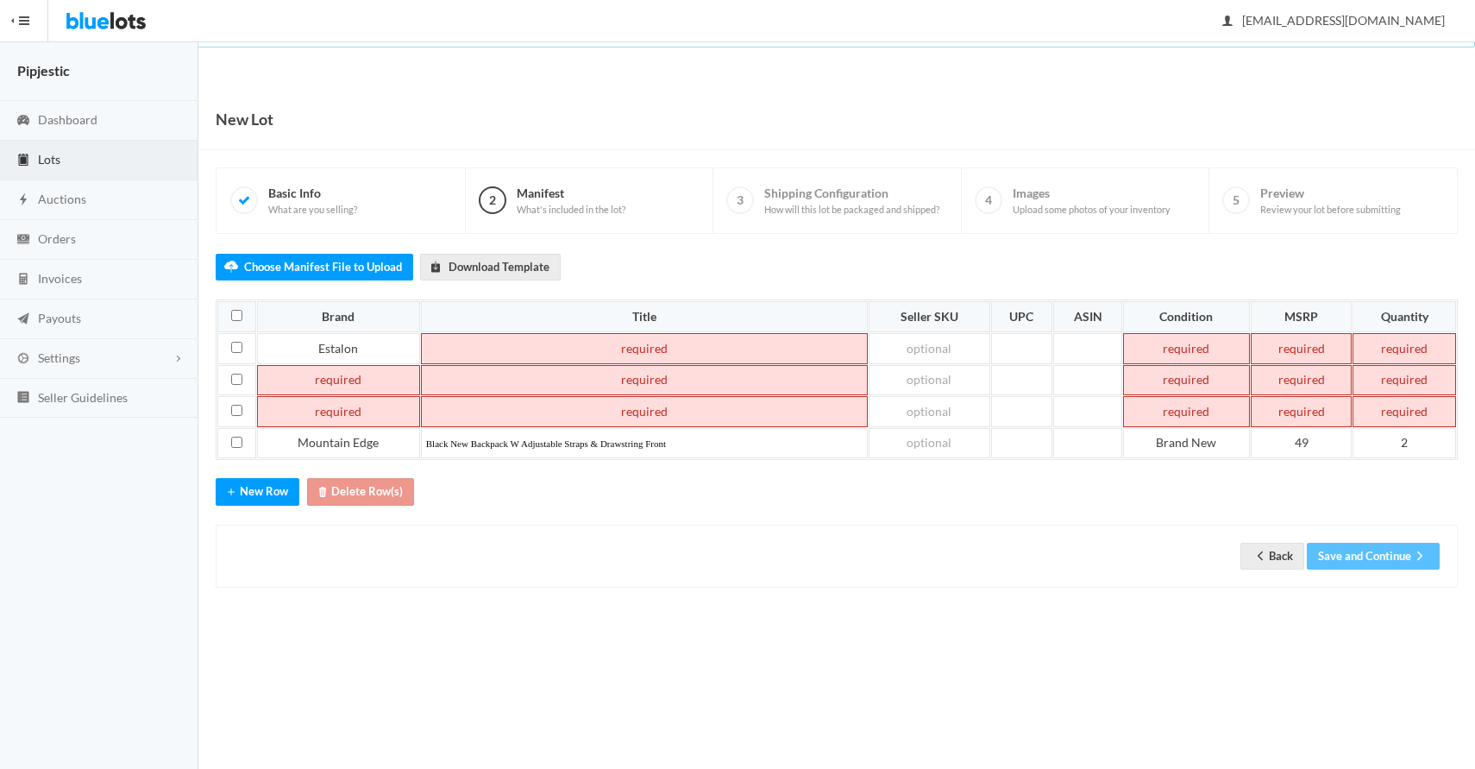
click at [343, 406] on td at bounding box center [338, 411] width 163 height 31
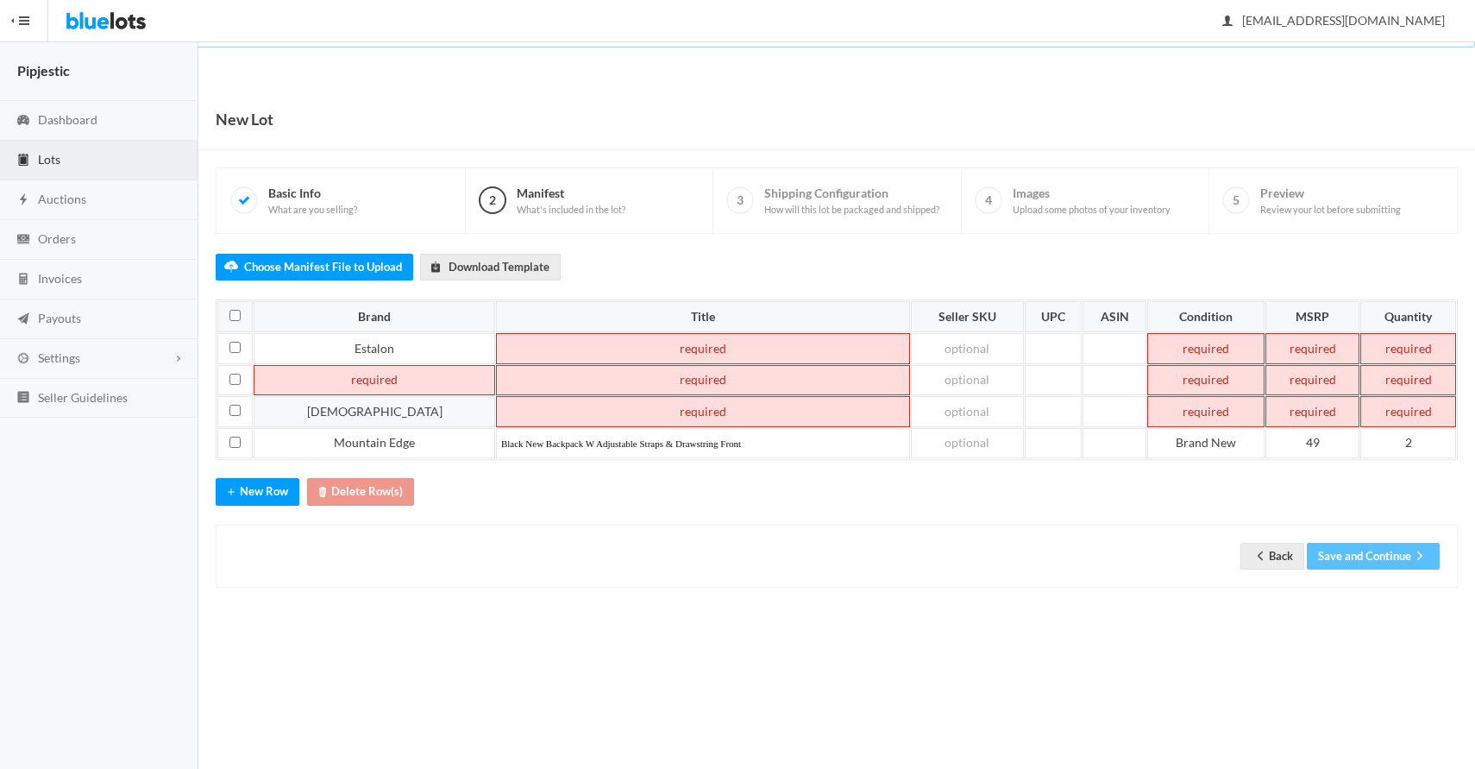
paste td
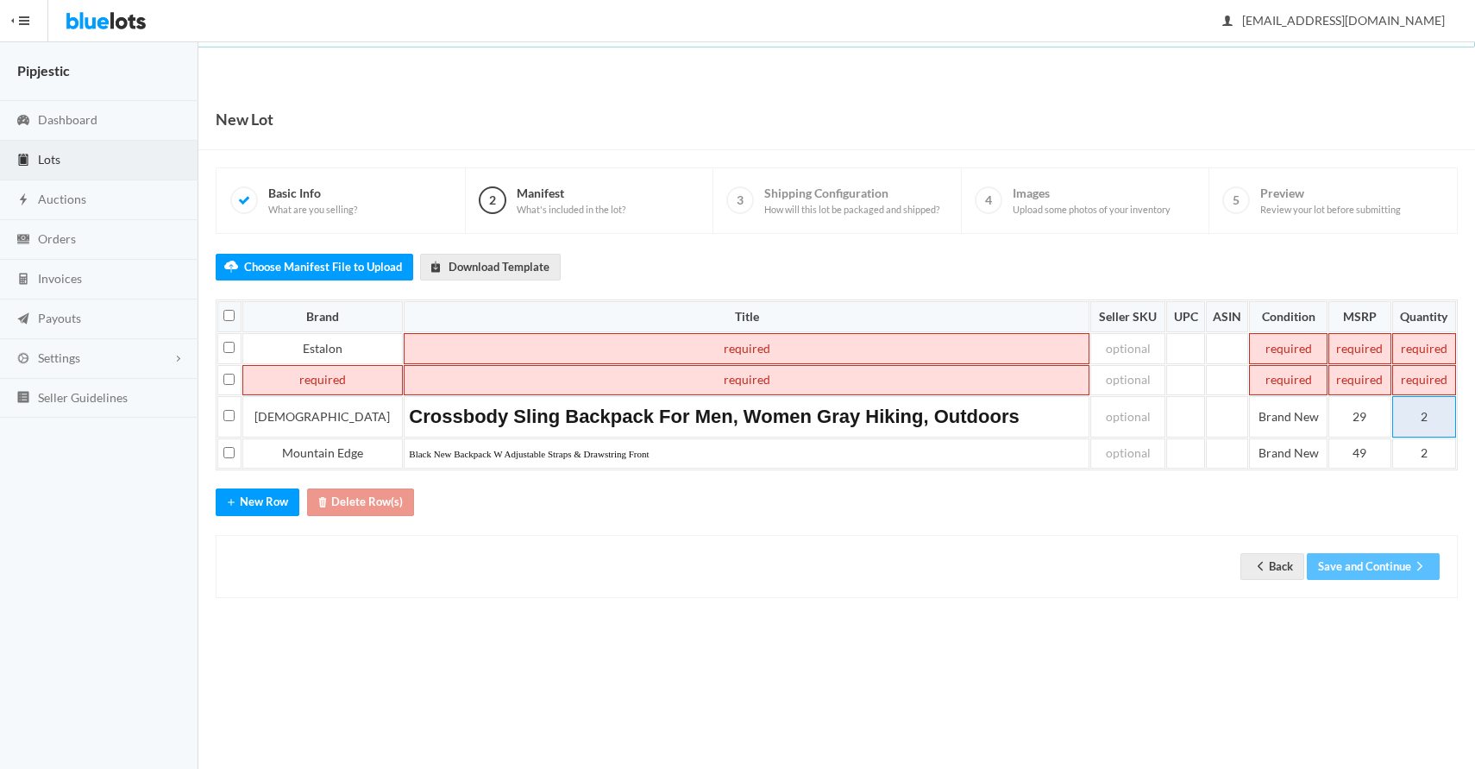
click at [1432, 430] on td "2" at bounding box center [1424, 416] width 64 height 41
click at [1039, 573] on div "Back Save and Continue" at bounding box center [837, 566] width 1206 height 27
click at [307, 345] on td "Estalon" at bounding box center [322, 348] width 161 height 31
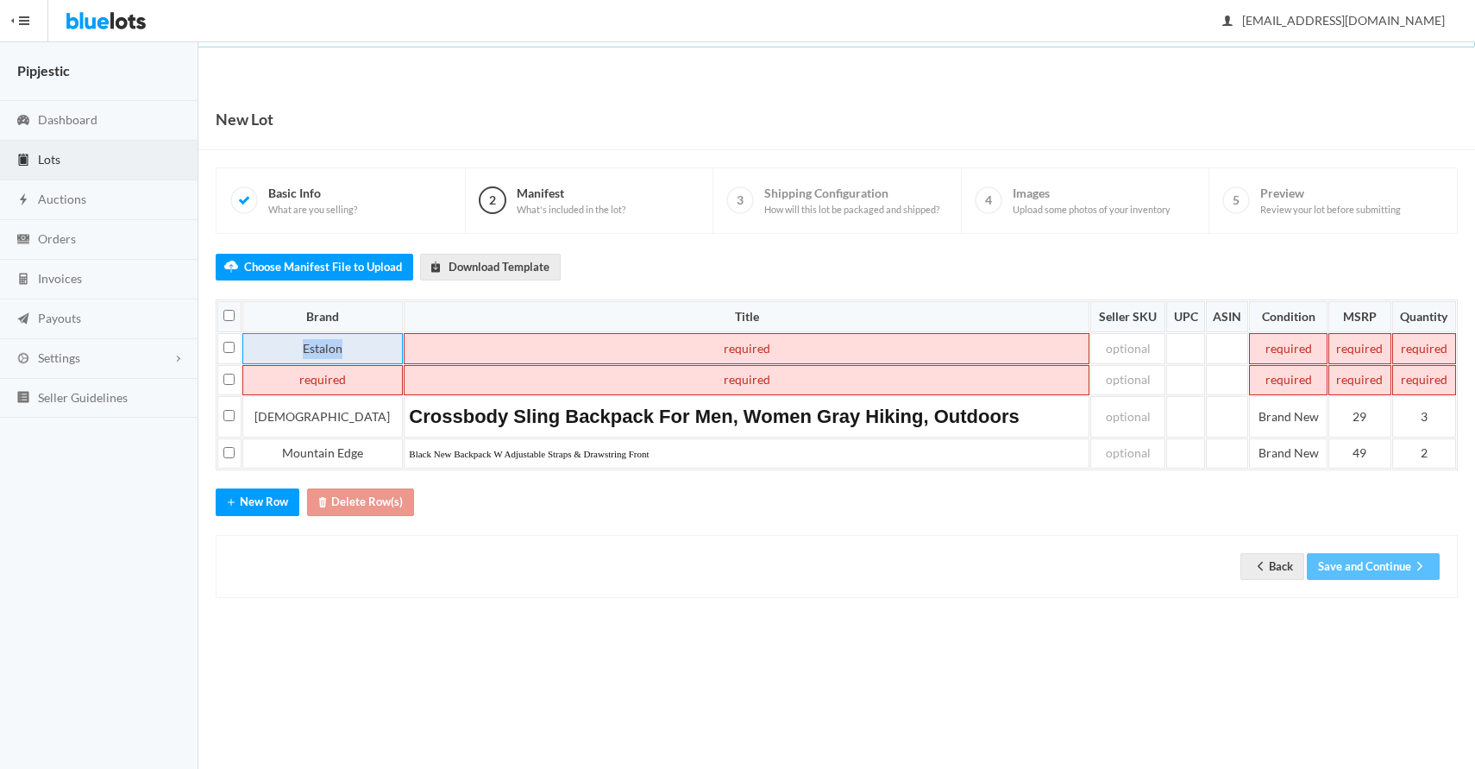
click at [307, 345] on td "Estalon" at bounding box center [322, 348] width 161 height 31
copy td "Estalon"
click at [290, 379] on td at bounding box center [322, 380] width 161 height 31
paste td
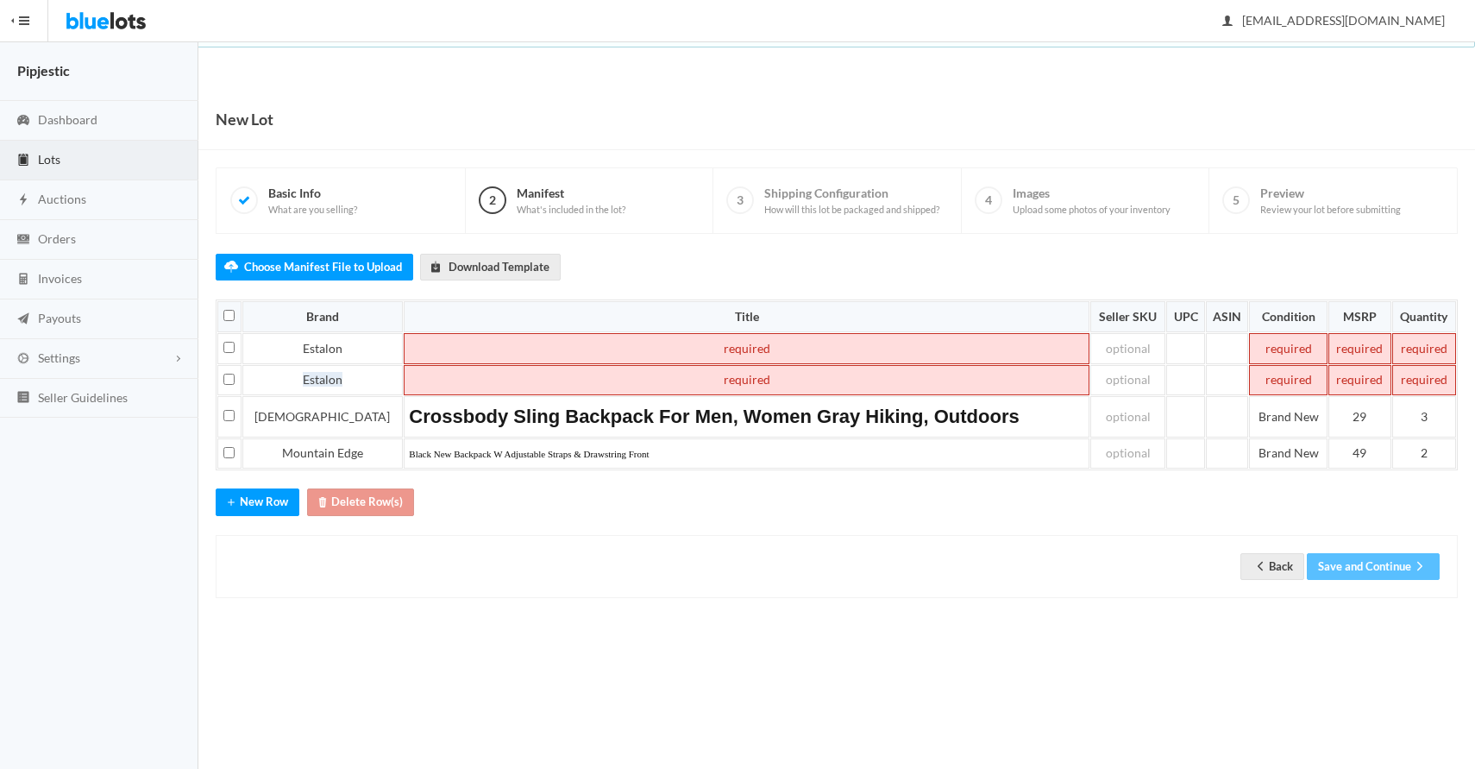
click at [436, 385] on td at bounding box center [747, 380] width 686 height 31
paste td
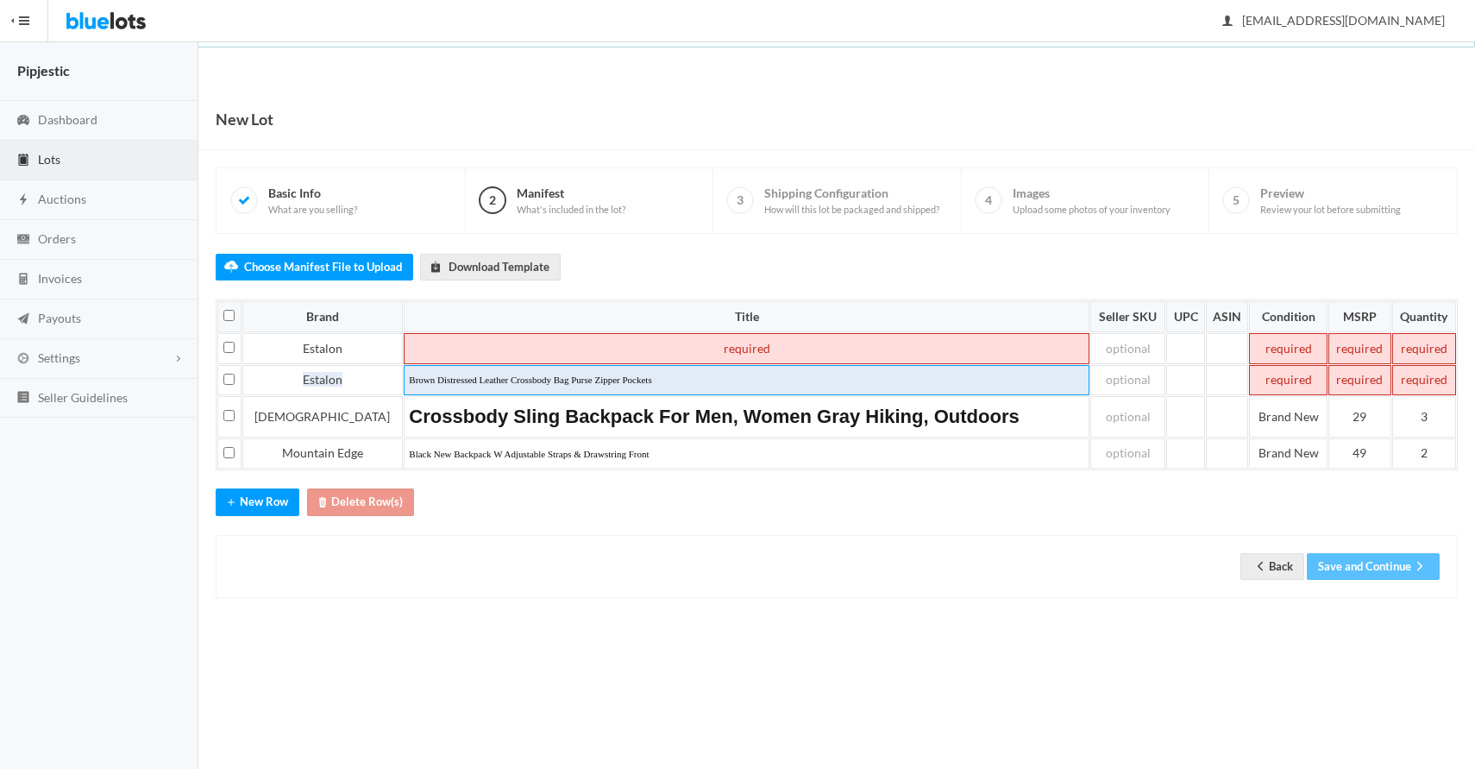
click at [409, 377] on p "Brown Distressed Leather Crossbody Bag Purse Zipper Pockets" at bounding box center [746, 379] width 675 height 10
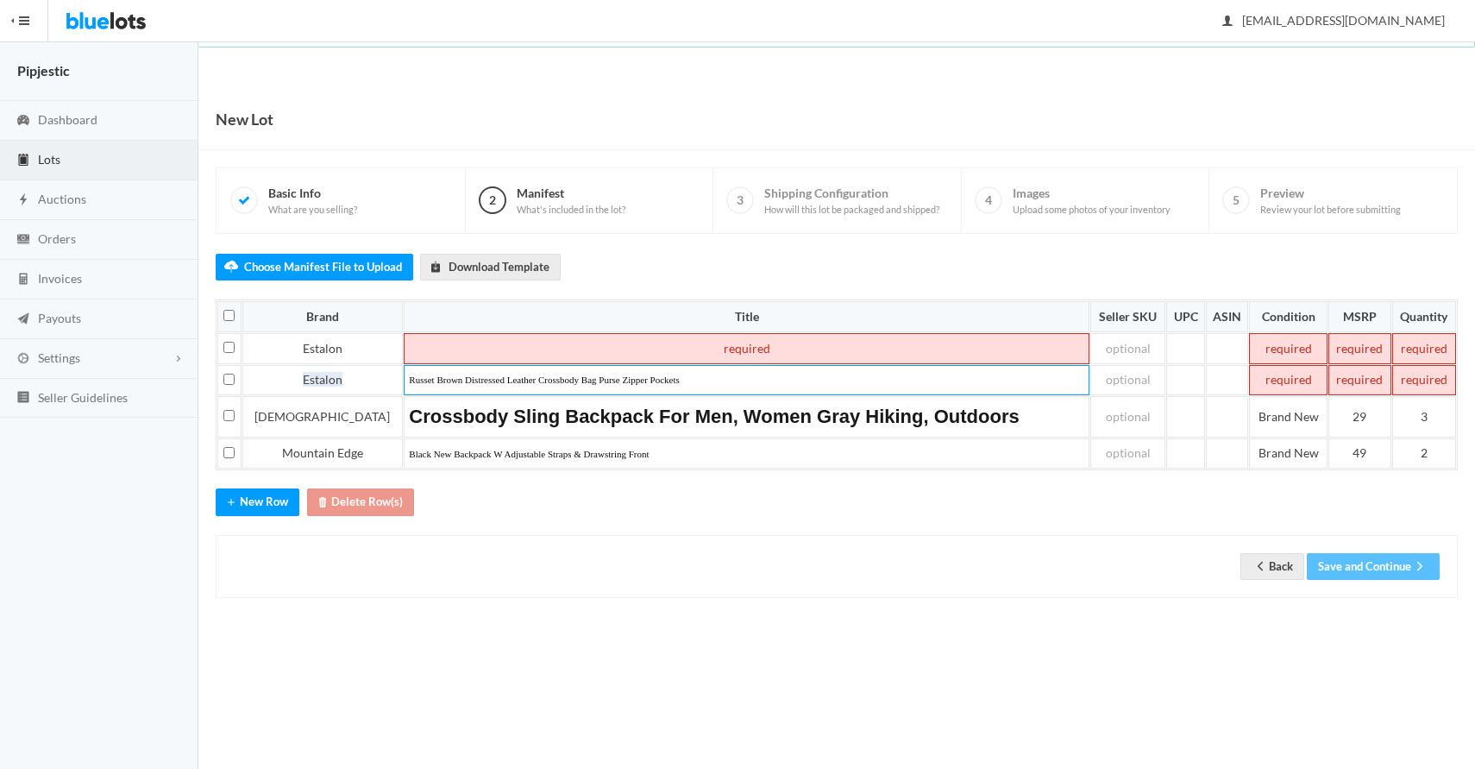
click at [469, 339] on td at bounding box center [747, 348] width 686 height 31
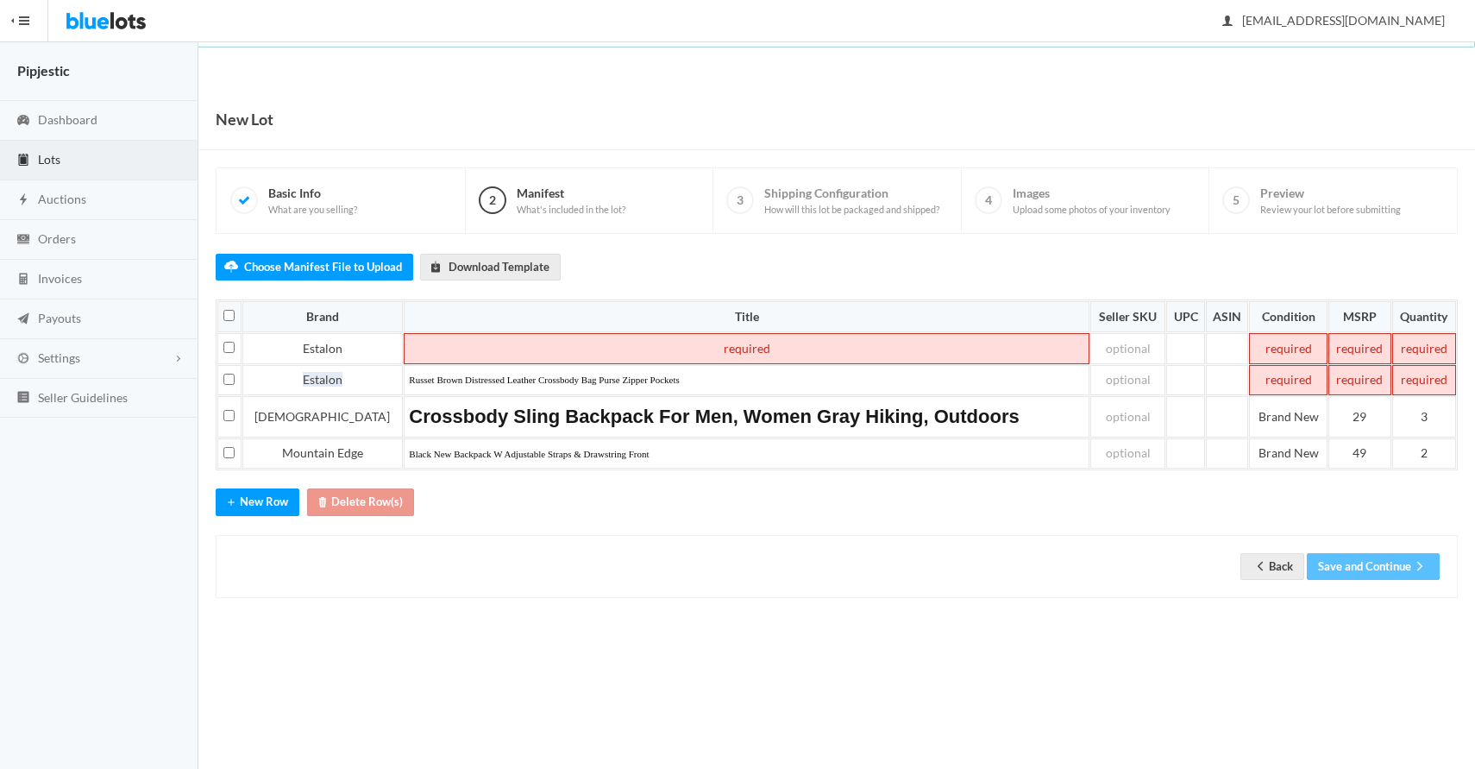
paste td
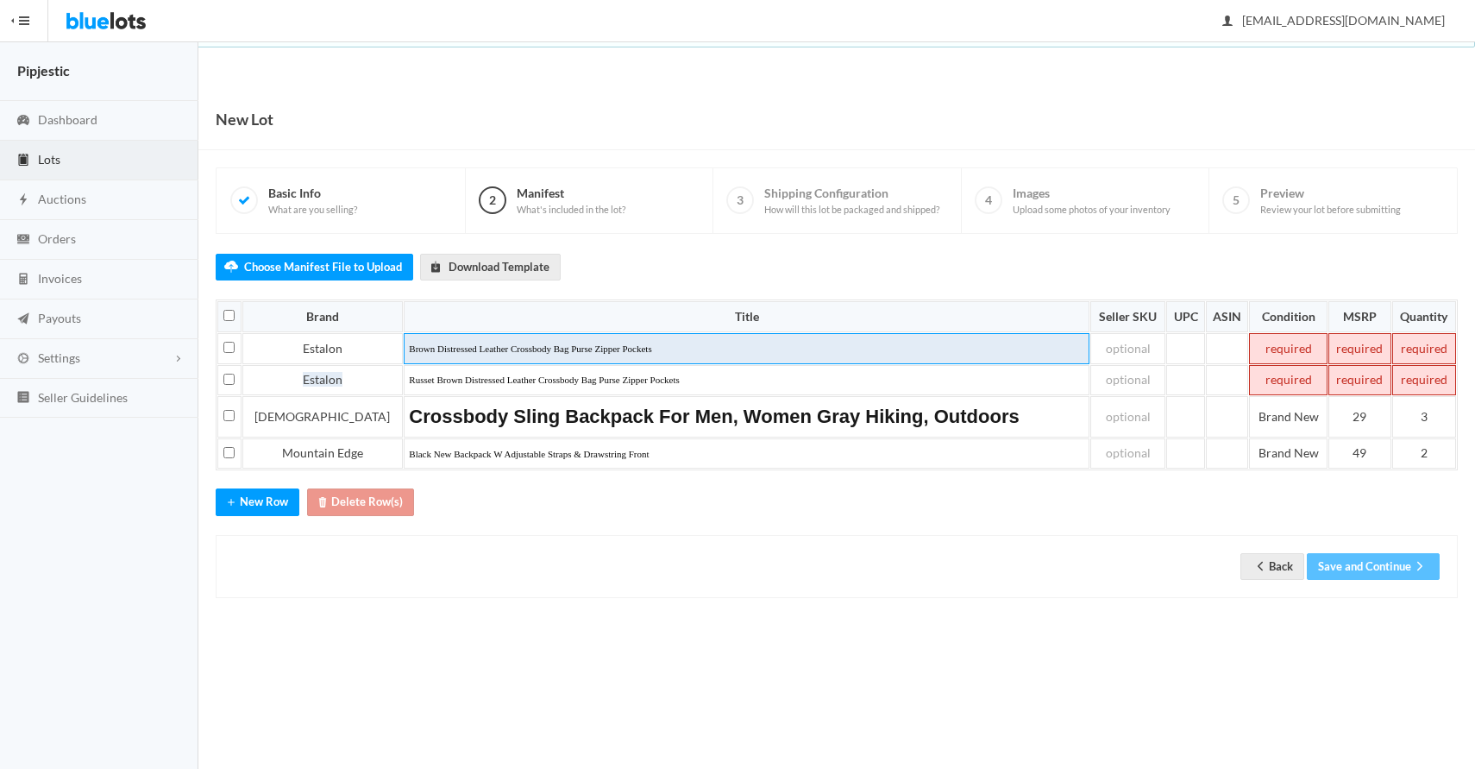
click at [409, 348] on p "Brown Distressed Leather Crossbody Bag Purse Zipper Pockets" at bounding box center [746, 348] width 675 height 10
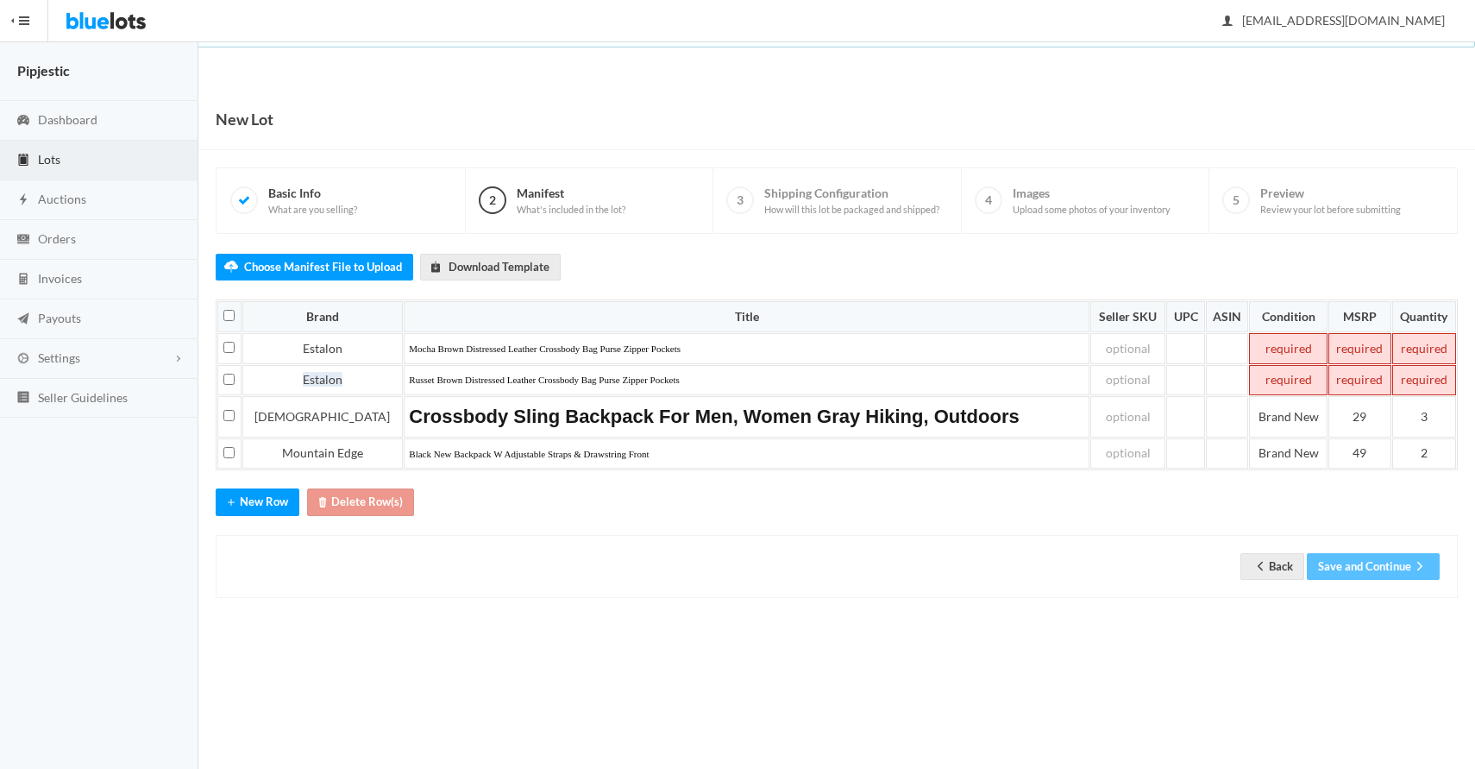
click at [1424, 354] on td at bounding box center [1424, 348] width 64 height 31
click at [1364, 348] on td at bounding box center [1359, 348] width 63 height 31
click at [1270, 352] on td at bounding box center [1288, 348] width 78 height 31
click at [1278, 355] on td "Brand New" at bounding box center [1288, 348] width 78 height 31
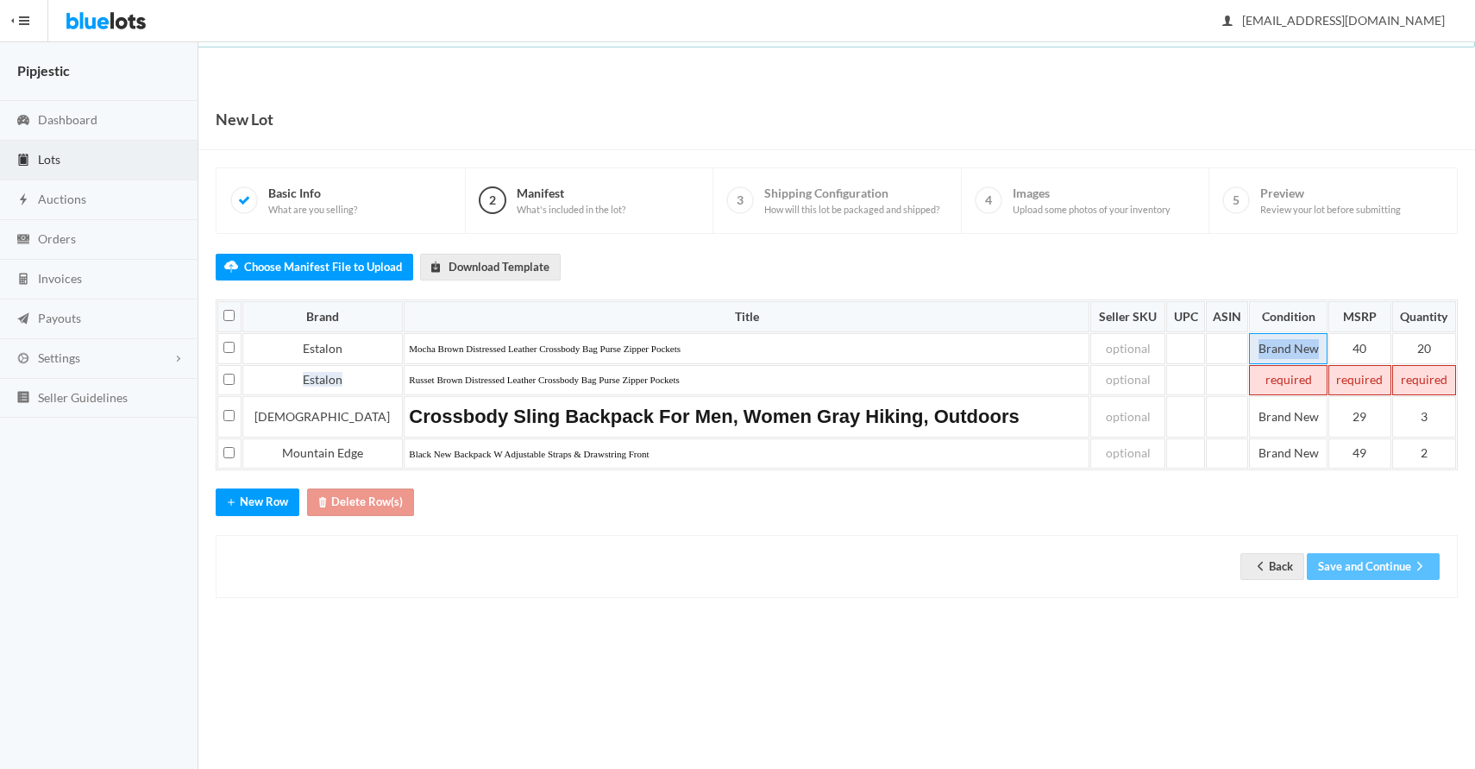
click at [1278, 355] on td "Brand New" at bounding box center [1288, 348] width 78 height 31
copy td "Brand New"
click at [1279, 396] on td "Brand New" at bounding box center [1288, 416] width 78 height 41
click at [1273, 389] on td at bounding box center [1288, 380] width 78 height 31
paste td
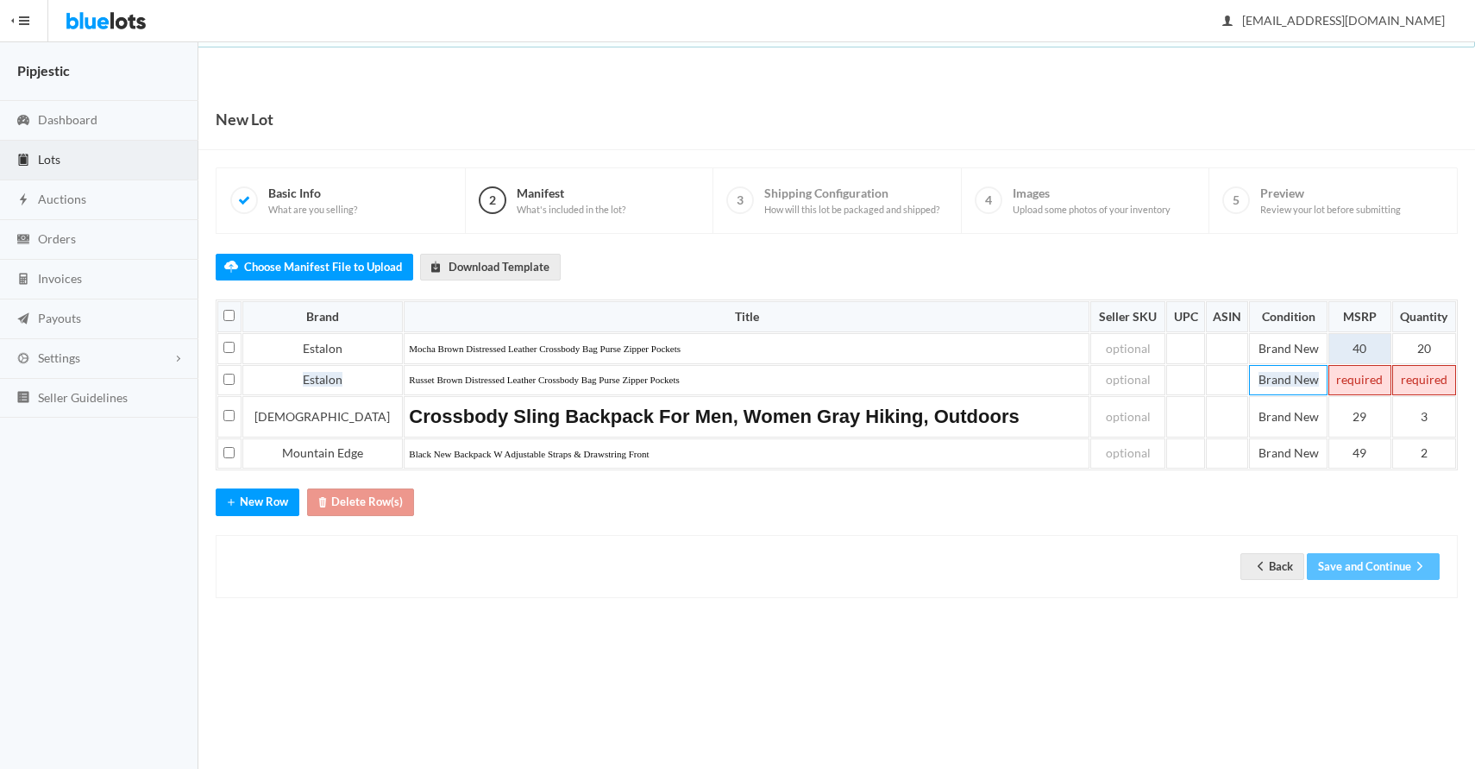
click at [1373, 352] on td "40" at bounding box center [1359, 348] width 63 height 31
copy td "40"
click at [1363, 378] on td at bounding box center [1359, 380] width 63 height 31
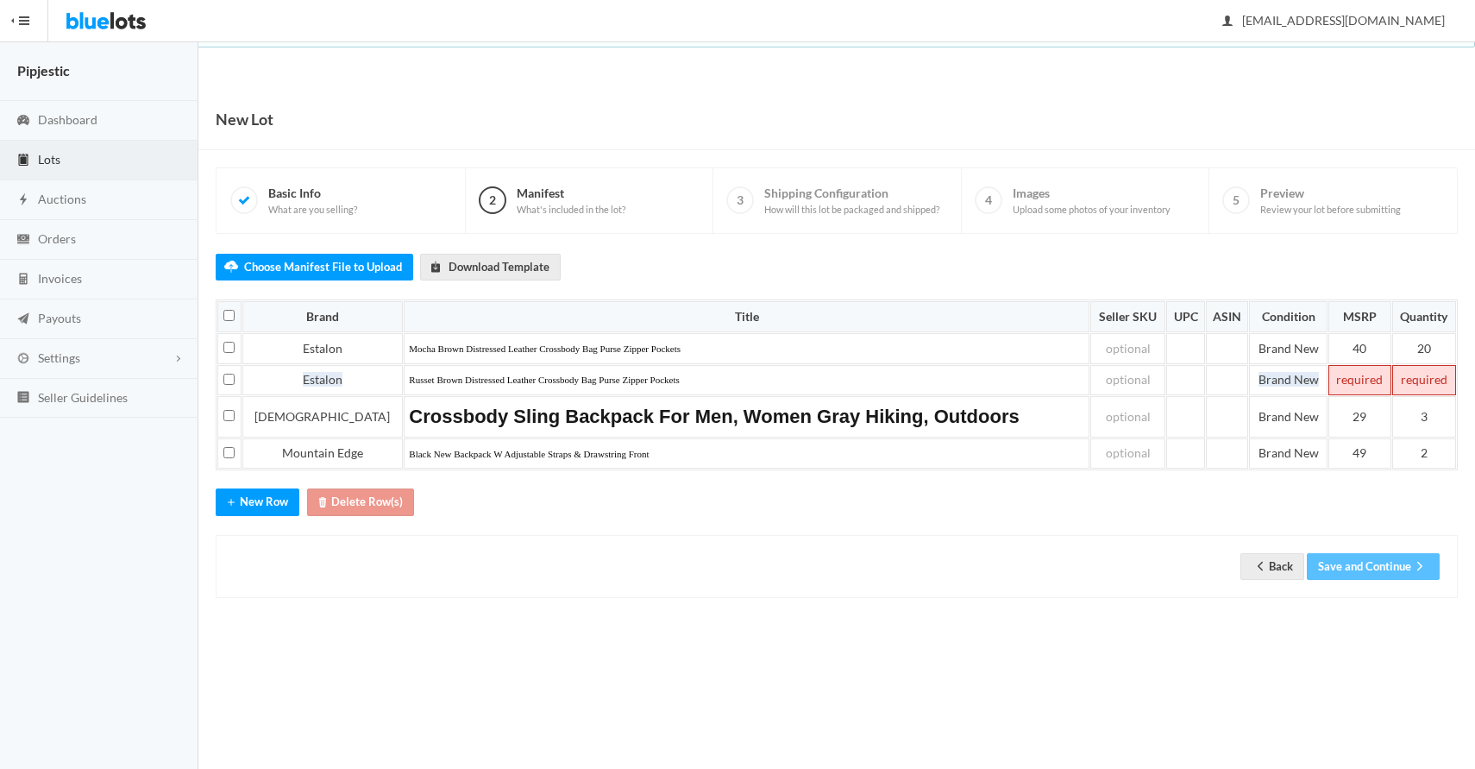
paste td
click at [1014, 666] on body "Bluelots is for sale. If you are interested in purchasing the business, please …" at bounding box center [737, 384] width 1475 height 769
click at [1416, 425] on td "3" at bounding box center [1423, 416] width 65 height 41
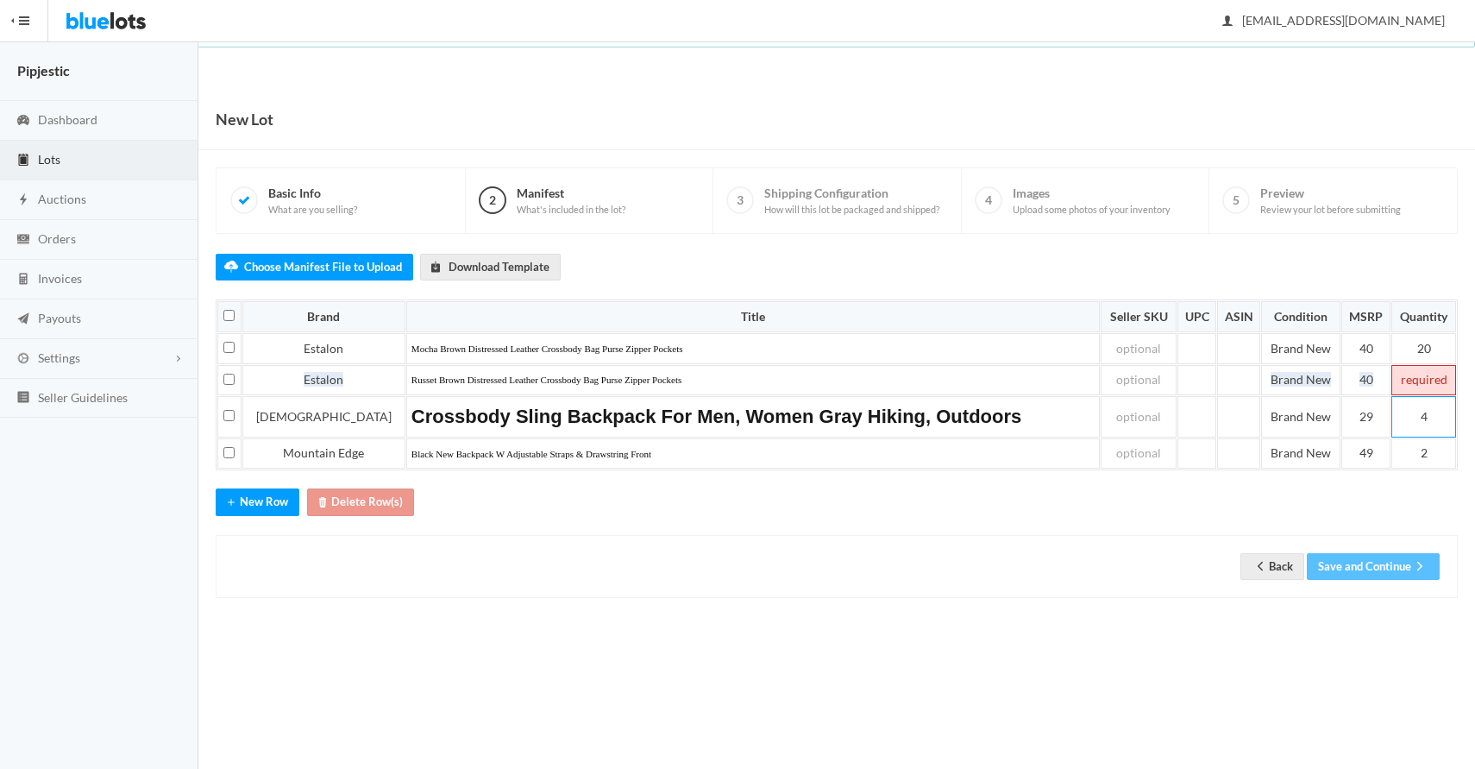
click at [1407, 383] on td at bounding box center [1423, 380] width 65 height 31
click at [1452, 346] on td "20" at bounding box center [1423, 348] width 65 height 31
click at [1427, 379] on td at bounding box center [1423, 380] width 65 height 31
click at [873, 584] on div "Back Save and Continue" at bounding box center [837, 566] width 1242 height 63
click at [1396, 565] on button "Save and Continue" at bounding box center [1373, 566] width 133 height 27
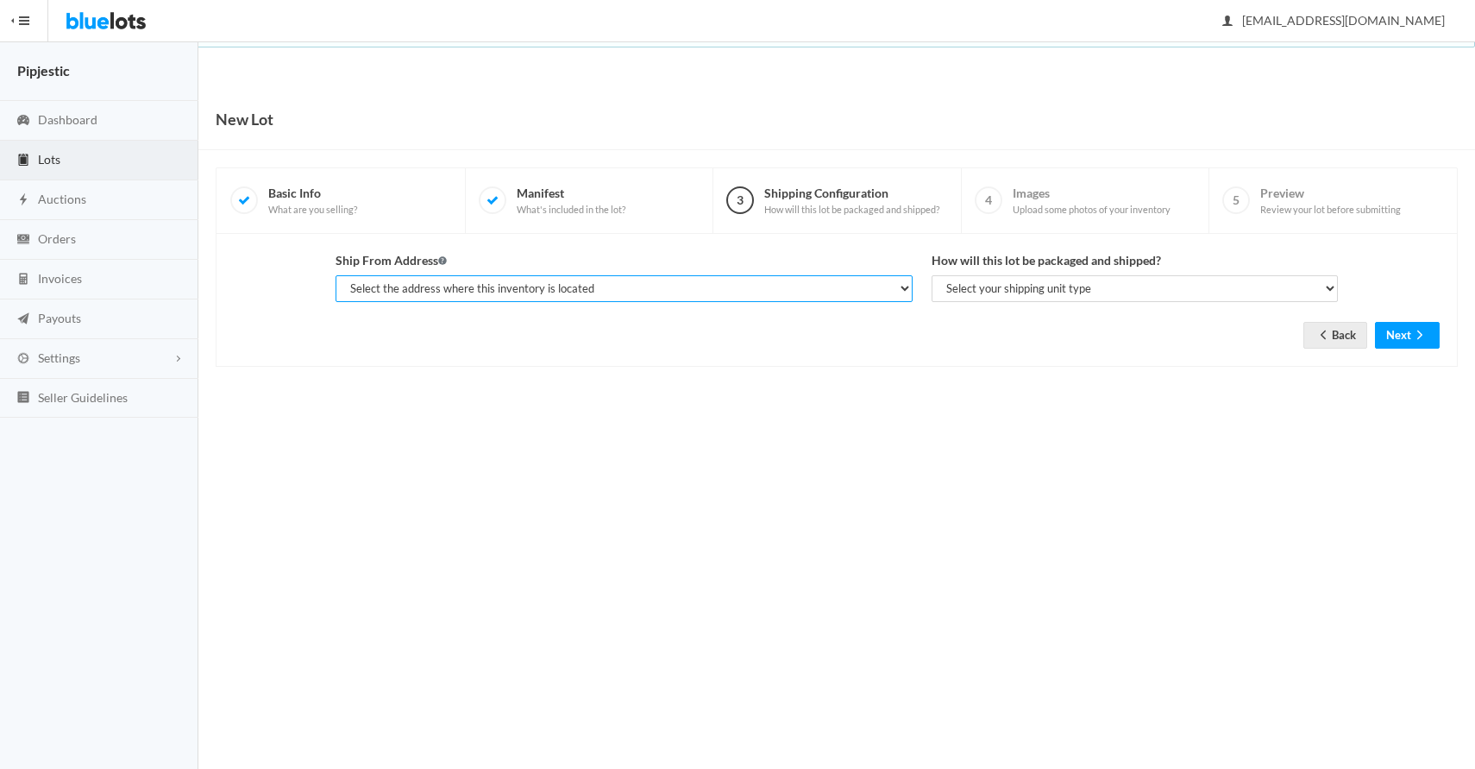
click at [860, 284] on select "Select the address where this inventory is located [PERSON_NAME], [GEOGRAPHIC_D…" at bounding box center [624, 288] width 576 height 27
select select "7683"
click at [336, 275] on select "Select the address where this inventory is located [PERSON_NAME], [GEOGRAPHIC_D…" at bounding box center [624, 288] width 576 height 27
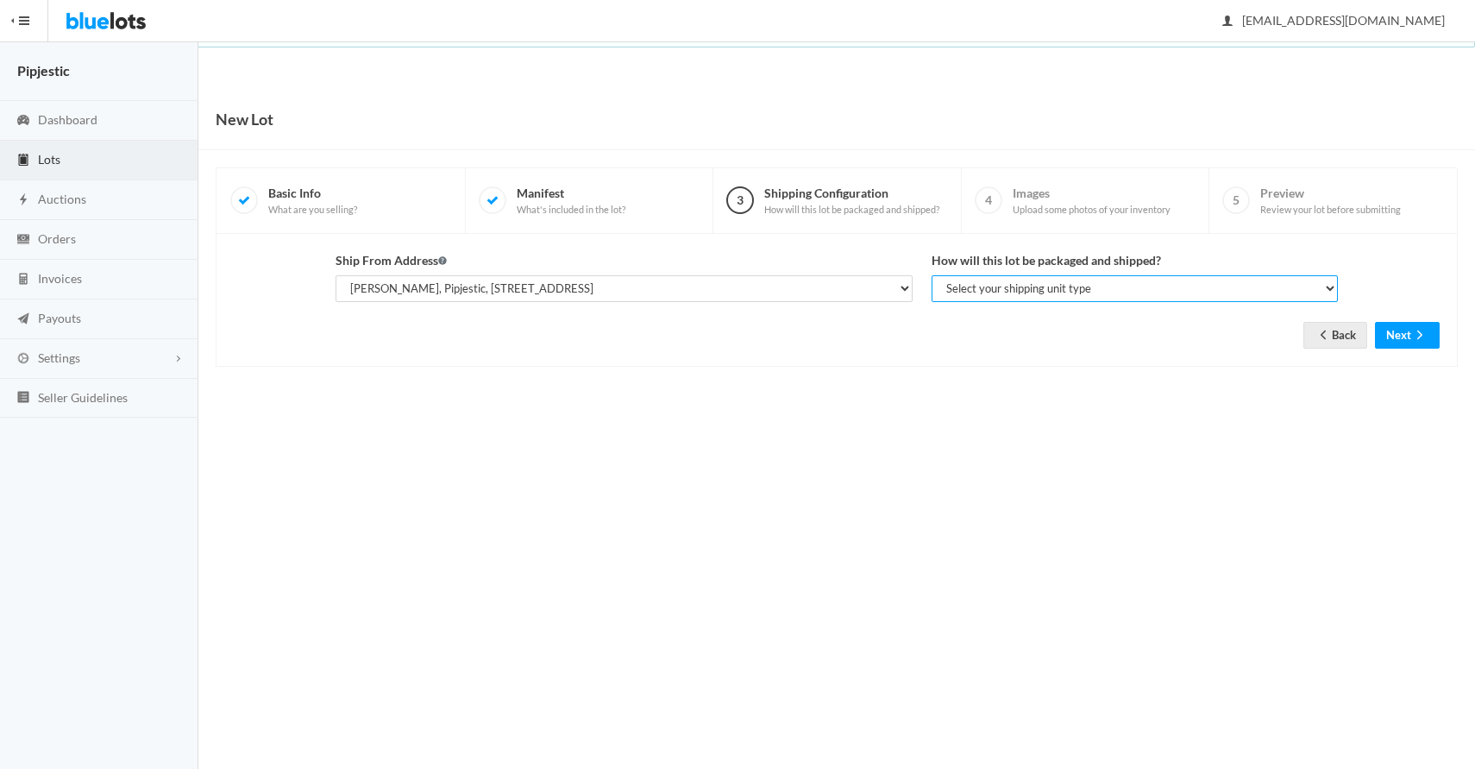
click at [1004, 296] on select "Select your shipping unit type Parcel Pallet Truckload" at bounding box center [1135, 288] width 406 height 27
select select "parcel"
click at [932, 275] on select "Select your shipping unit type Parcel Pallet Truckload" at bounding box center [1135, 288] width 406 height 27
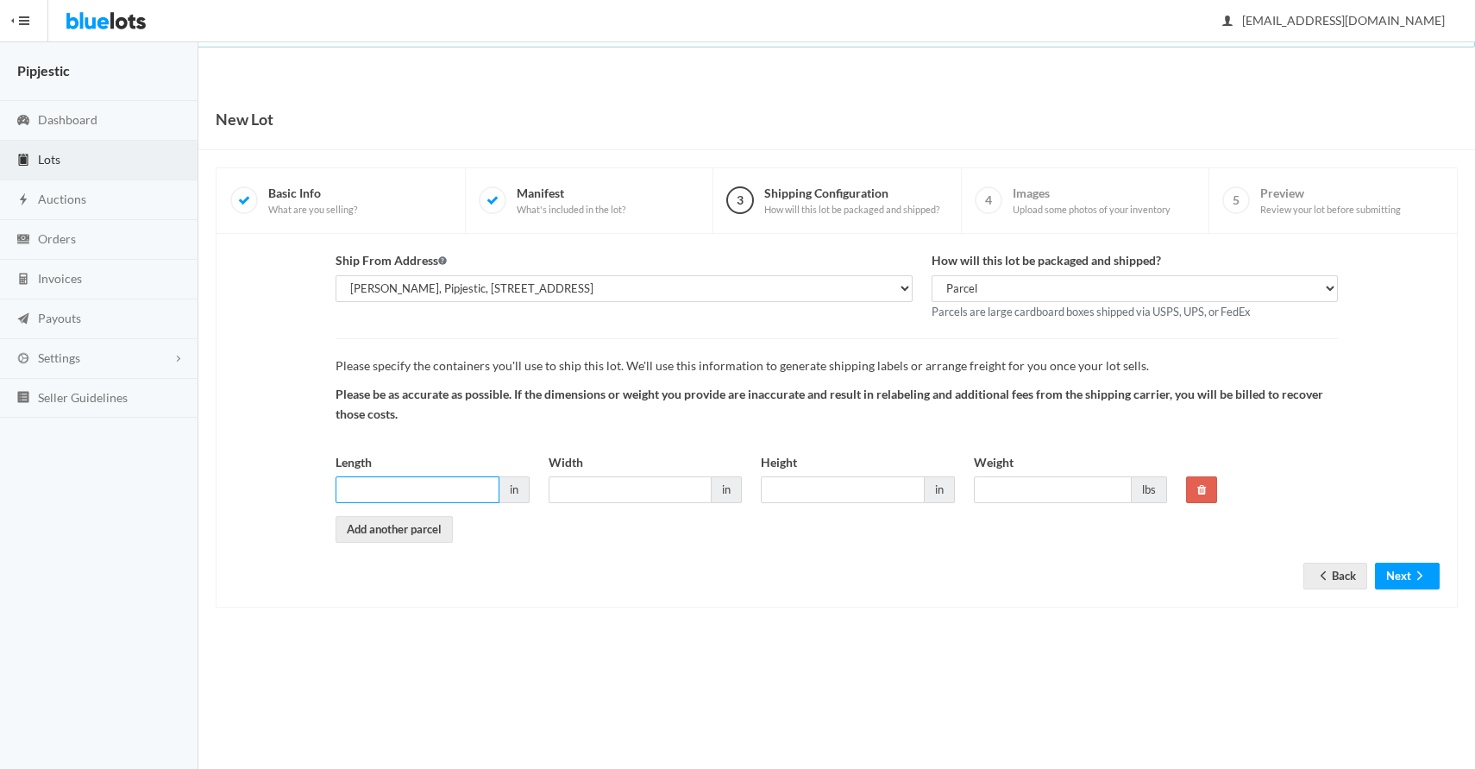
click at [391, 482] on input "Length" at bounding box center [418, 489] width 164 height 27
type input "22"
type input "19"
type input "12"
click at [1031, 495] on input "Weight" at bounding box center [1053, 489] width 159 height 27
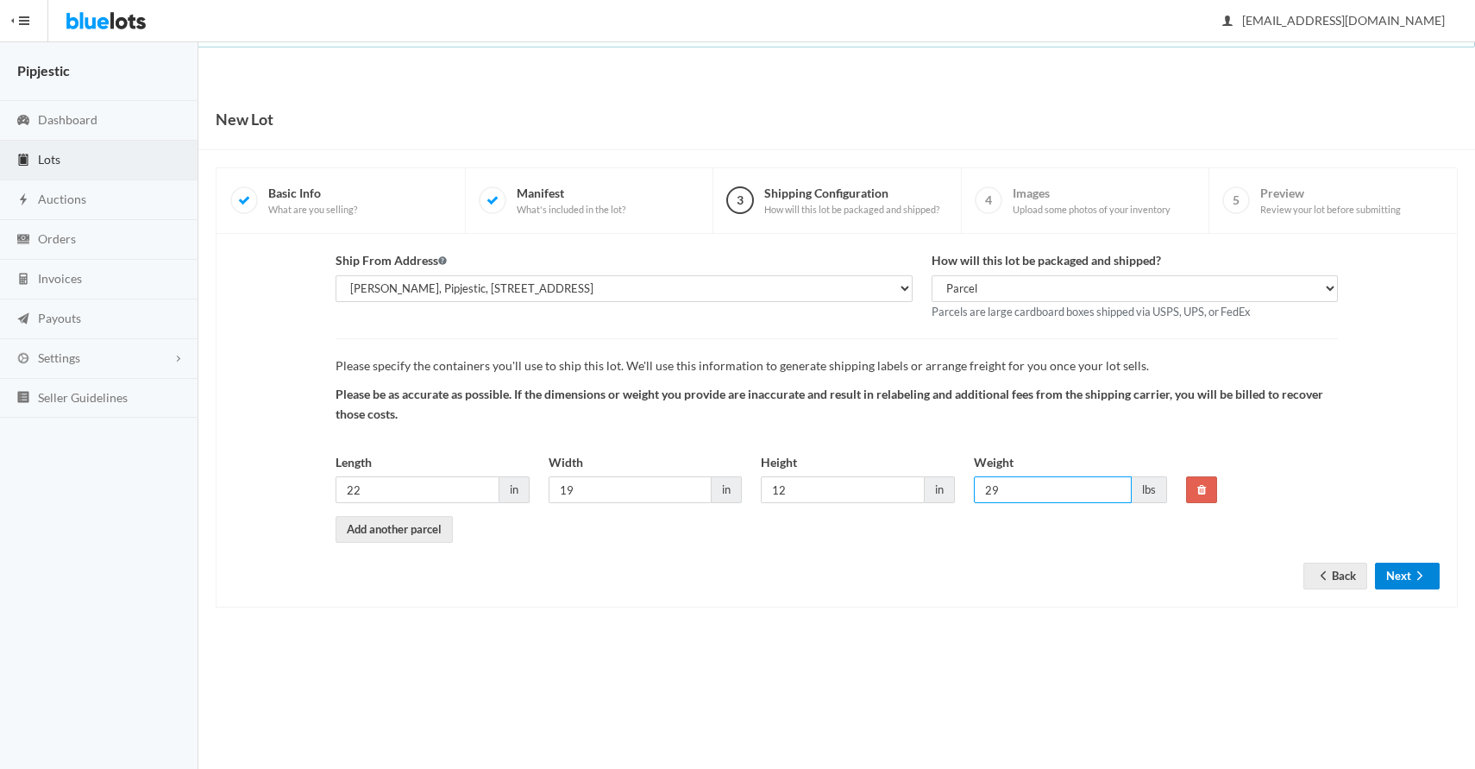
type input "29"
click at [1411, 574] on icon "arrow forward" at bounding box center [1419, 575] width 17 height 14
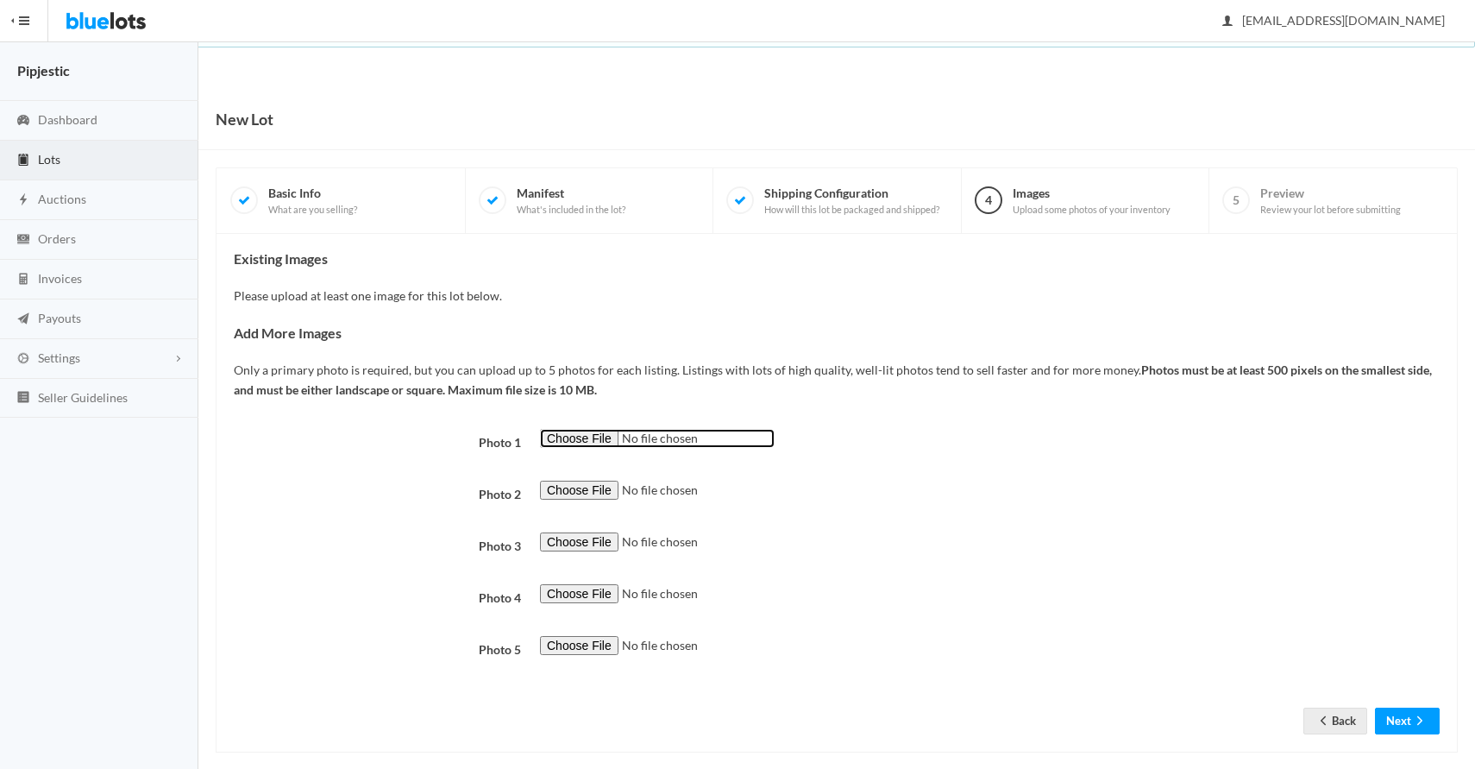
click at [574, 444] on input "file" at bounding box center [657, 439] width 235 height 20
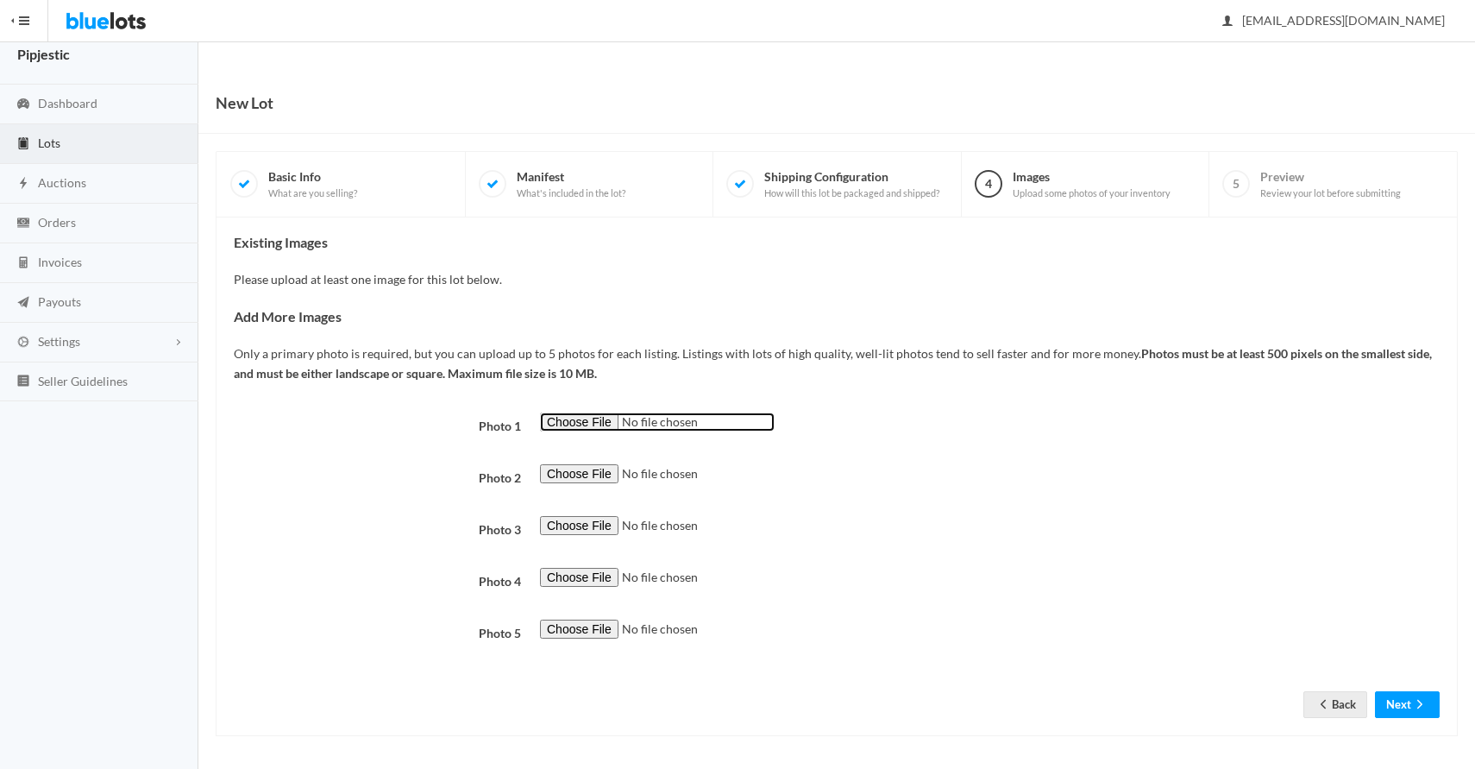
scroll to position [22, 0]
click at [587, 410] on input "file" at bounding box center [657, 420] width 235 height 20
type input "C:\fakepath\Screenshot [DATE] 8.26.13 PM.png"
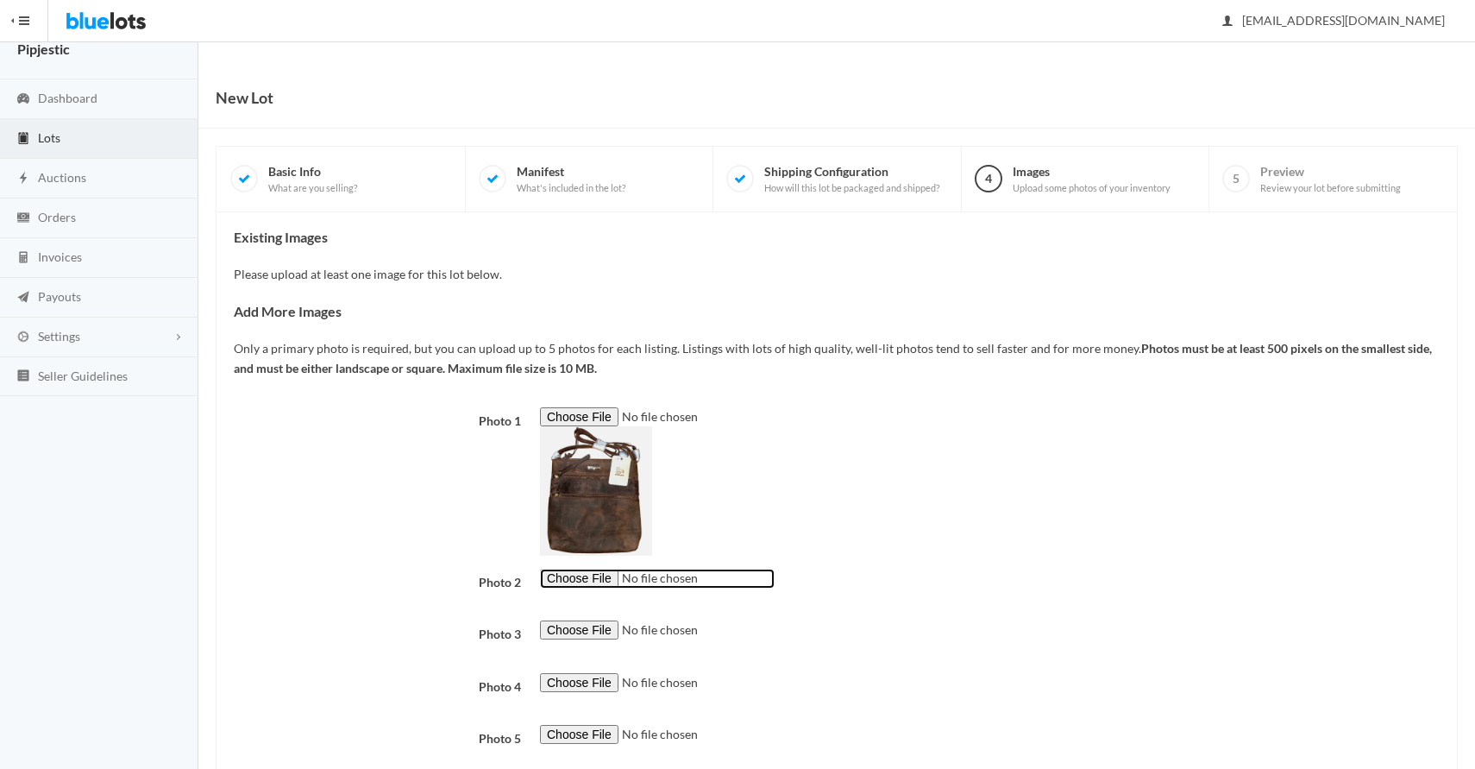
click at [589, 575] on input "file" at bounding box center [657, 578] width 235 height 20
type input "C:\fakepath\Screenshot [DATE] 8.26.36 PM.png"
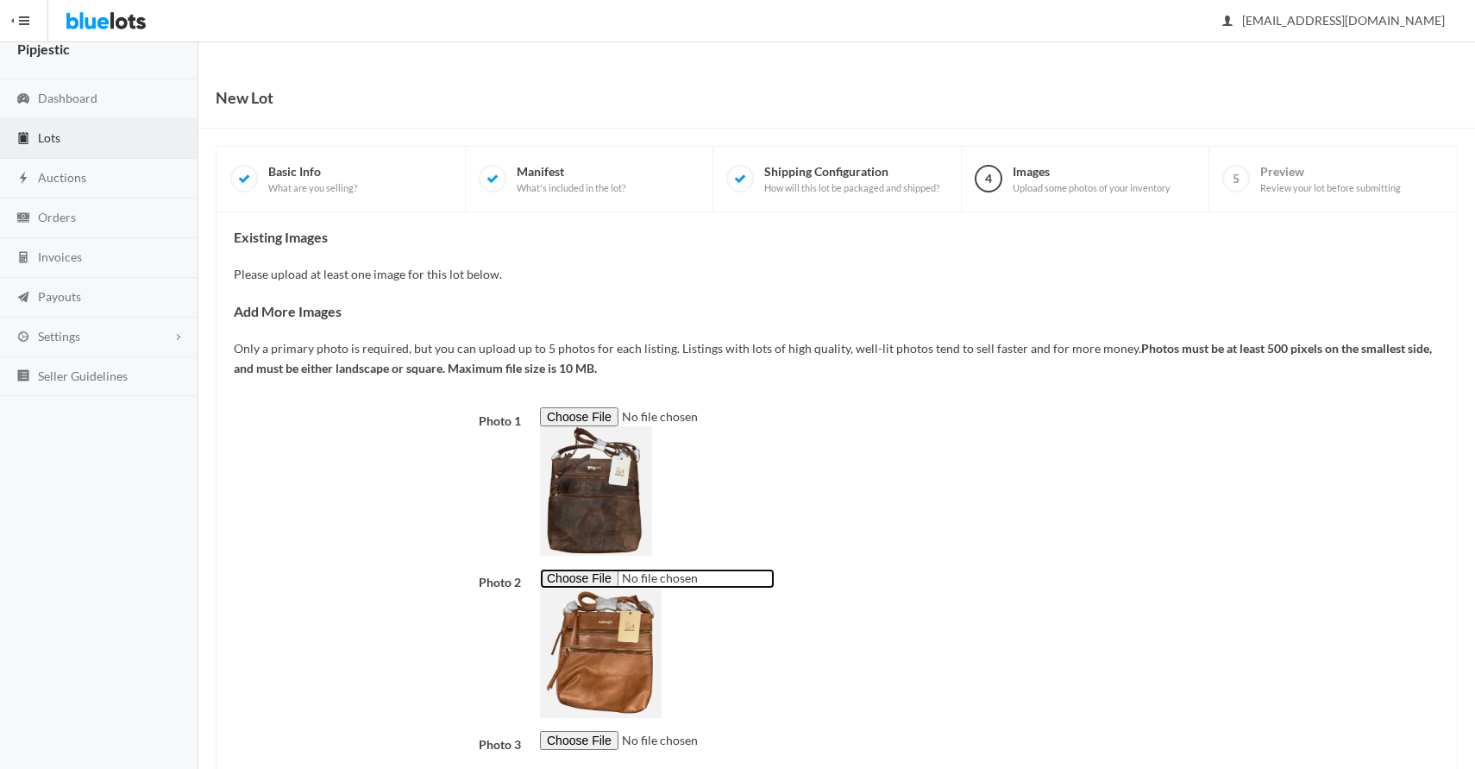
scroll to position [241, 0]
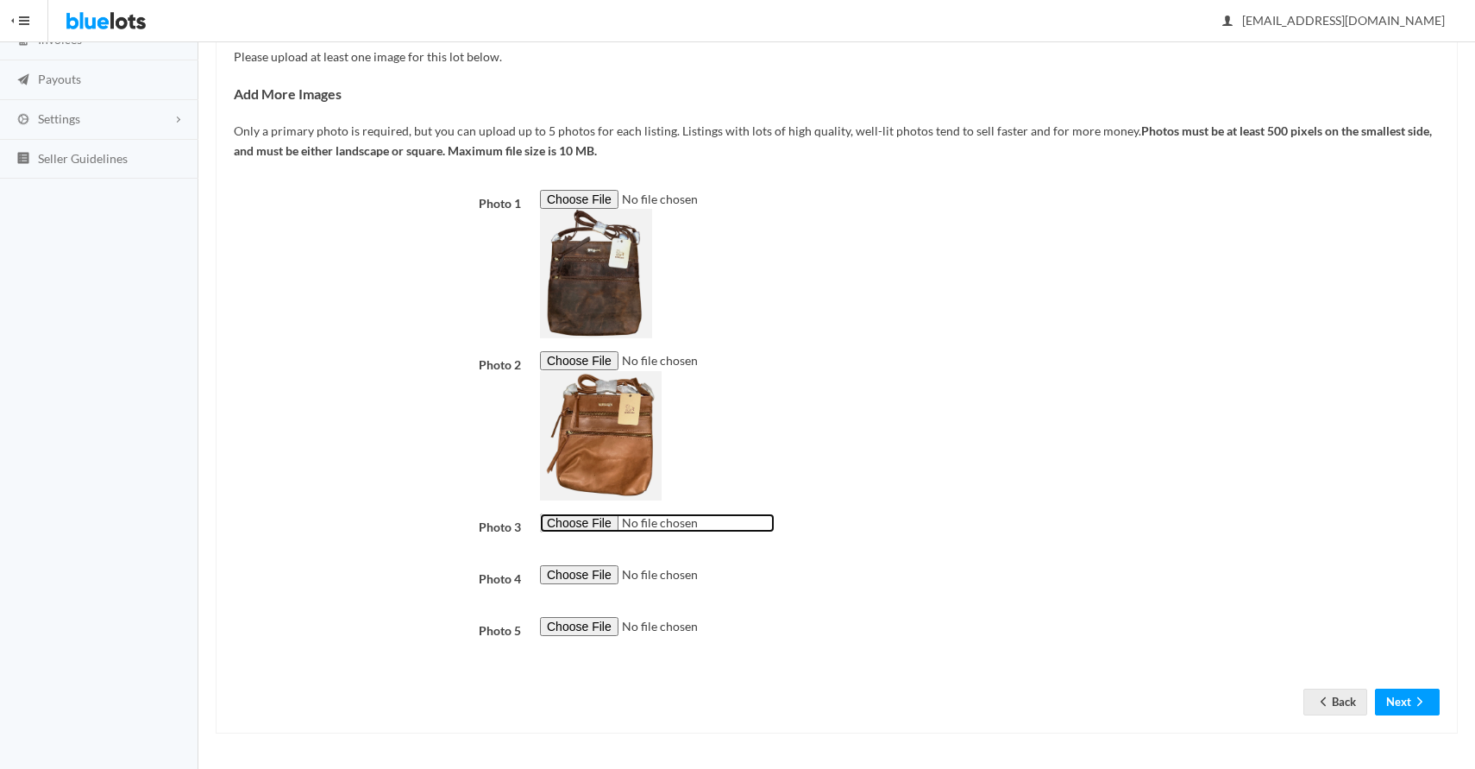
click at [595, 526] on input "file" at bounding box center [657, 523] width 235 height 20
type input "C:\fakepath\Screenshot [DATE] 8.01.58 PM.png"
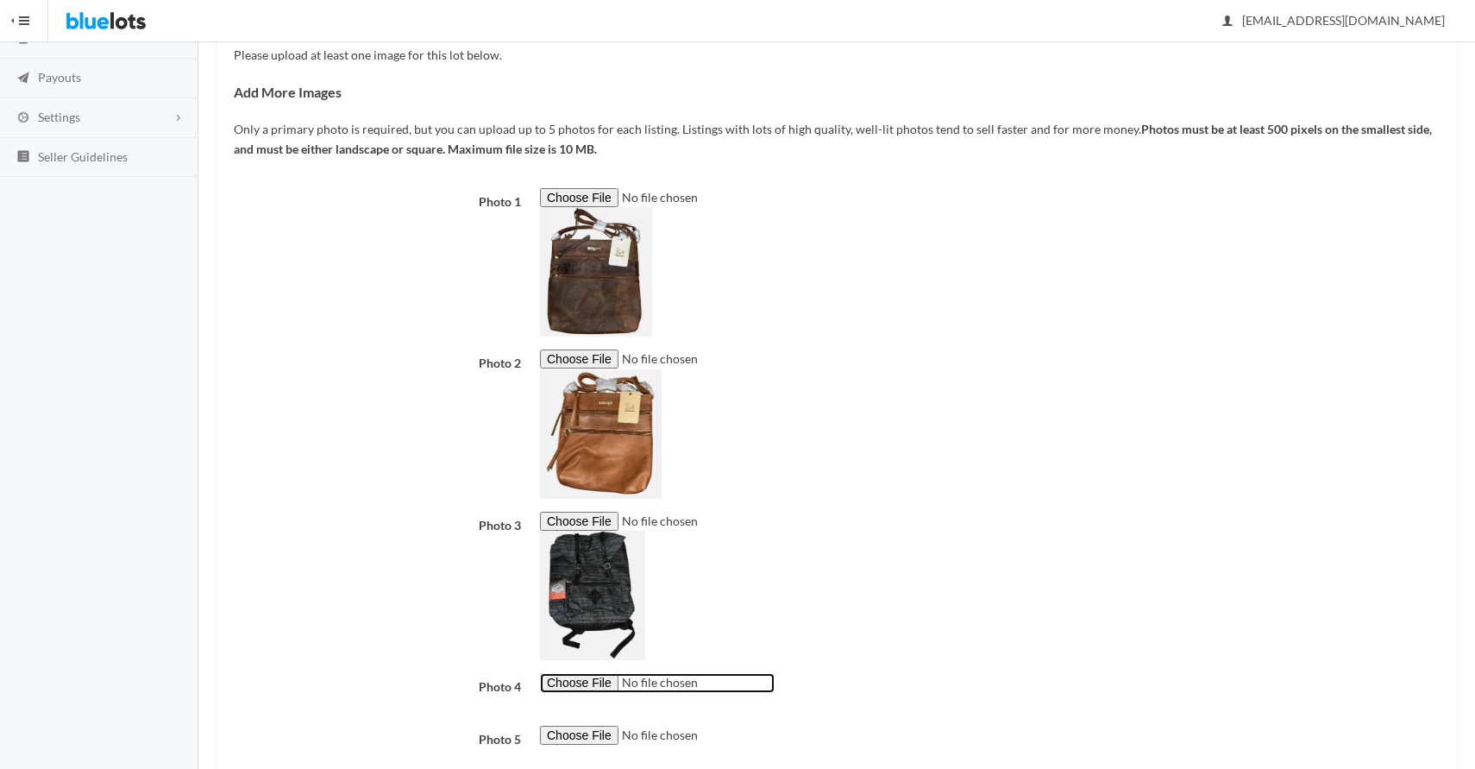
click at [599, 688] on input "file" at bounding box center [657, 683] width 235 height 20
type input "C:\fakepath\Screenshot [DATE] 8.32.41 PM.png"
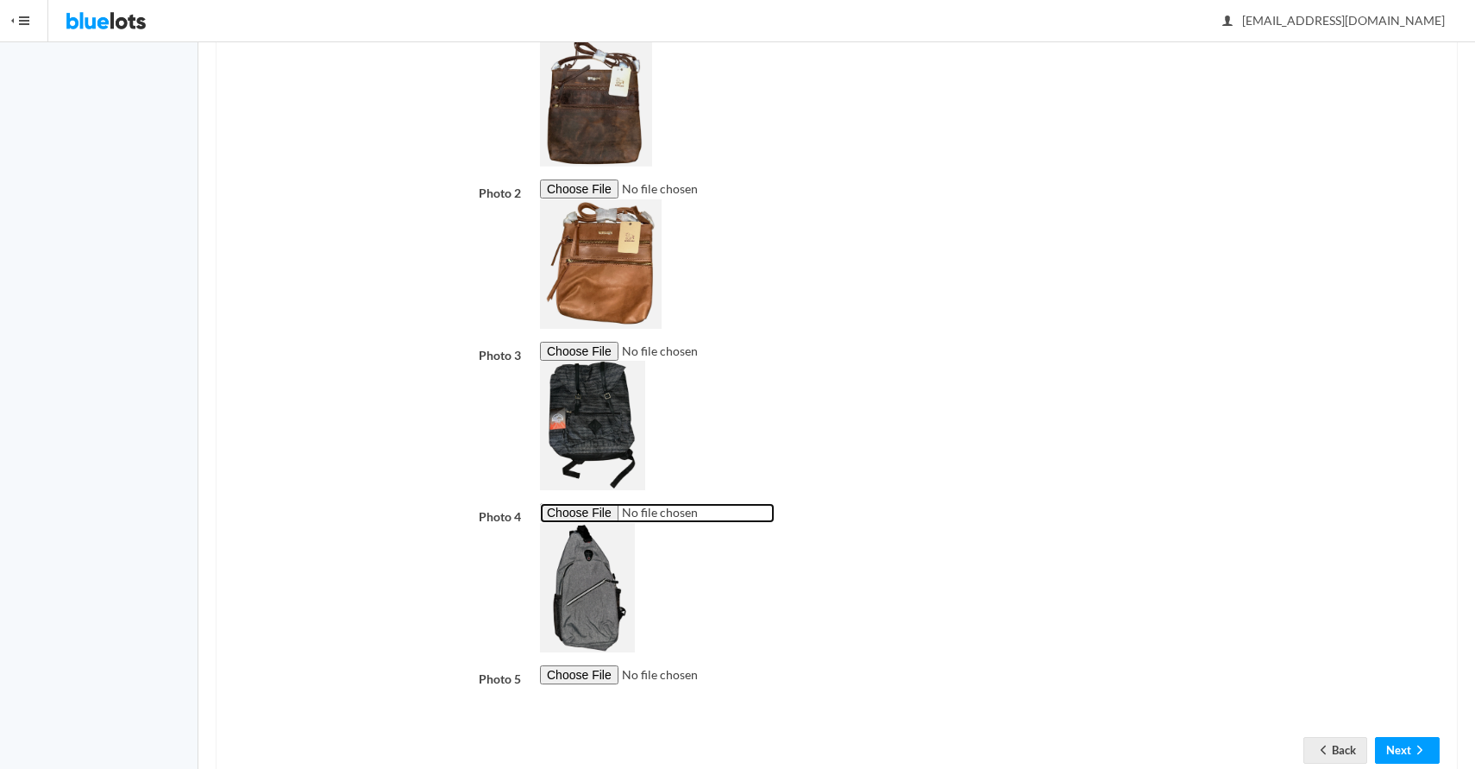
scroll to position [461, 0]
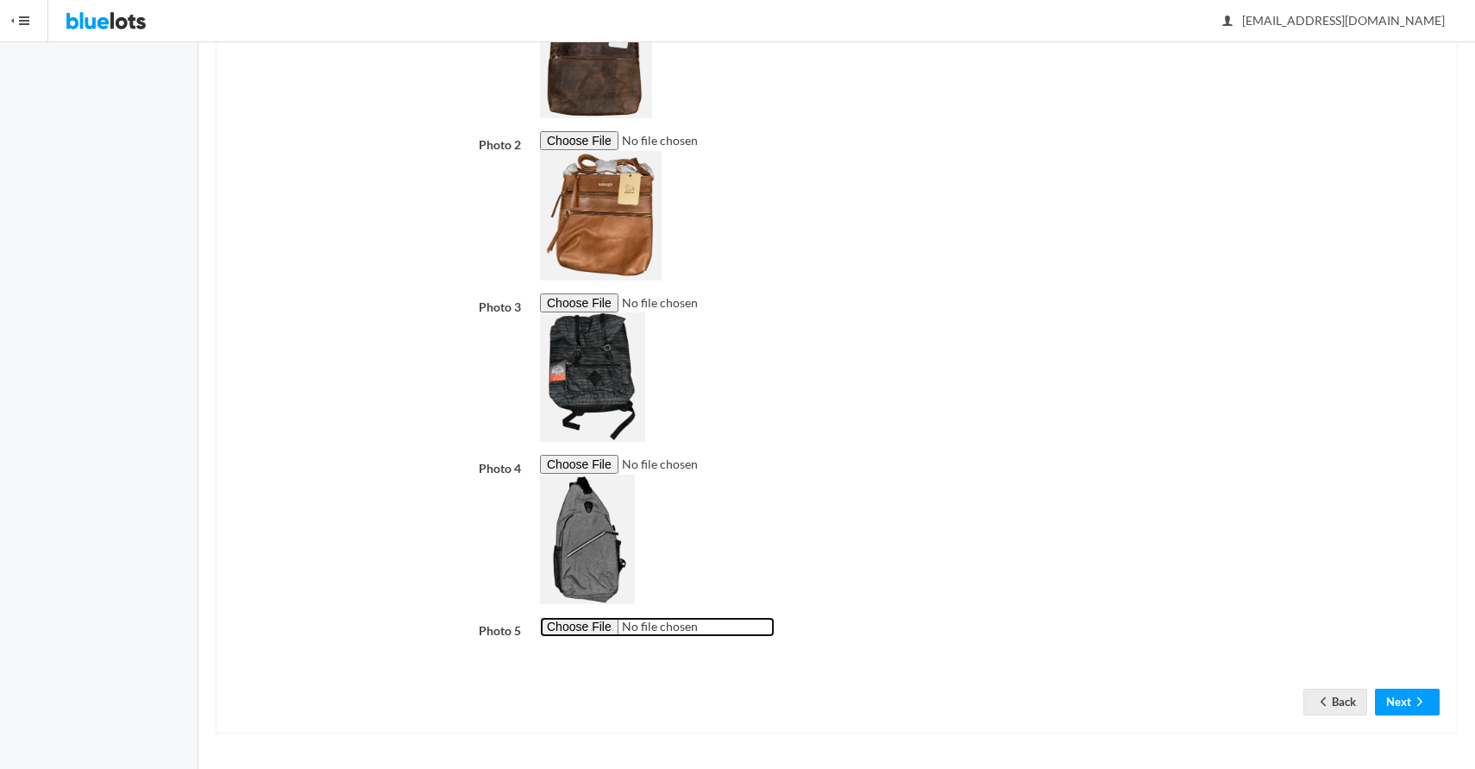
click at [573, 622] on input "file" at bounding box center [657, 627] width 235 height 20
type input "C:\fakepath\IMG_2867 2.jpg"
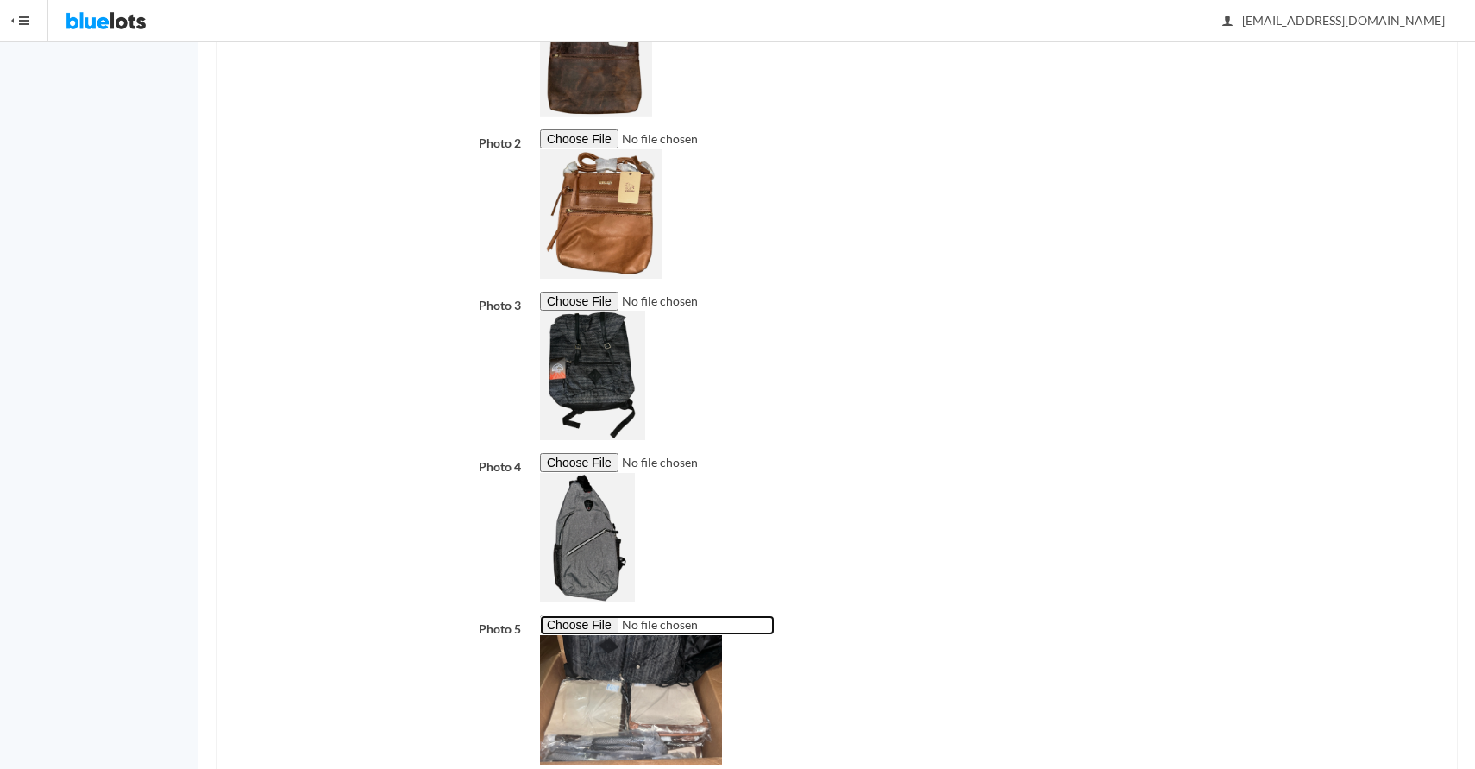
scroll to position [571, 0]
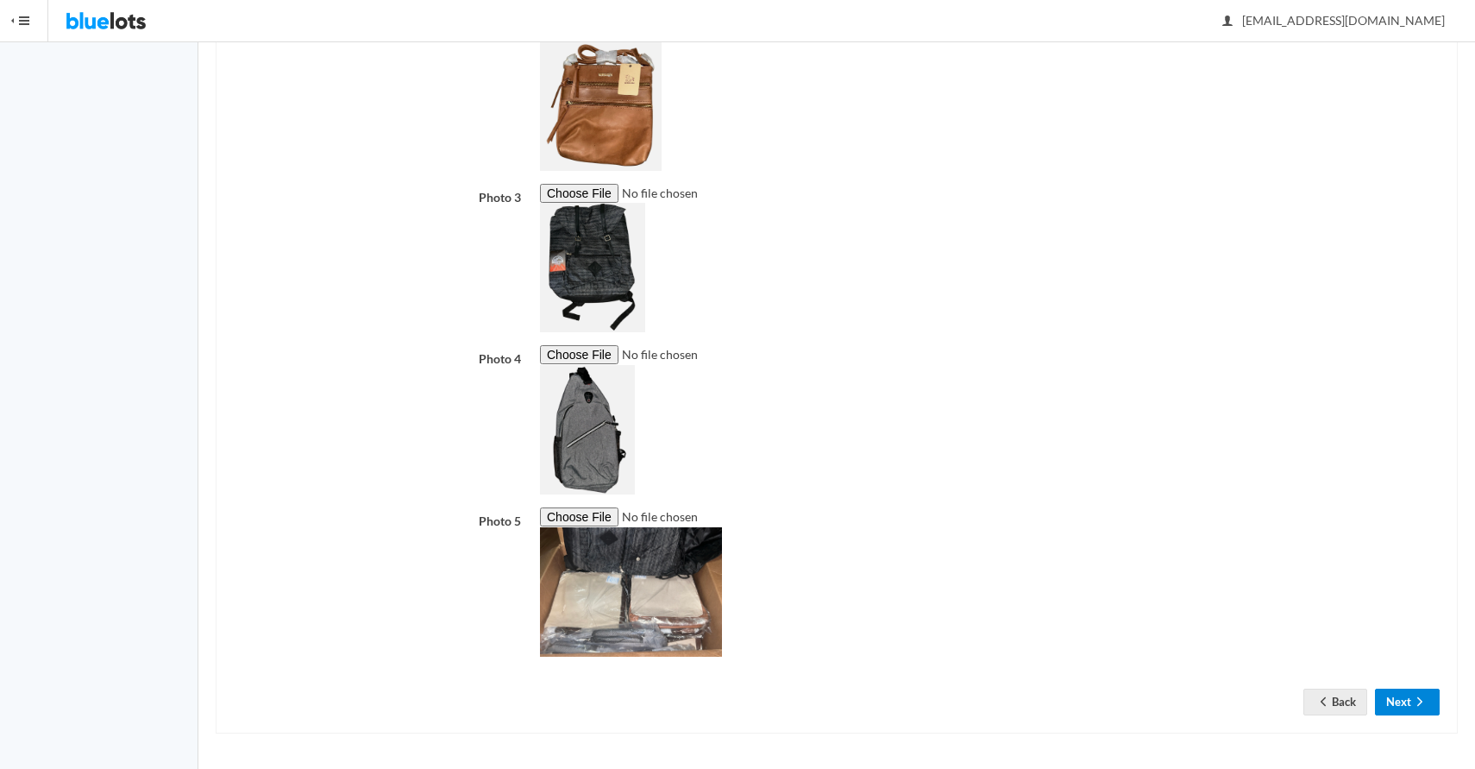
click at [1405, 702] on button "Next" at bounding box center [1407, 701] width 65 height 27
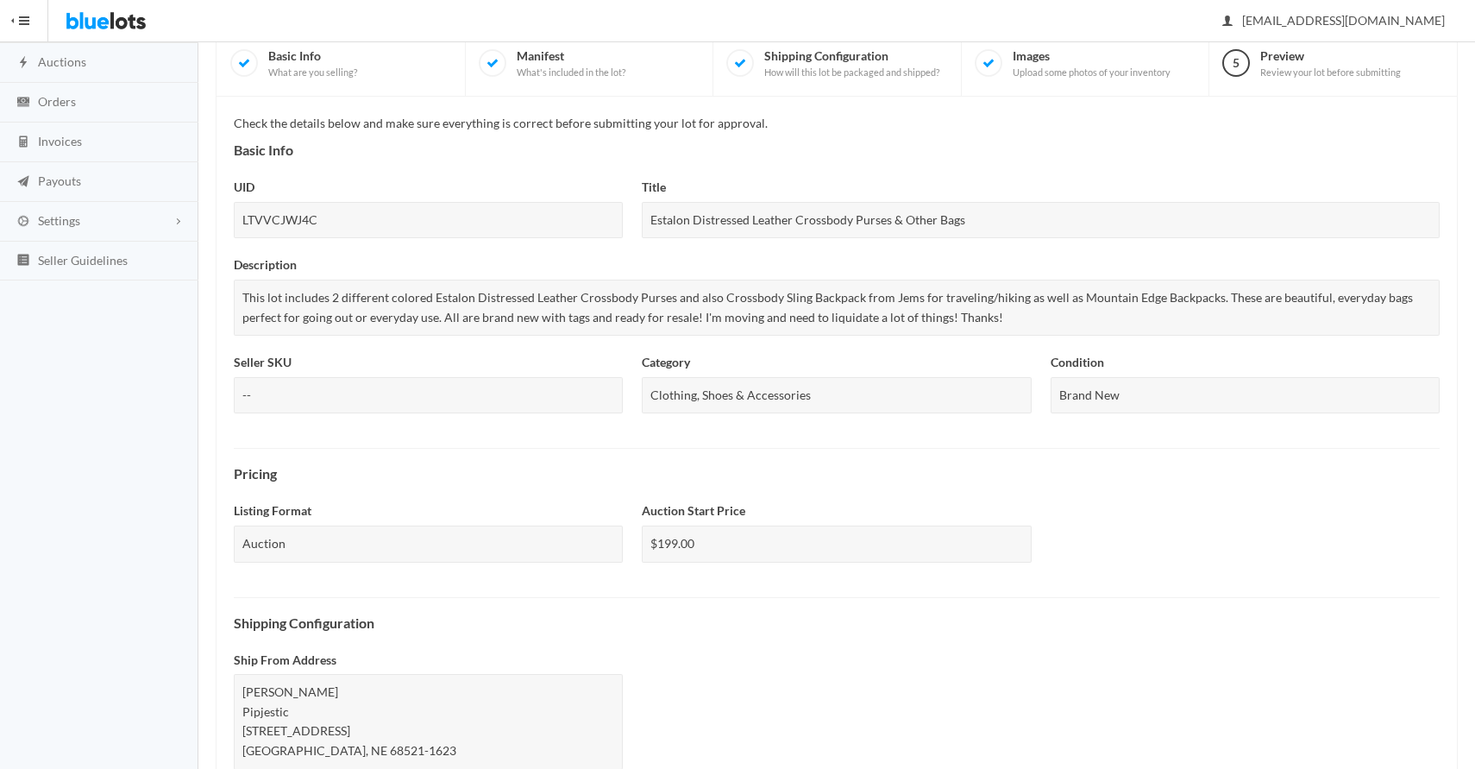
scroll to position [513, 0]
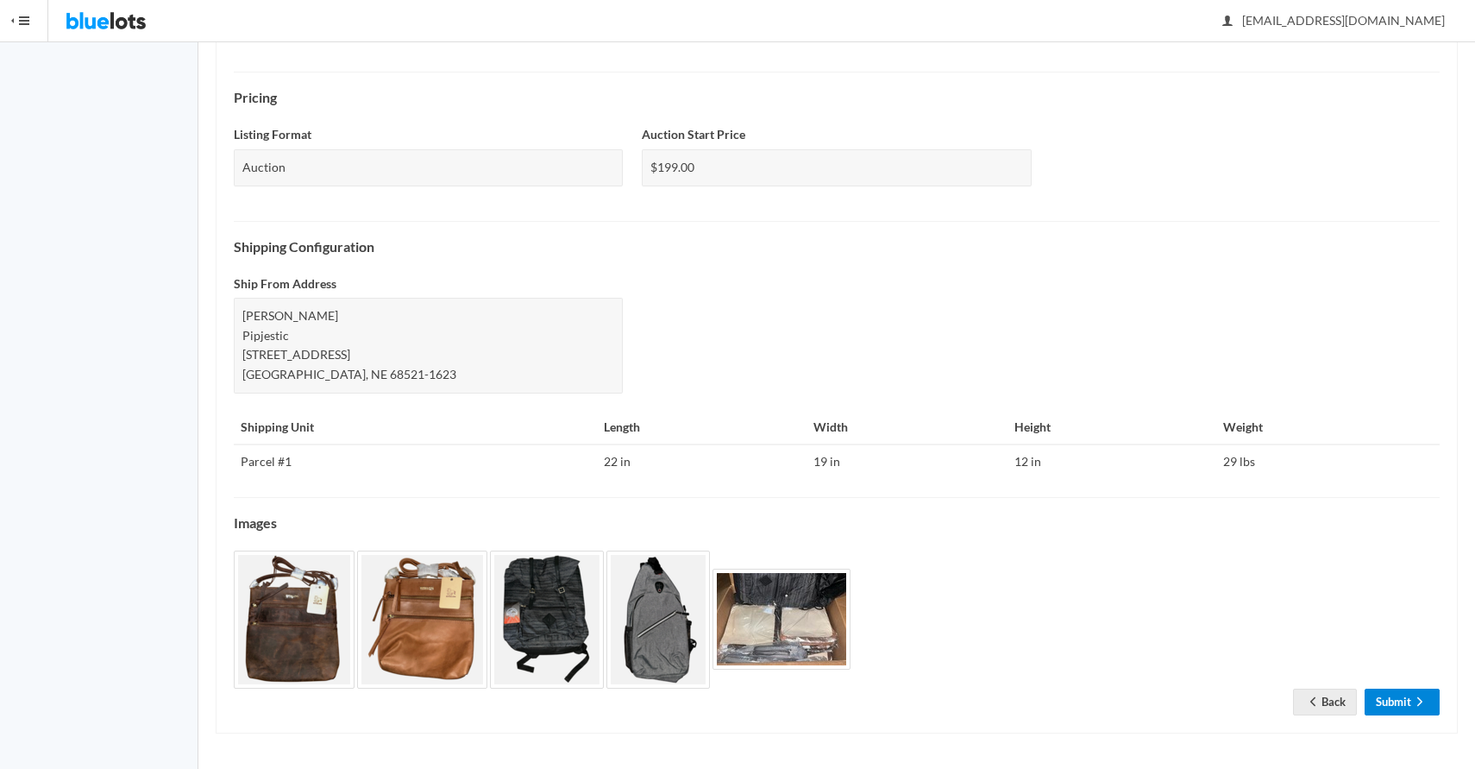
click at [1390, 706] on link "Submit" at bounding box center [1402, 701] width 75 height 27
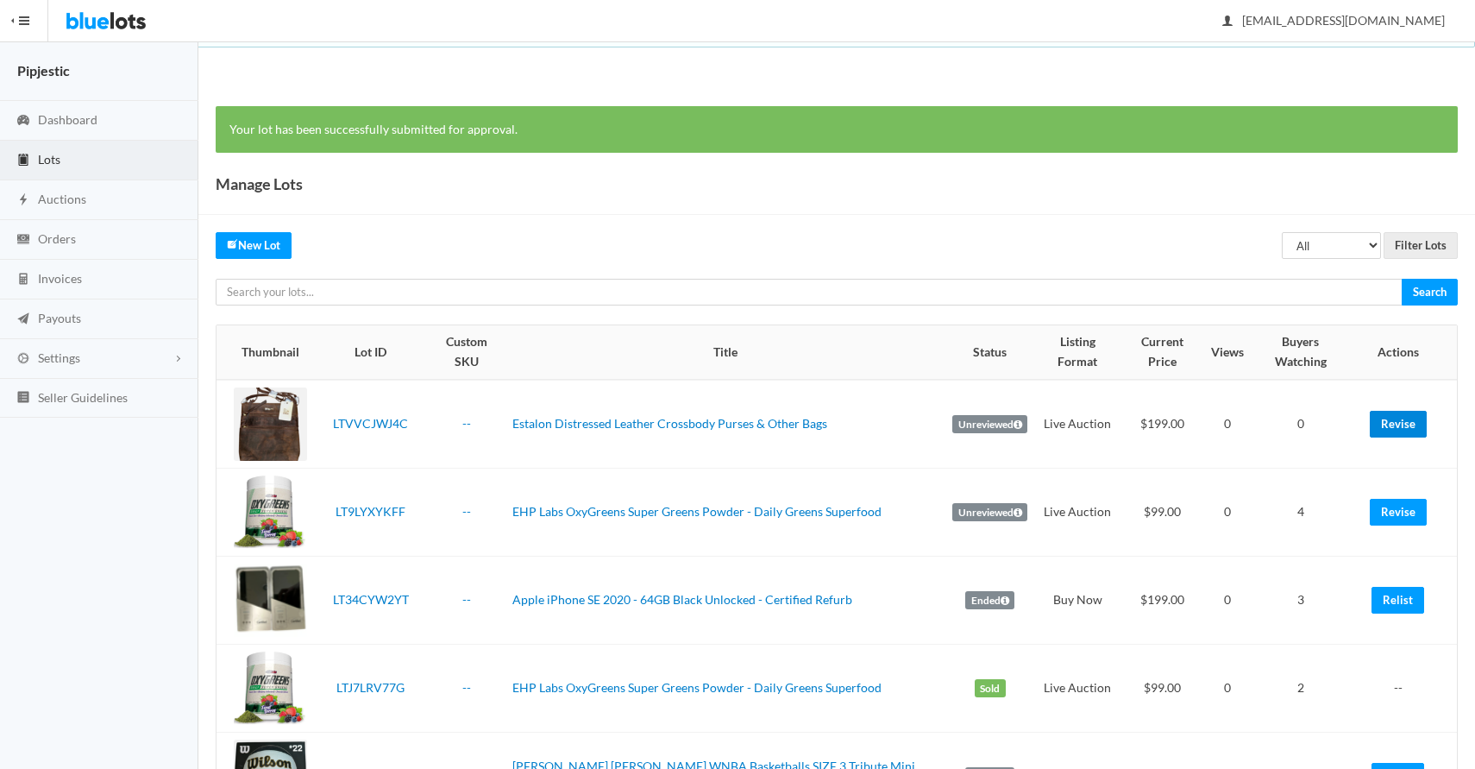
click at [1408, 411] on link "Revise" at bounding box center [1398, 424] width 57 height 27
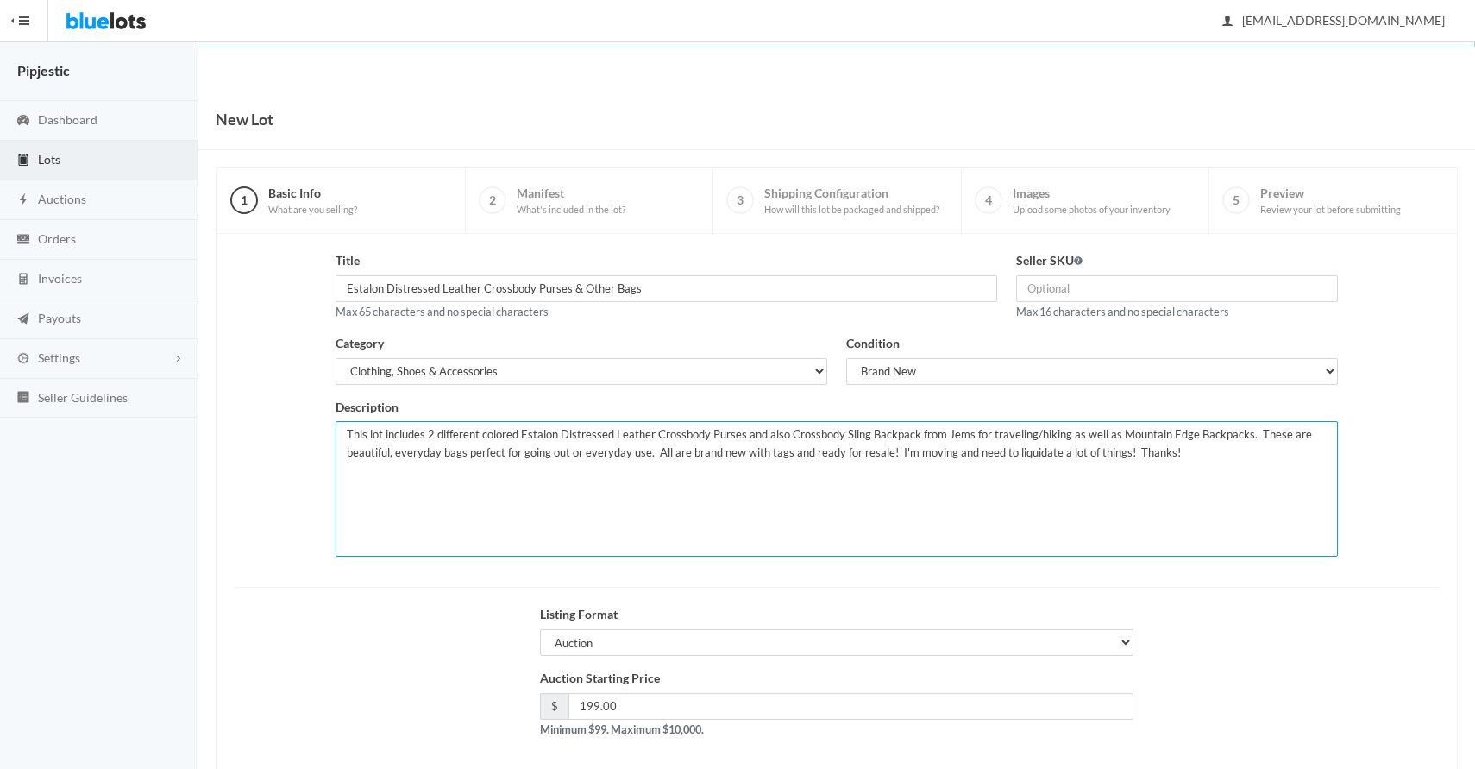
click at [746, 436] on textarea "This lot includes 2 different colored Estalon Distressed Leather Crossbody Purs…" at bounding box center [836, 488] width 1001 height 135
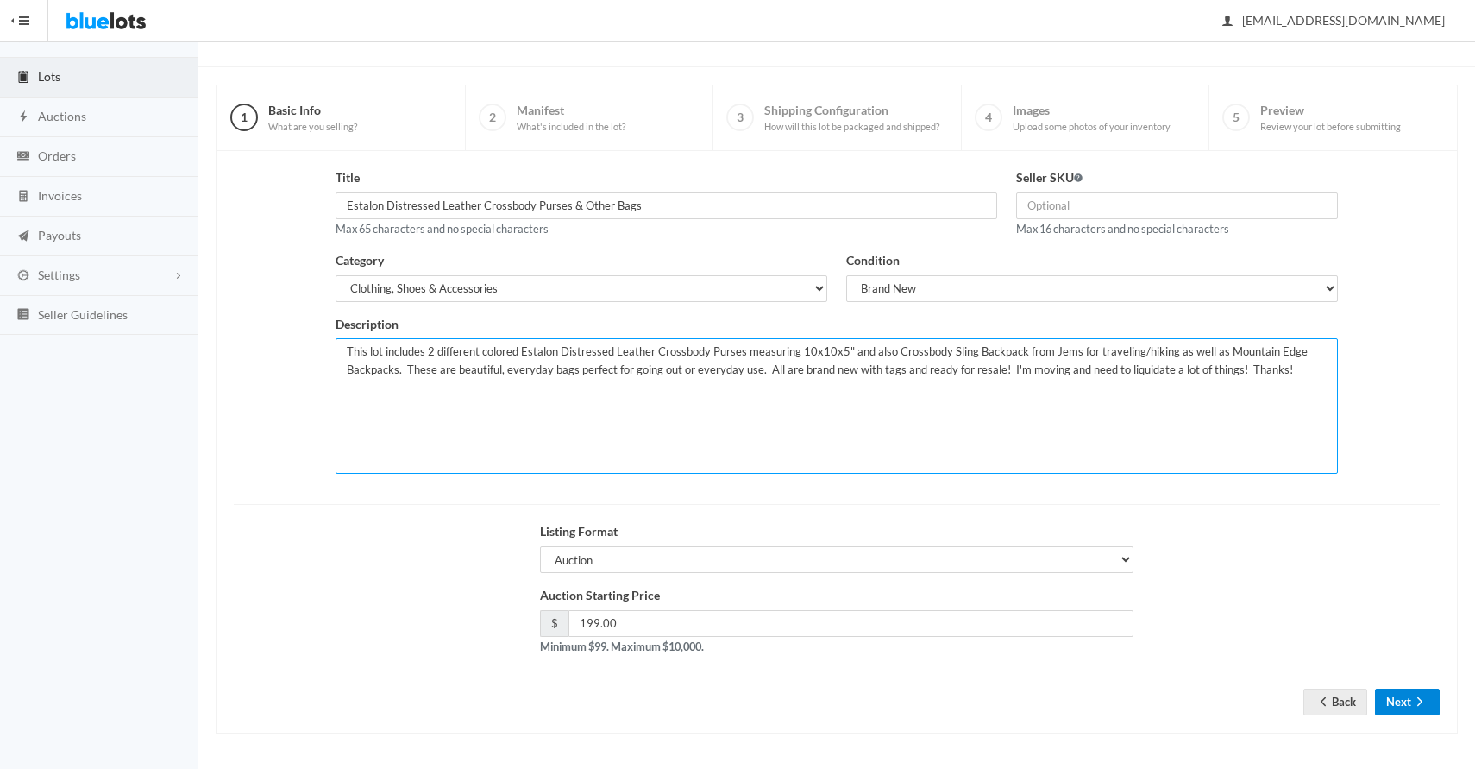
type textarea "This lot includes 2 different colored Estalon Distressed Leather Crossbody Purs…"
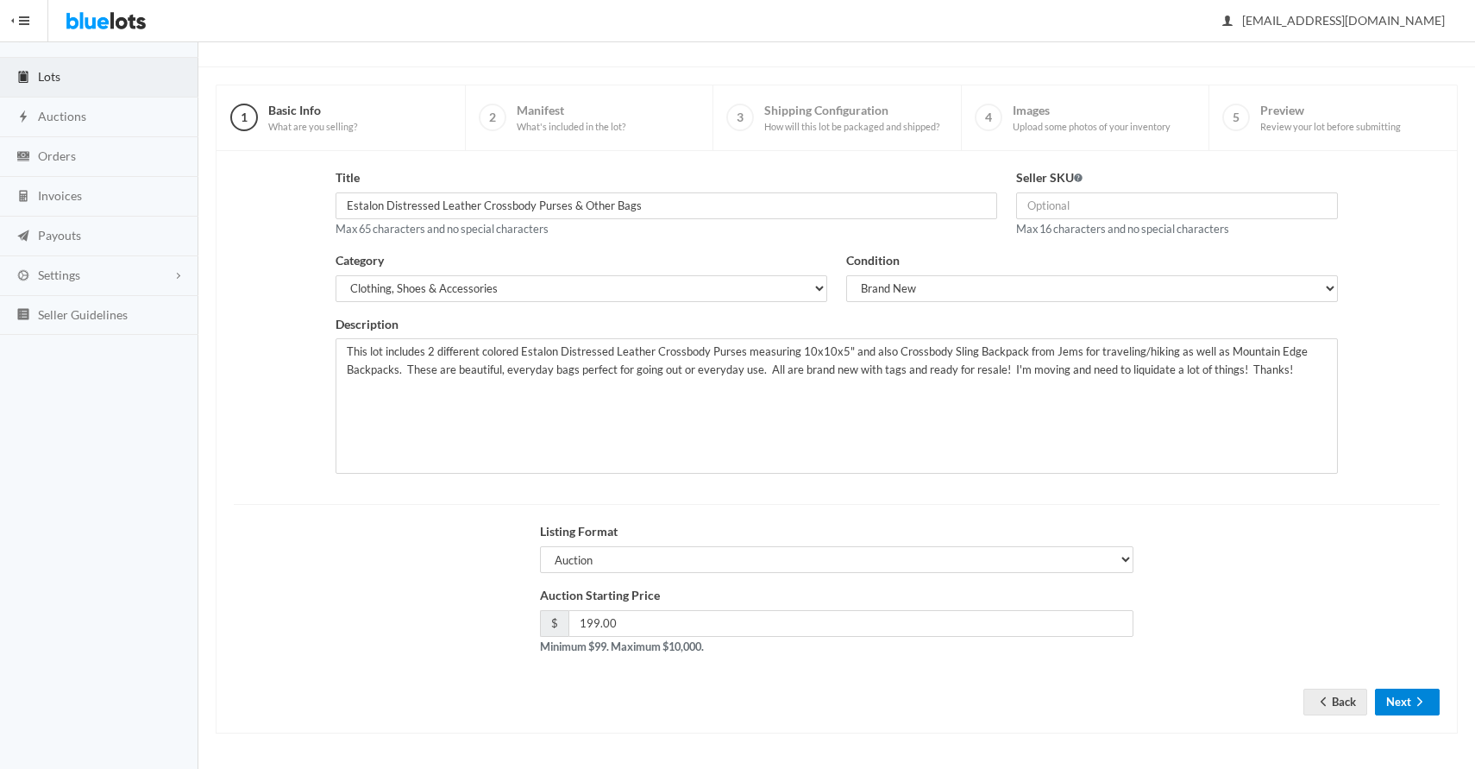
click at [1416, 706] on icon "arrow forward" at bounding box center [1419, 701] width 17 height 14
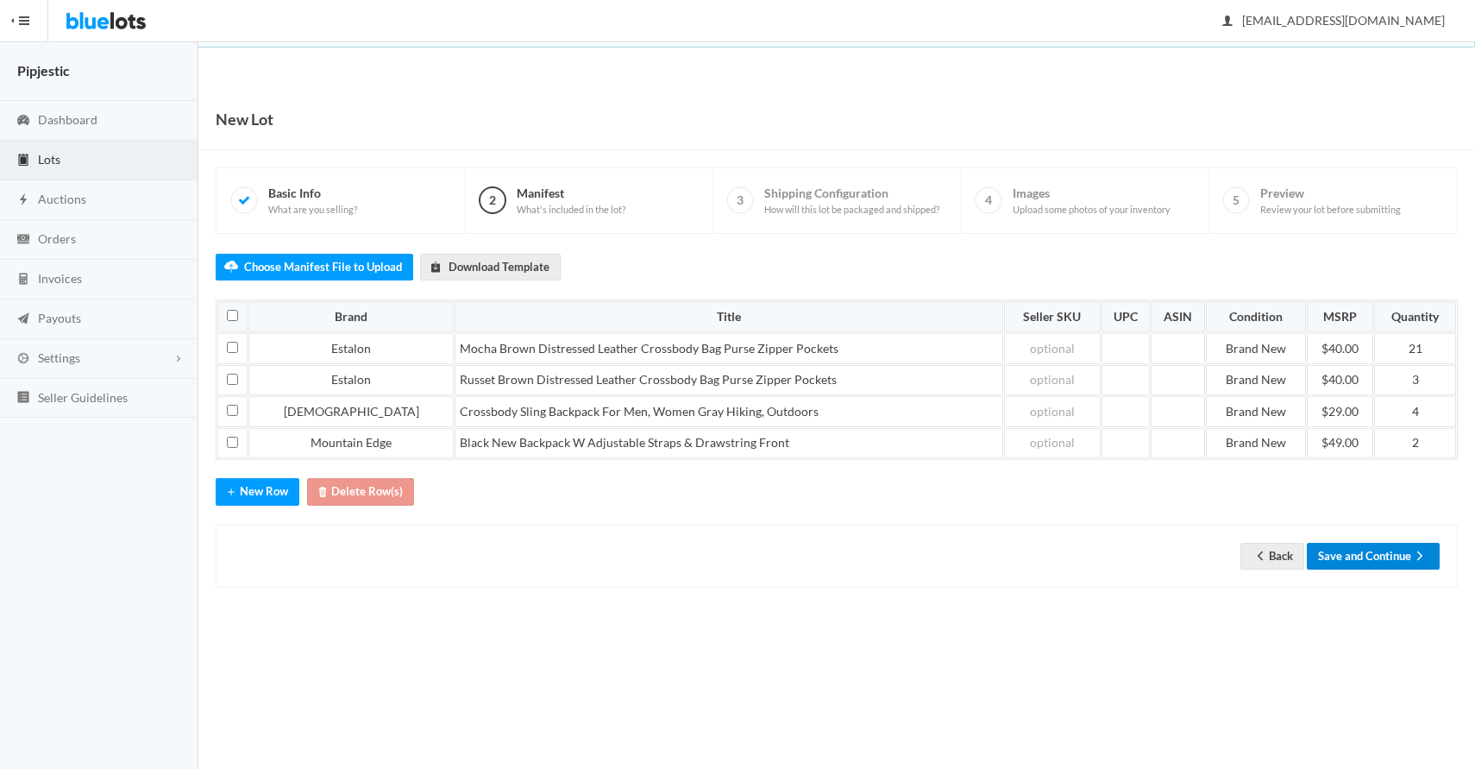
click at [1363, 546] on button "Save and Continue" at bounding box center [1373, 556] width 133 height 27
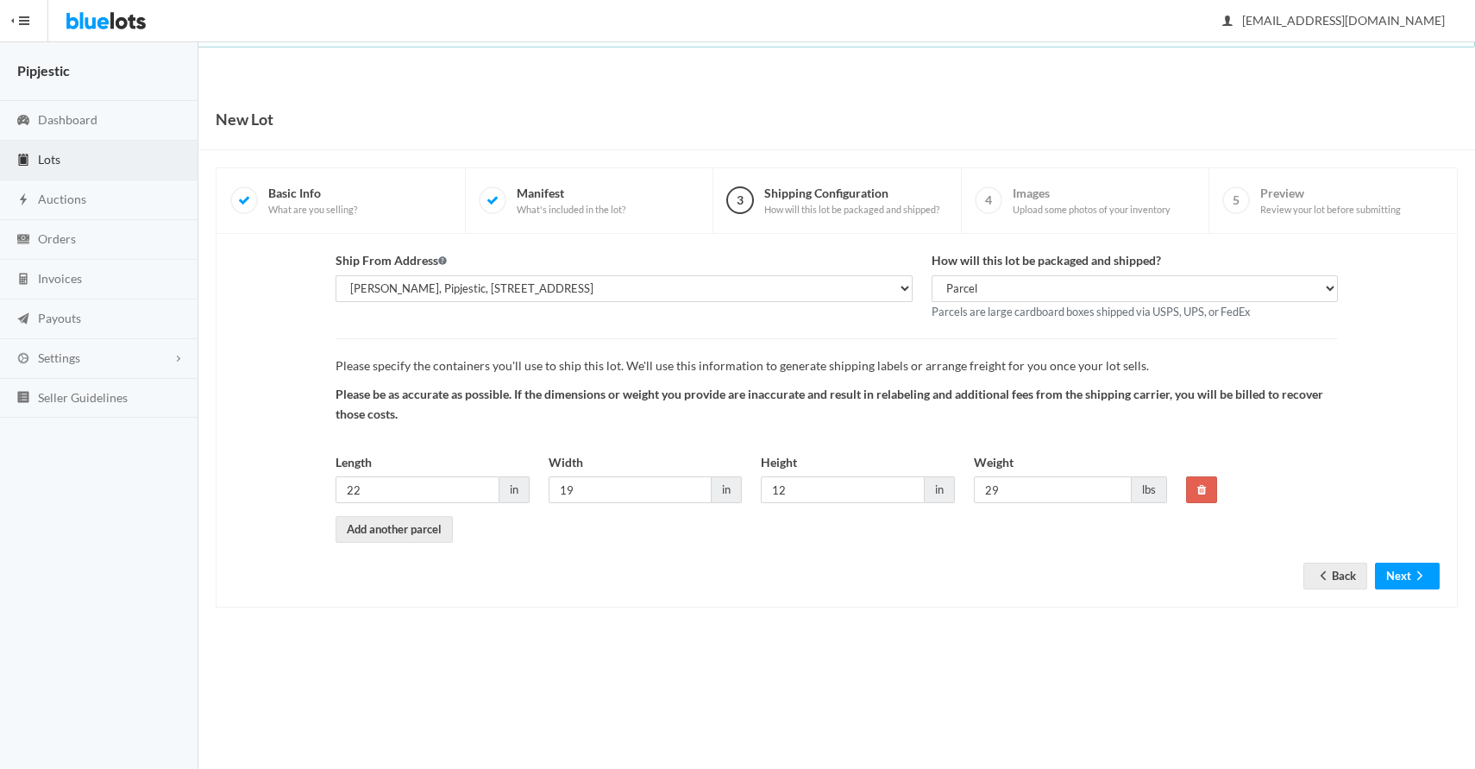
click at [1420, 590] on div "Ship From Address Seth Almburg, Pipjestic, 4205 N 18th St, Lincoln, NE, 68521-1…" at bounding box center [837, 420] width 1242 height 373
click at [1421, 581] on icon "arrow forward" at bounding box center [1419, 575] width 17 height 14
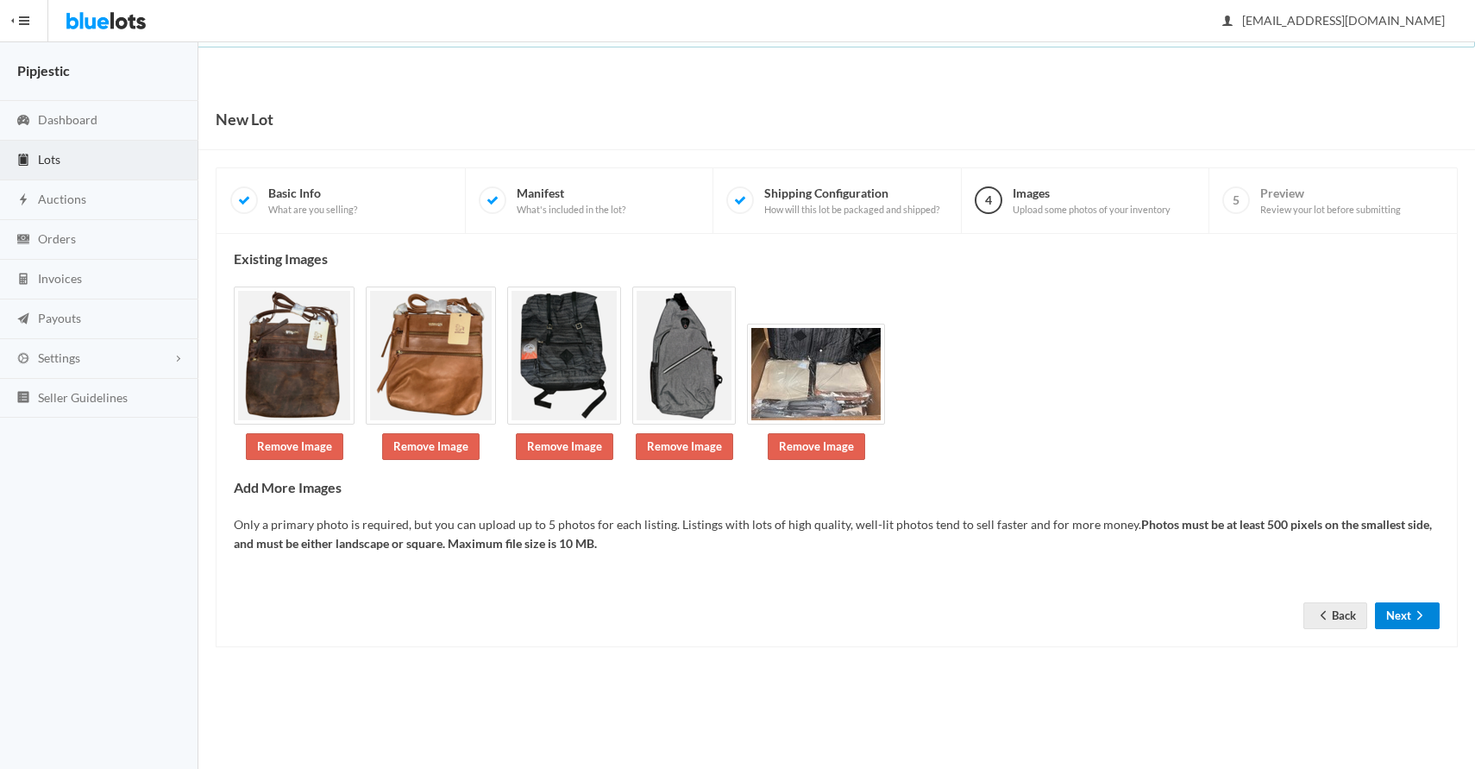
click at [1415, 608] on icon "arrow forward" at bounding box center [1419, 615] width 17 height 14
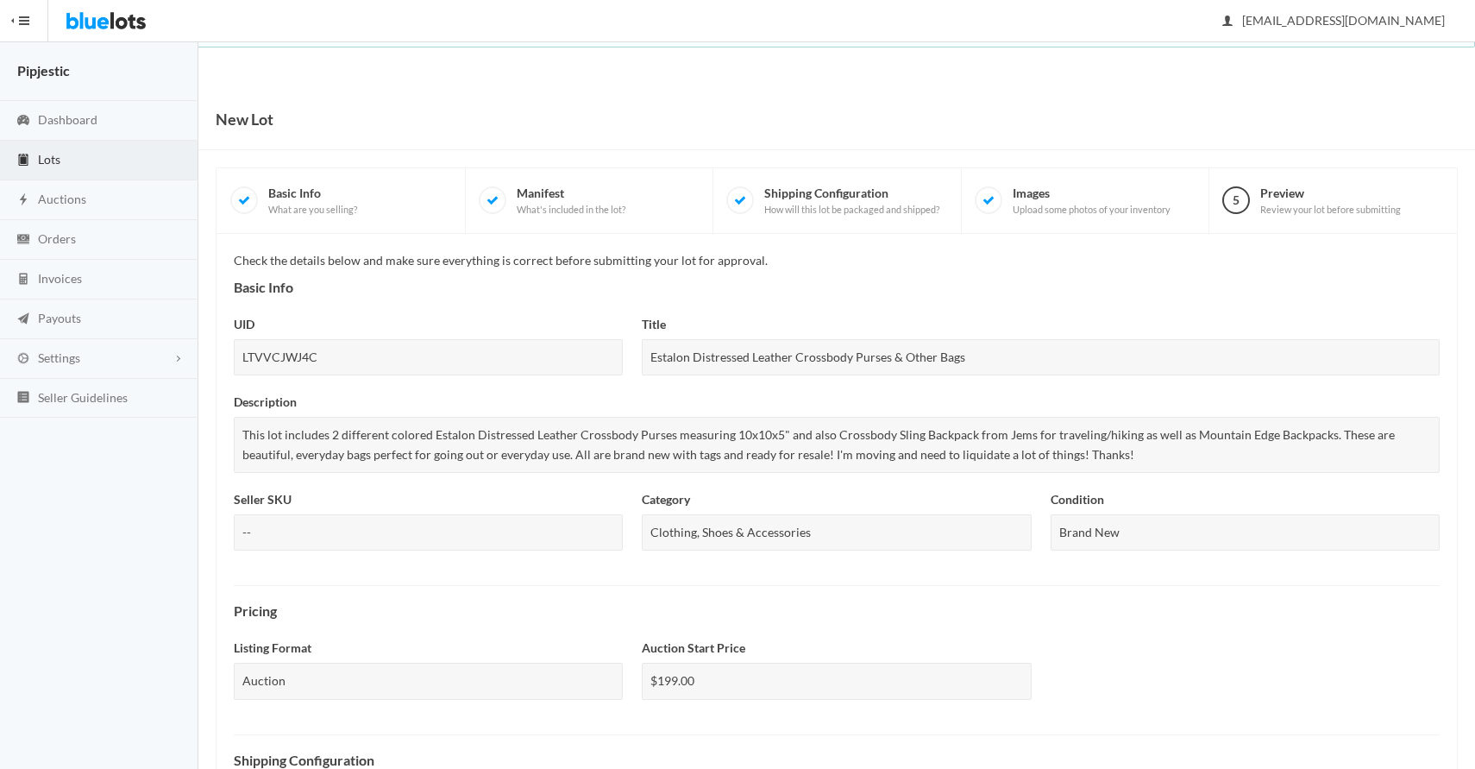
scroll to position [513, 0]
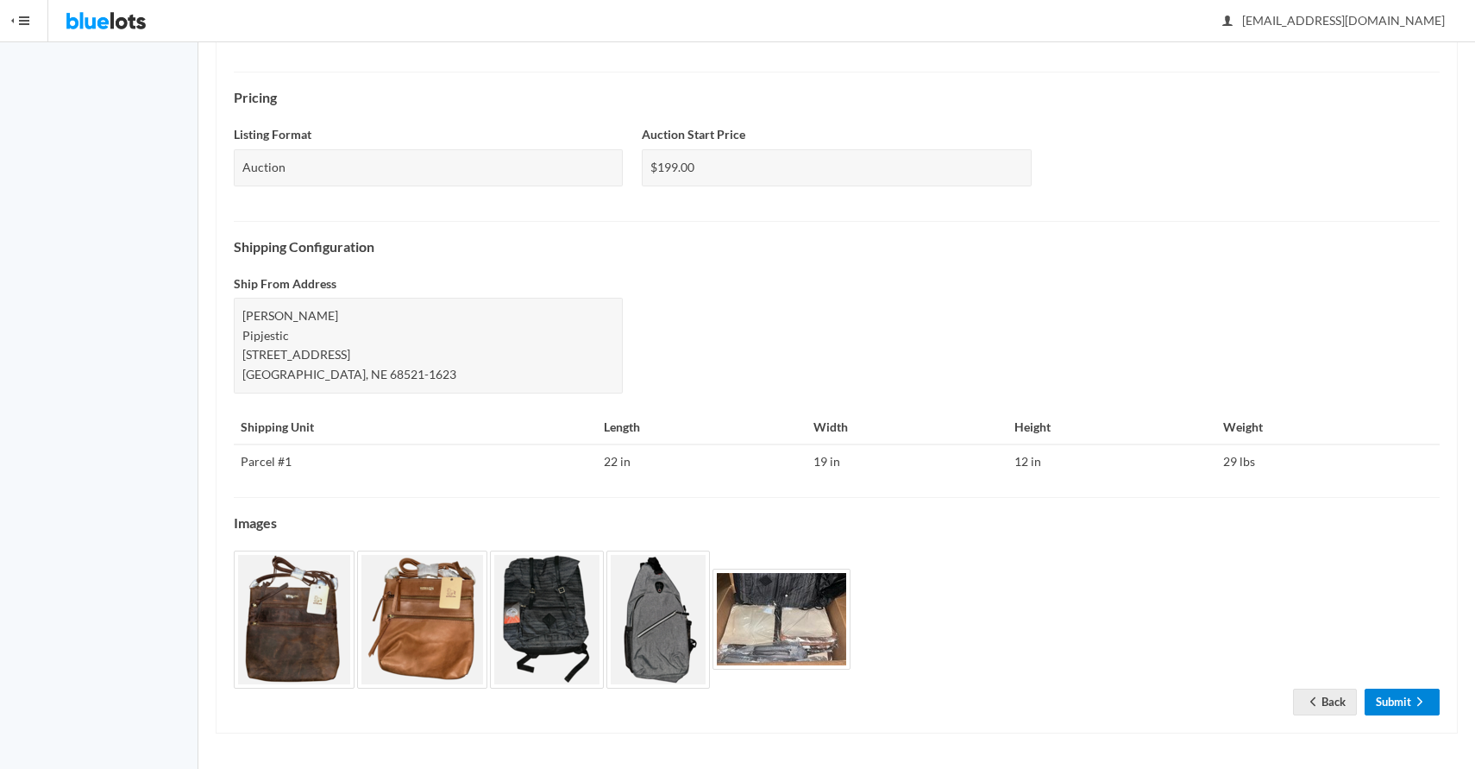
click at [1402, 710] on link "Submit" at bounding box center [1402, 701] width 75 height 27
